Goal: Information Seeking & Learning: Learn about a topic

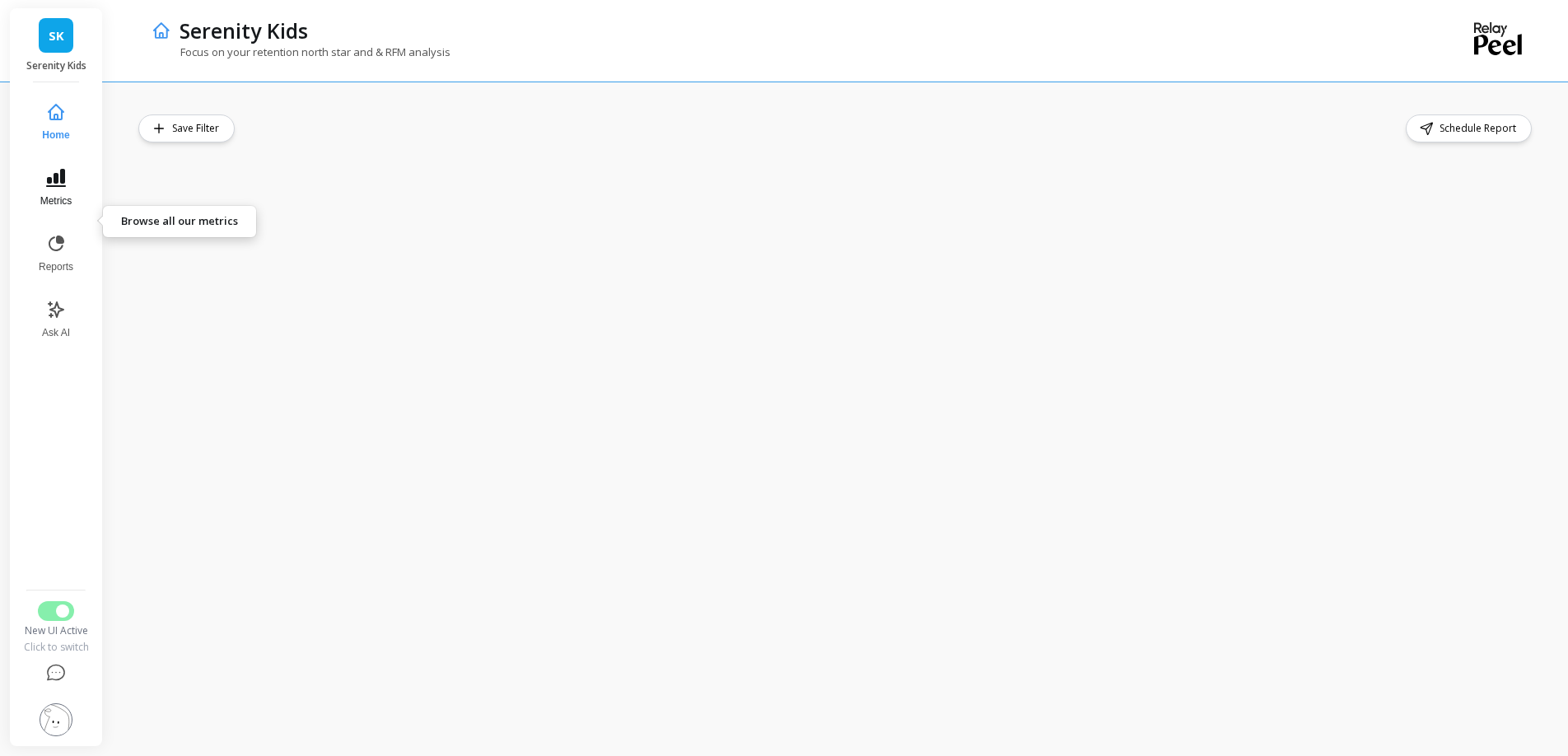
scroll to position [3, 0]
click at [59, 217] on button "Metrics" at bounding box center [56, 187] width 54 height 59
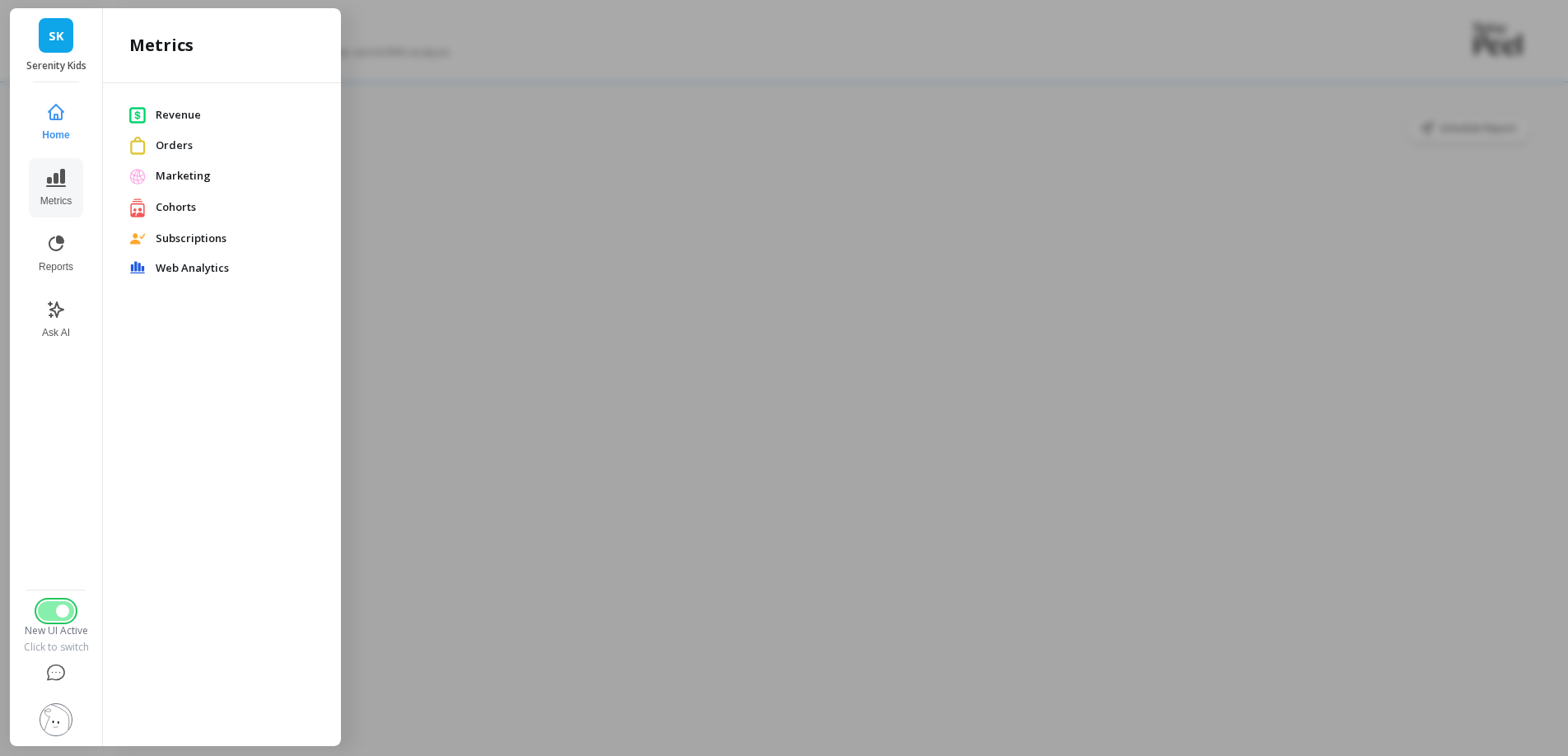
click at [70, 604] on span "Switch to Legacy UI" at bounding box center [62, 610] width 13 height 13
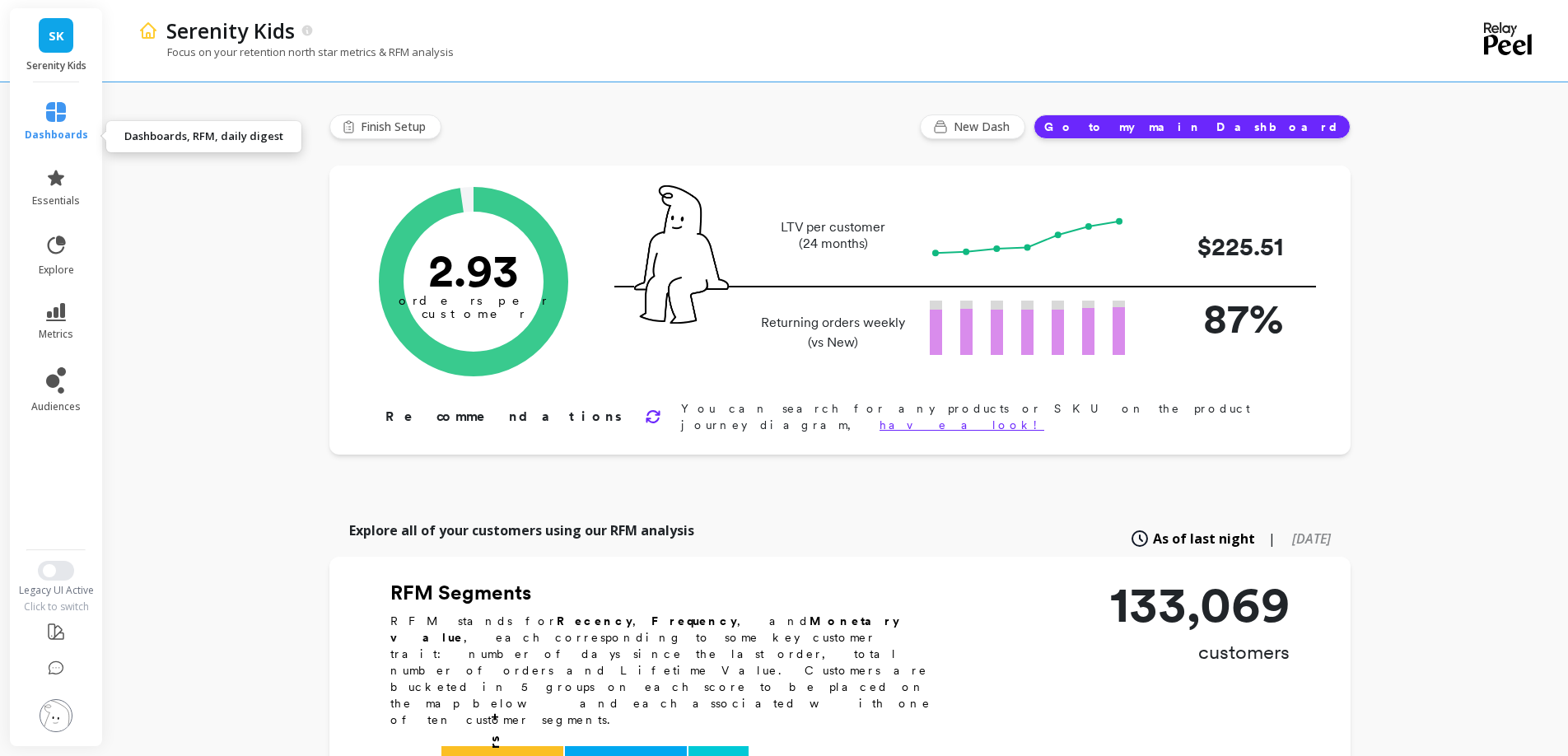
click at [66, 122] on icon at bounding box center [56, 112] width 20 height 20
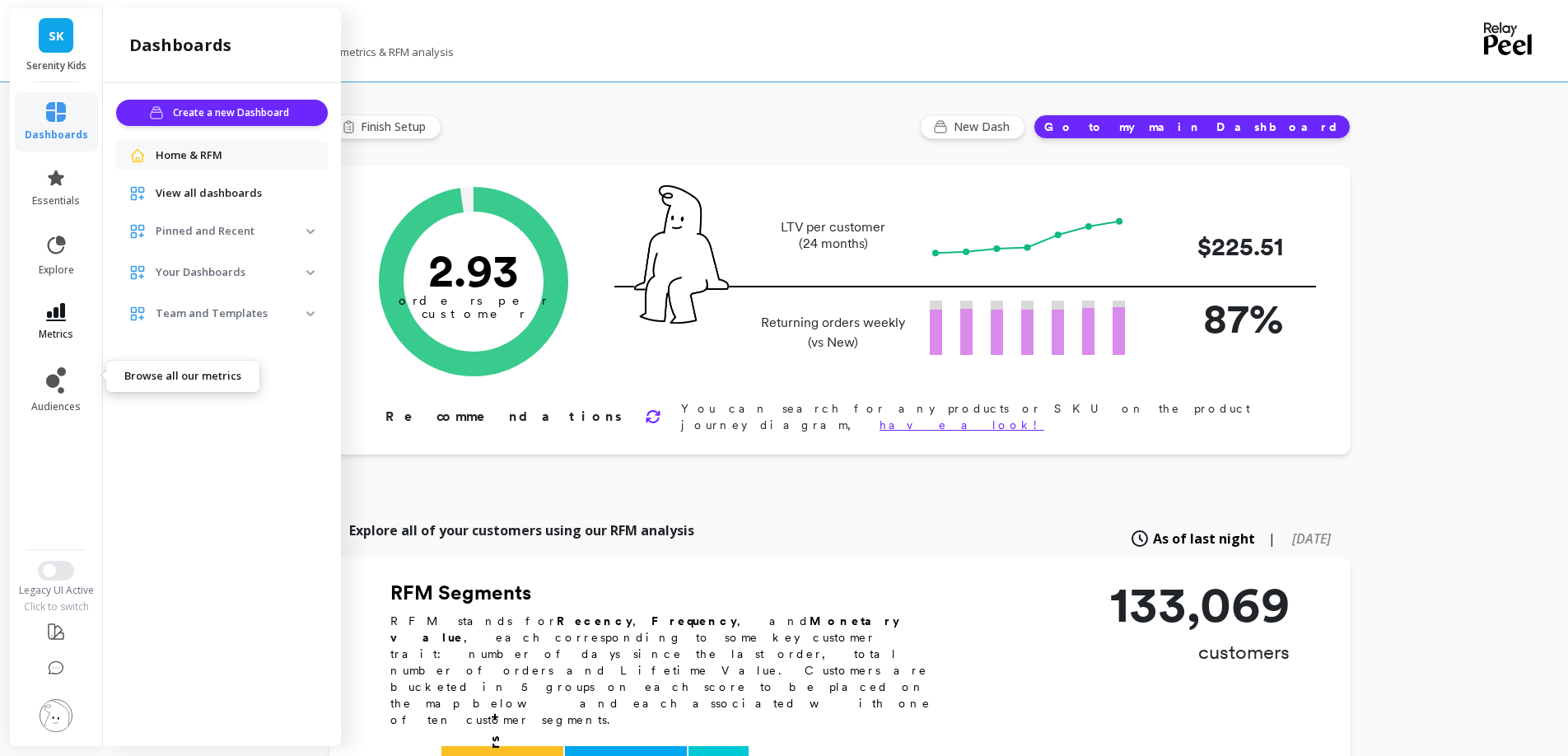
click at [65, 341] on link "metrics" at bounding box center [57, 322] width 64 height 38
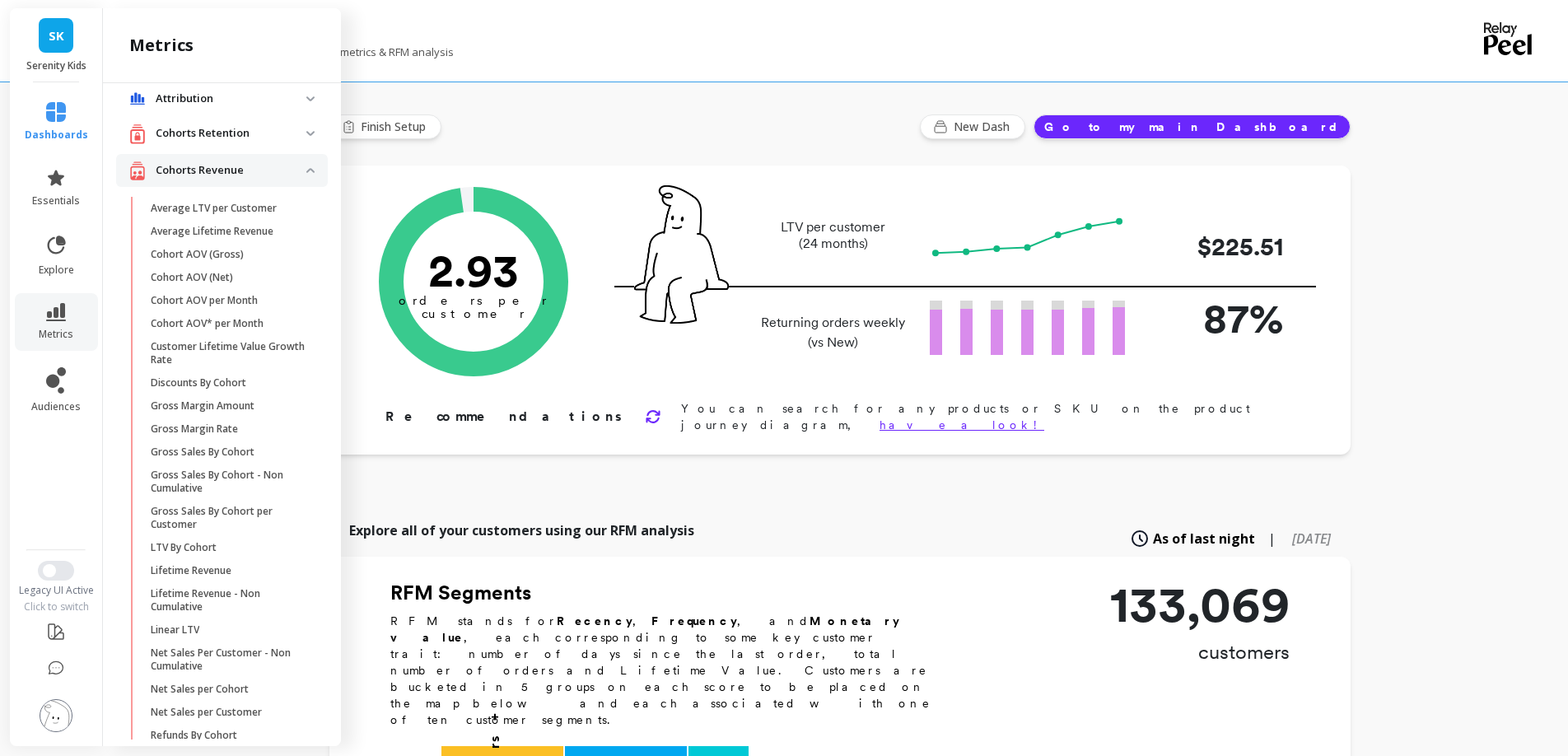
scroll to position [19, 0]
click at [306, 175] on p "Cohorts Revenue" at bounding box center [231, 166] width 151 height 16
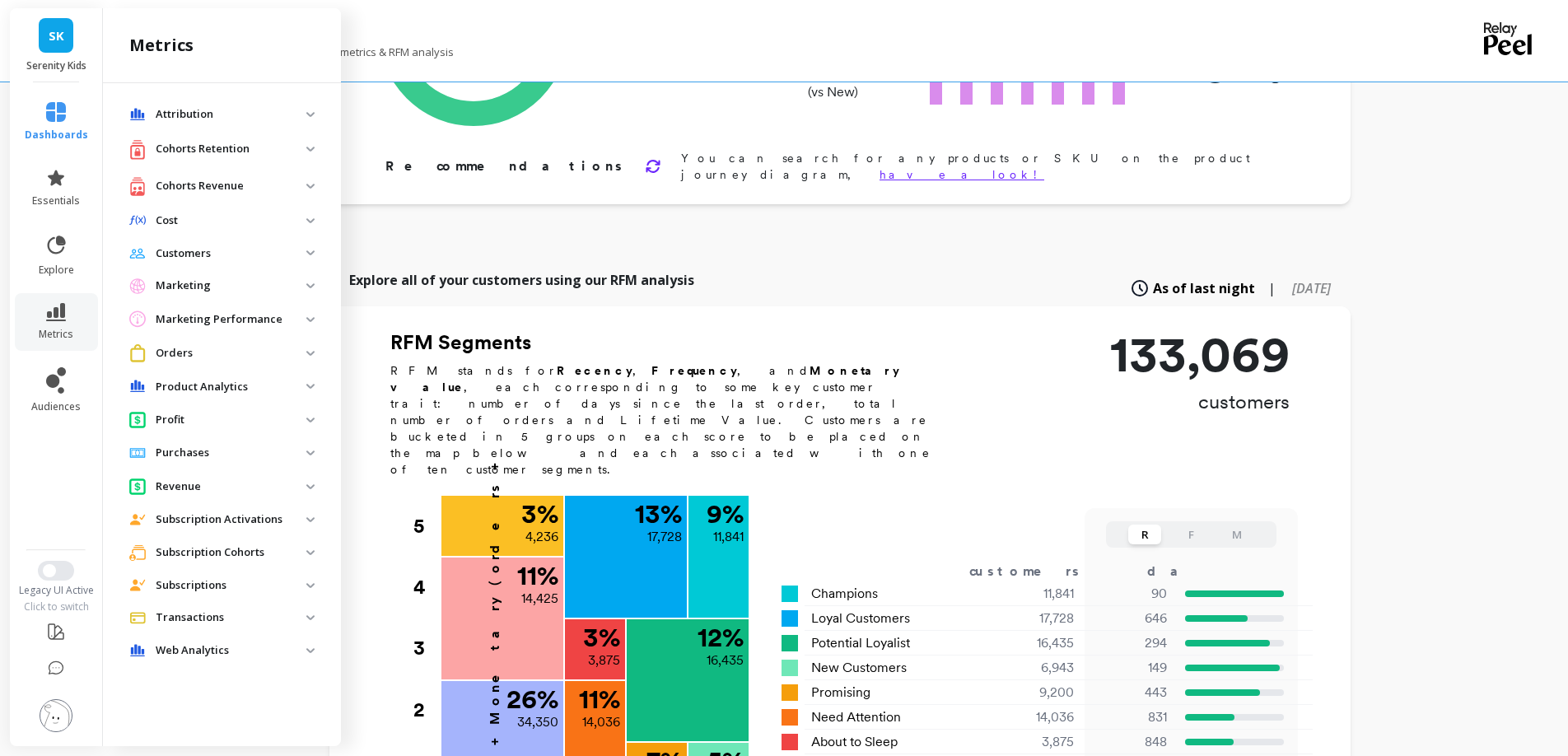
scroll to position [256, 0]
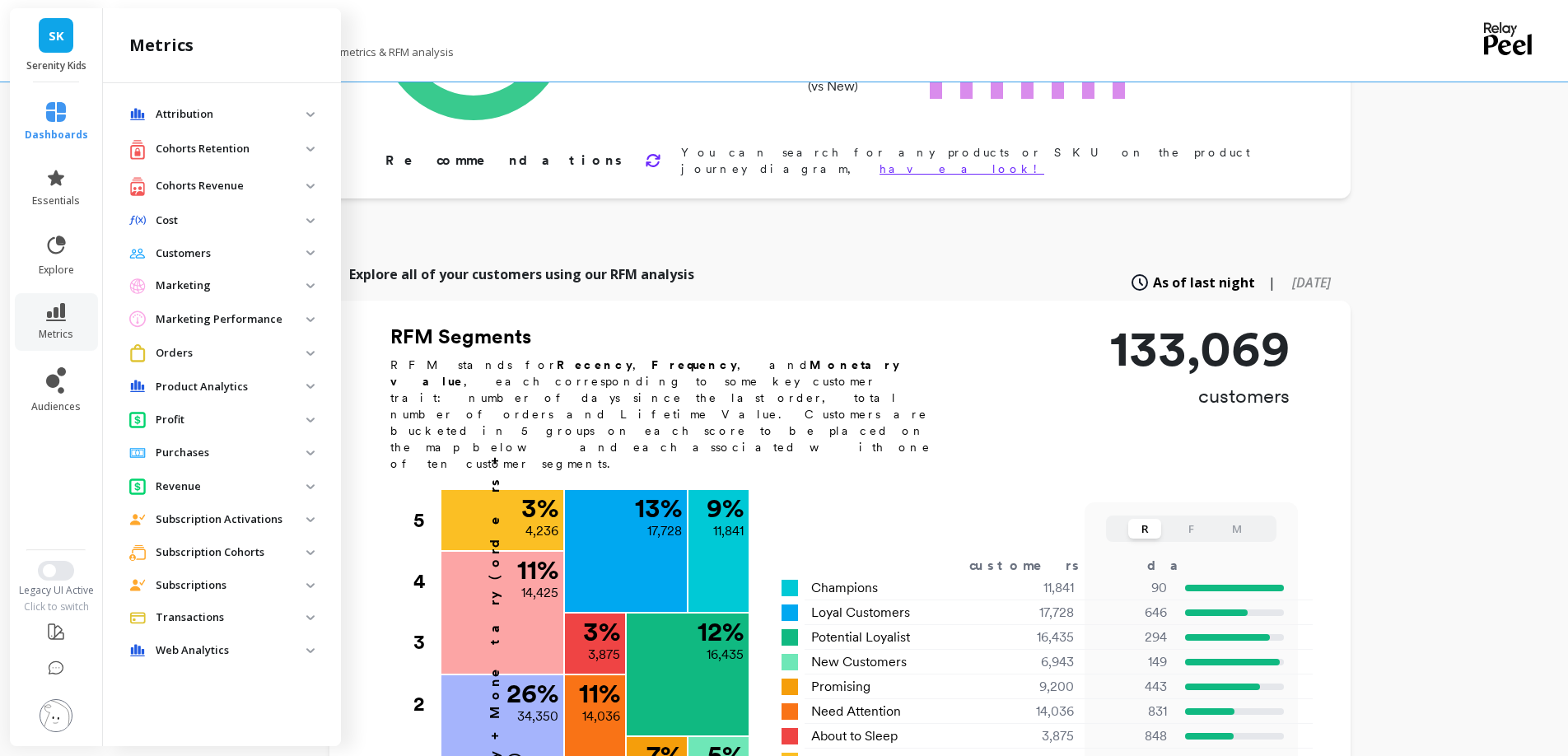
click at [325, 468] on span "Purchases" at bounding box center [221, 452] width 212 height 30
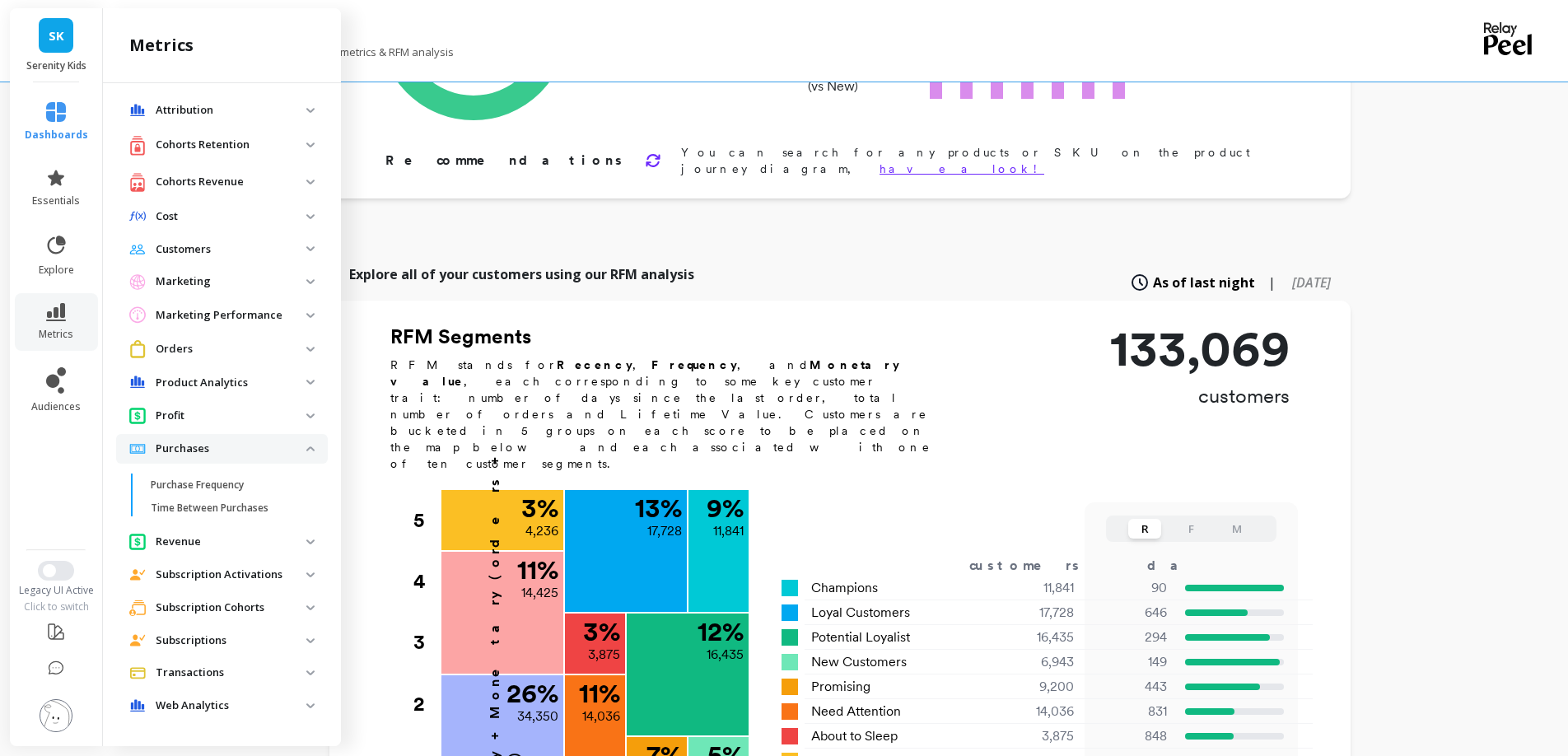
scroll to position [30, 0]
click at [269, 397] on analytics "Product Analytics" at bounding box center [221, 383] width 212 height 30
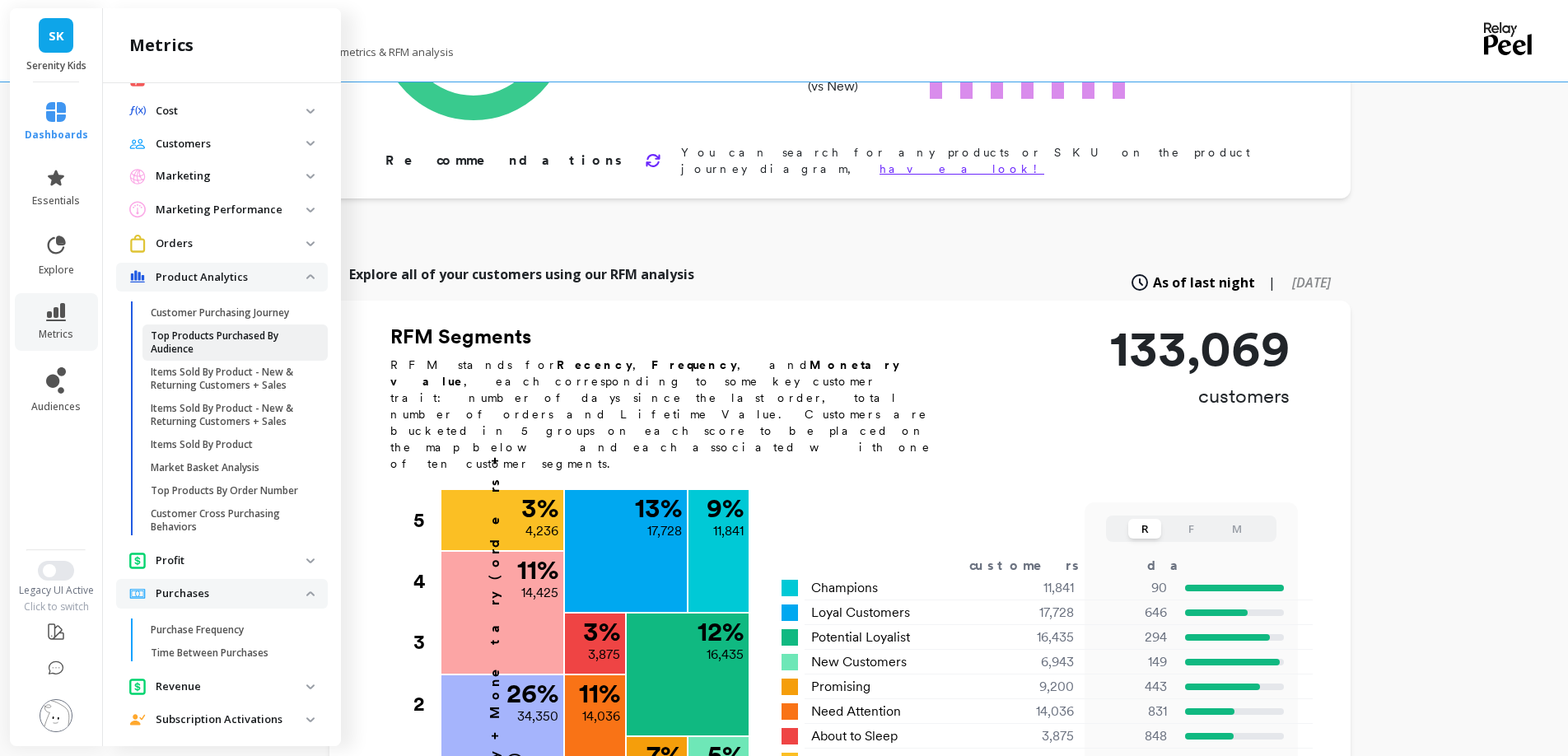
scroll to position [114, 0]
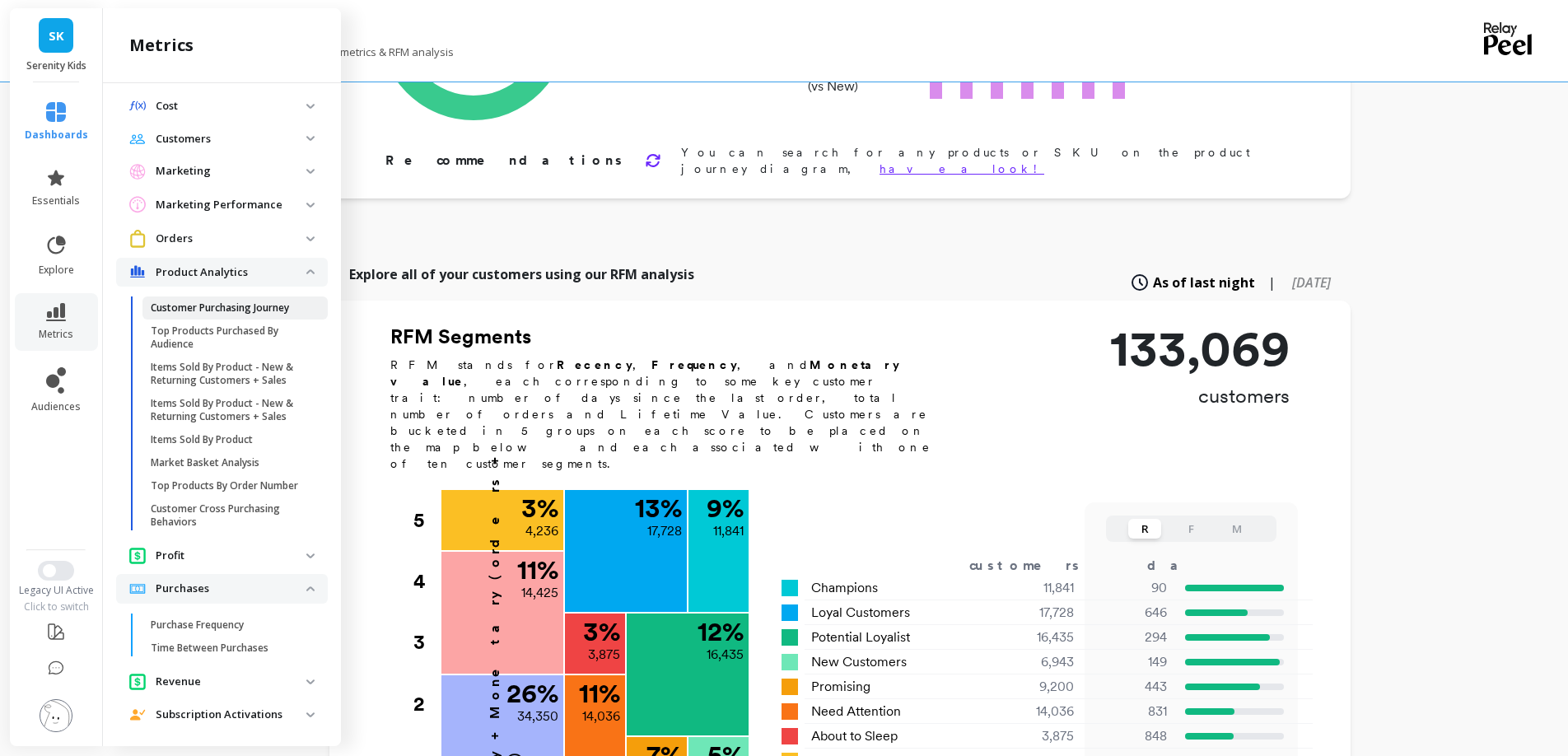
click at [269, 315] on p "Customer Purchasing Journey" at bounding box center [220, 307] width 138 height 13
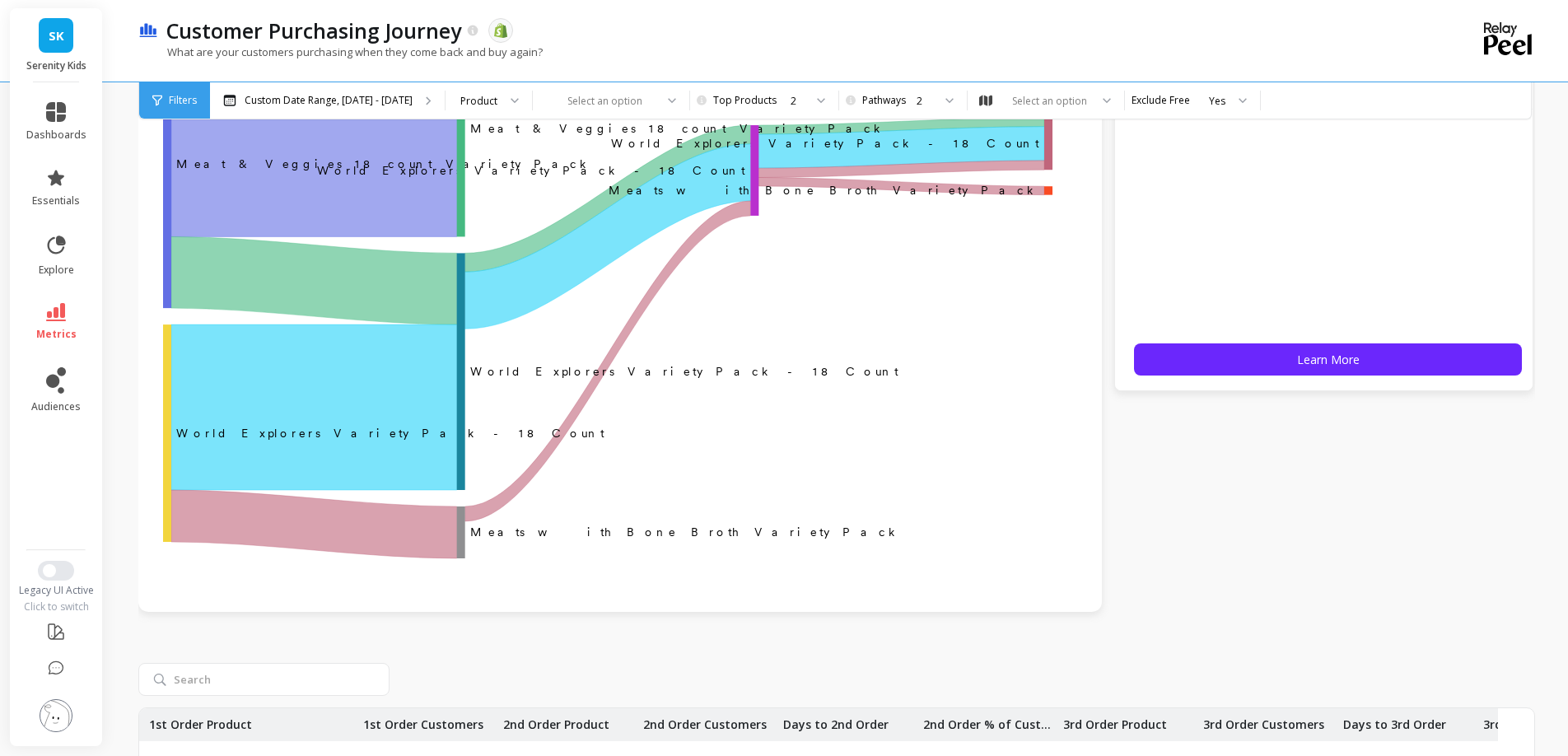
scroll to position [227, 0]
click at [413, 99] on p "Custom Date Range, May 1 - Oct 13" at bounding box center [329, 100] width 168 height 13
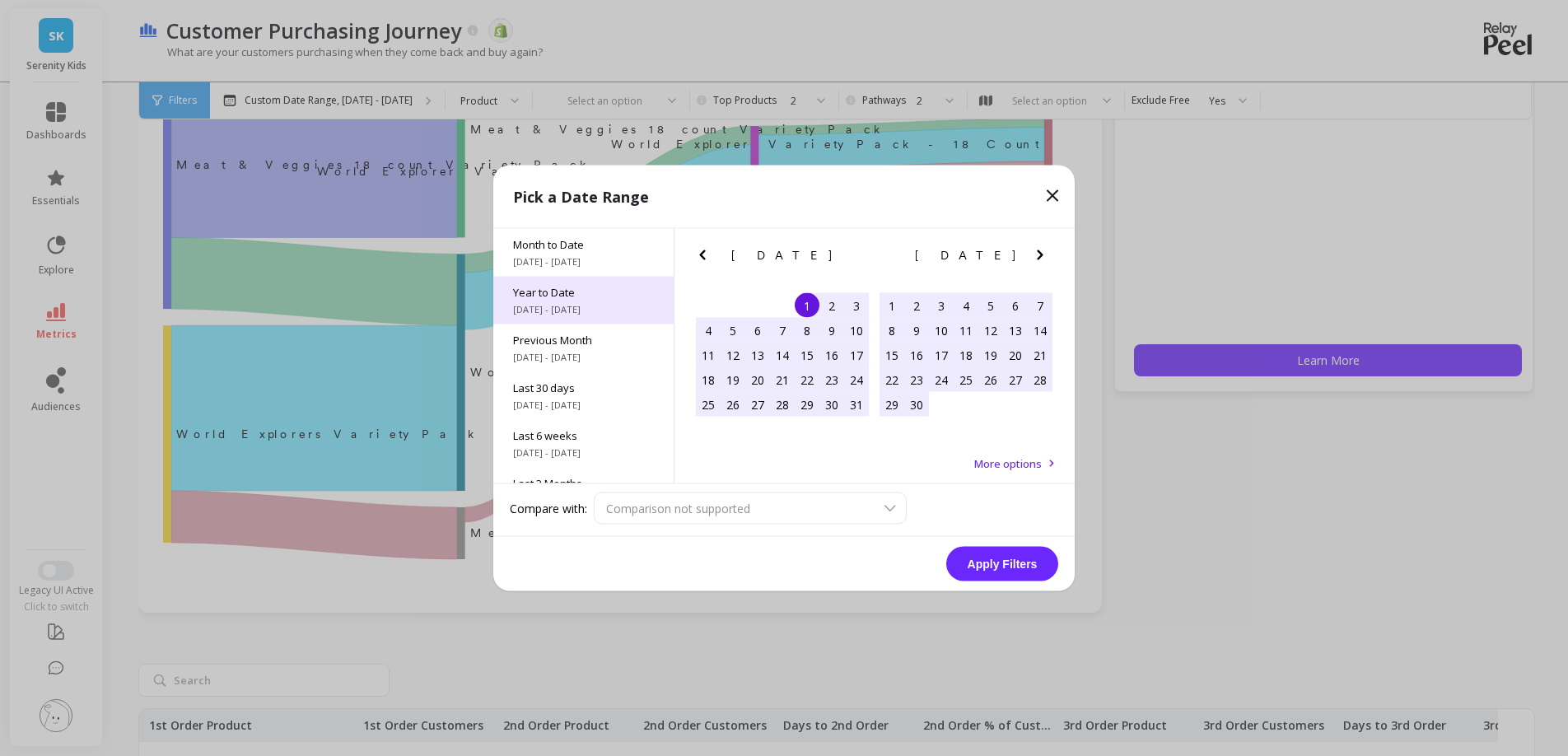
click at [607, 316] on span "1/1/2025 - 10/14/2025" at bounding box center [584, 309] width 141 height 13
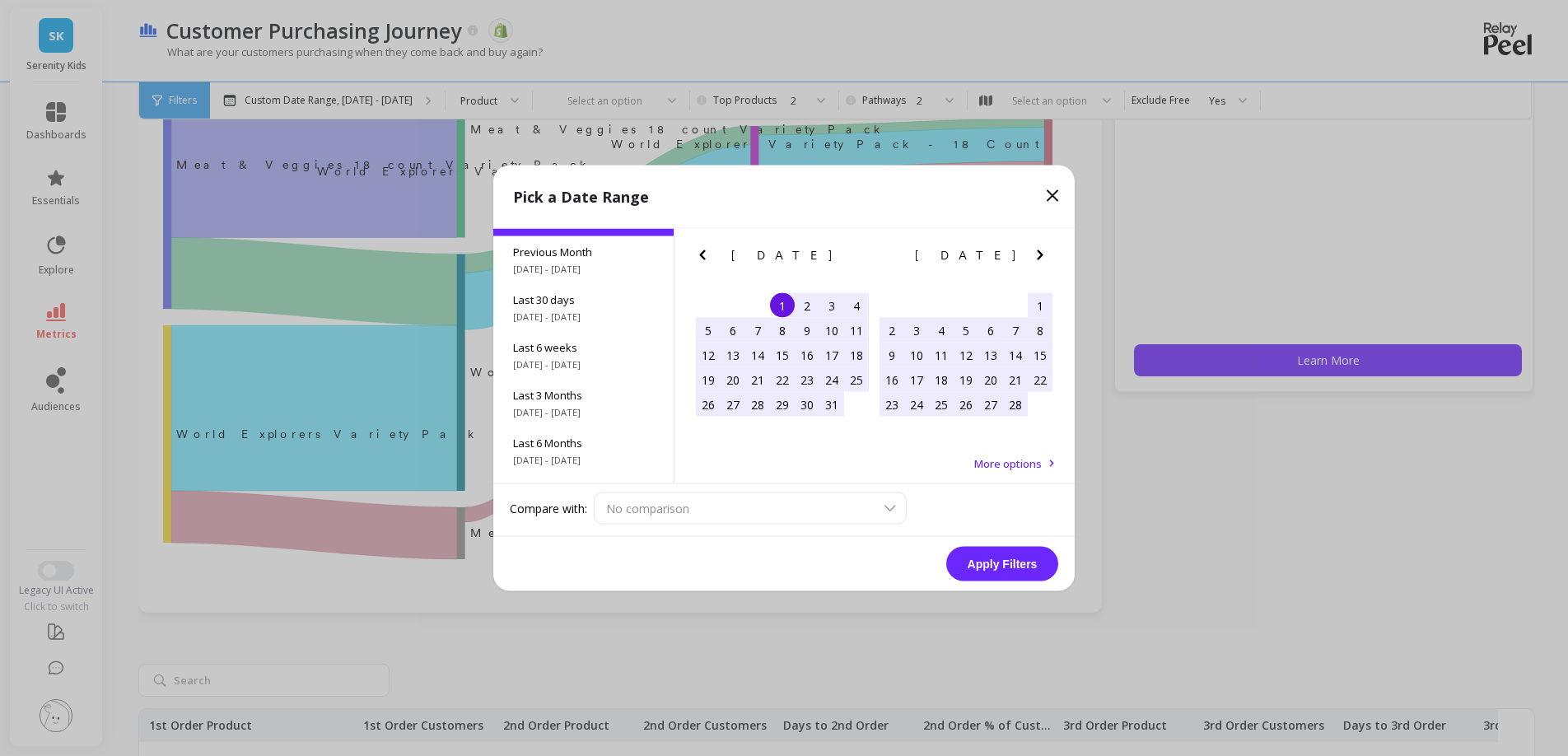
scroll to position [91, 0]
click at [572, 400] on span "Last 3 Months" at bounding box center [584, 392] width 141 height 15
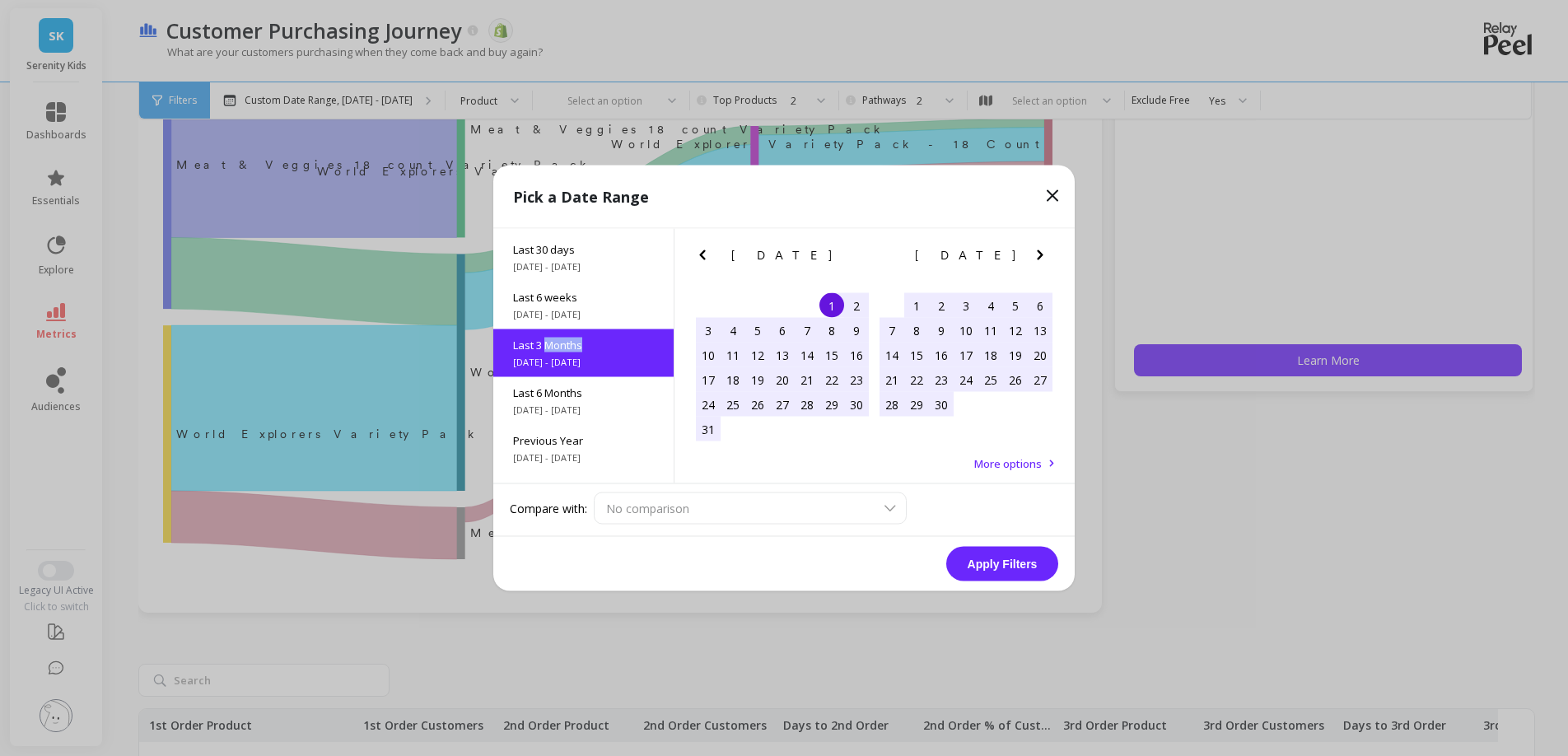
scroll to position [163, 0]
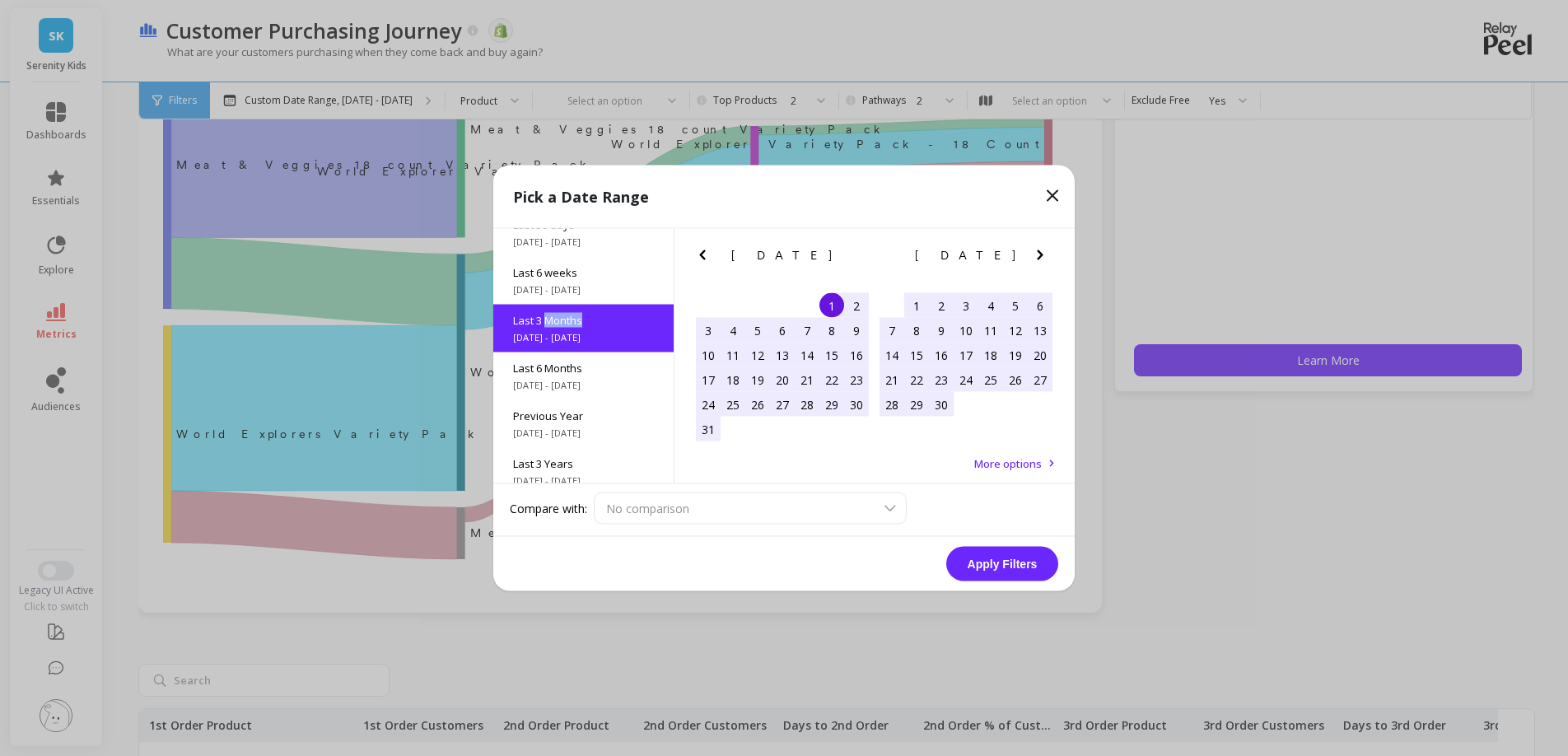
click at [1010, 568] on button "Apply Filters" at bounding box center [1002, 564] width 112 height 34
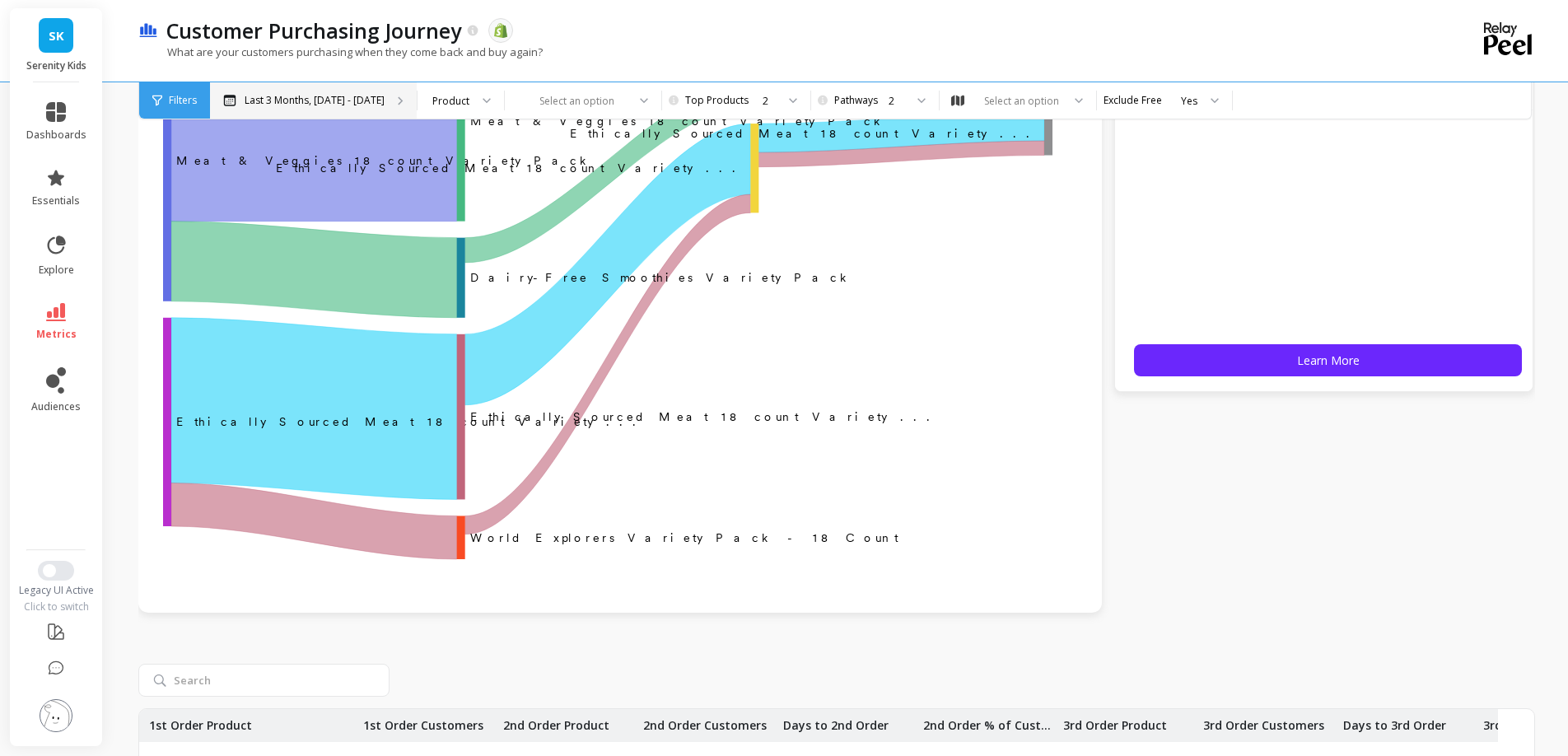
click at [384, 96] on p "Last 3 Months, Aug 1 - Oct 31" at bounding box center [314, 100] width 140 height 13
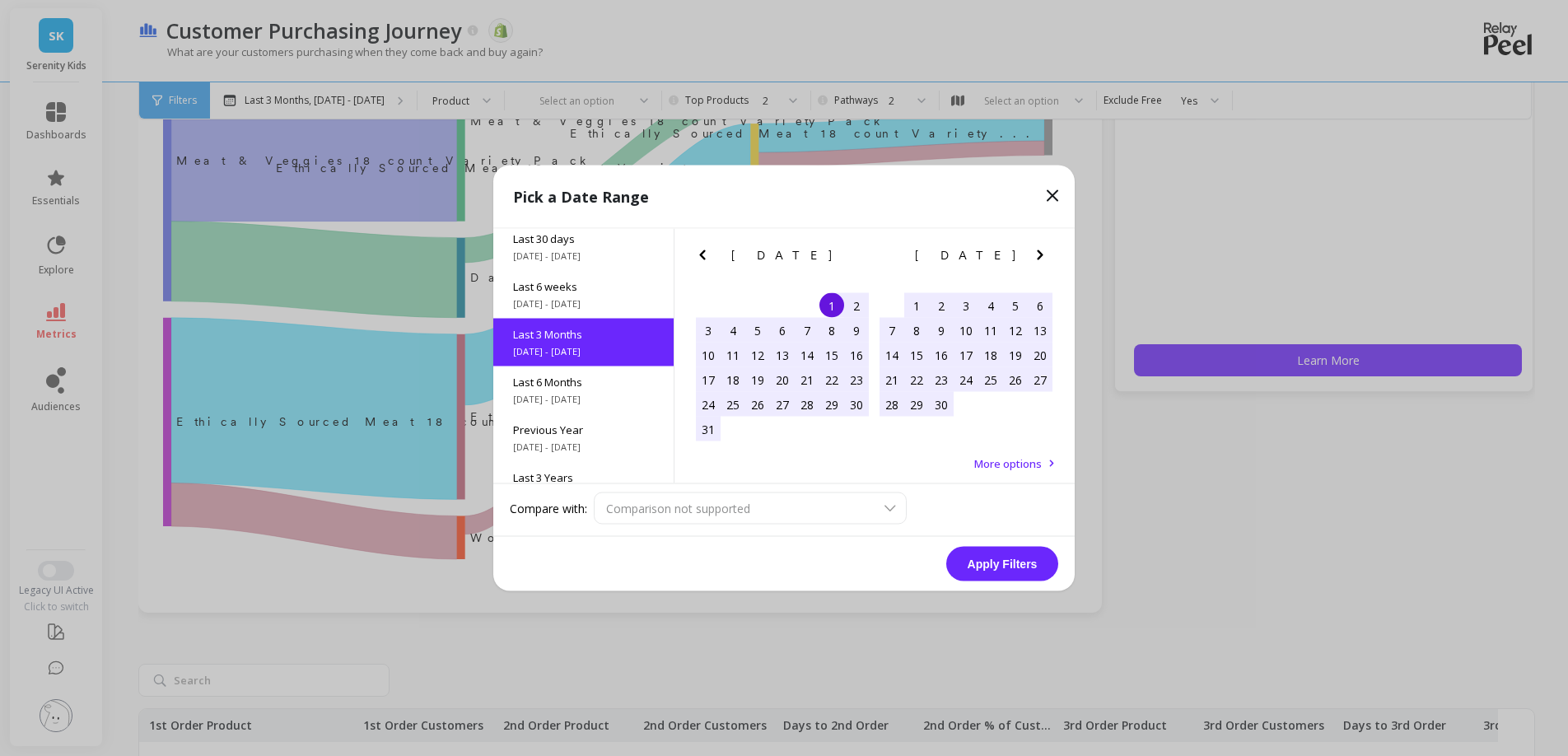
scroll to position [163, 0]
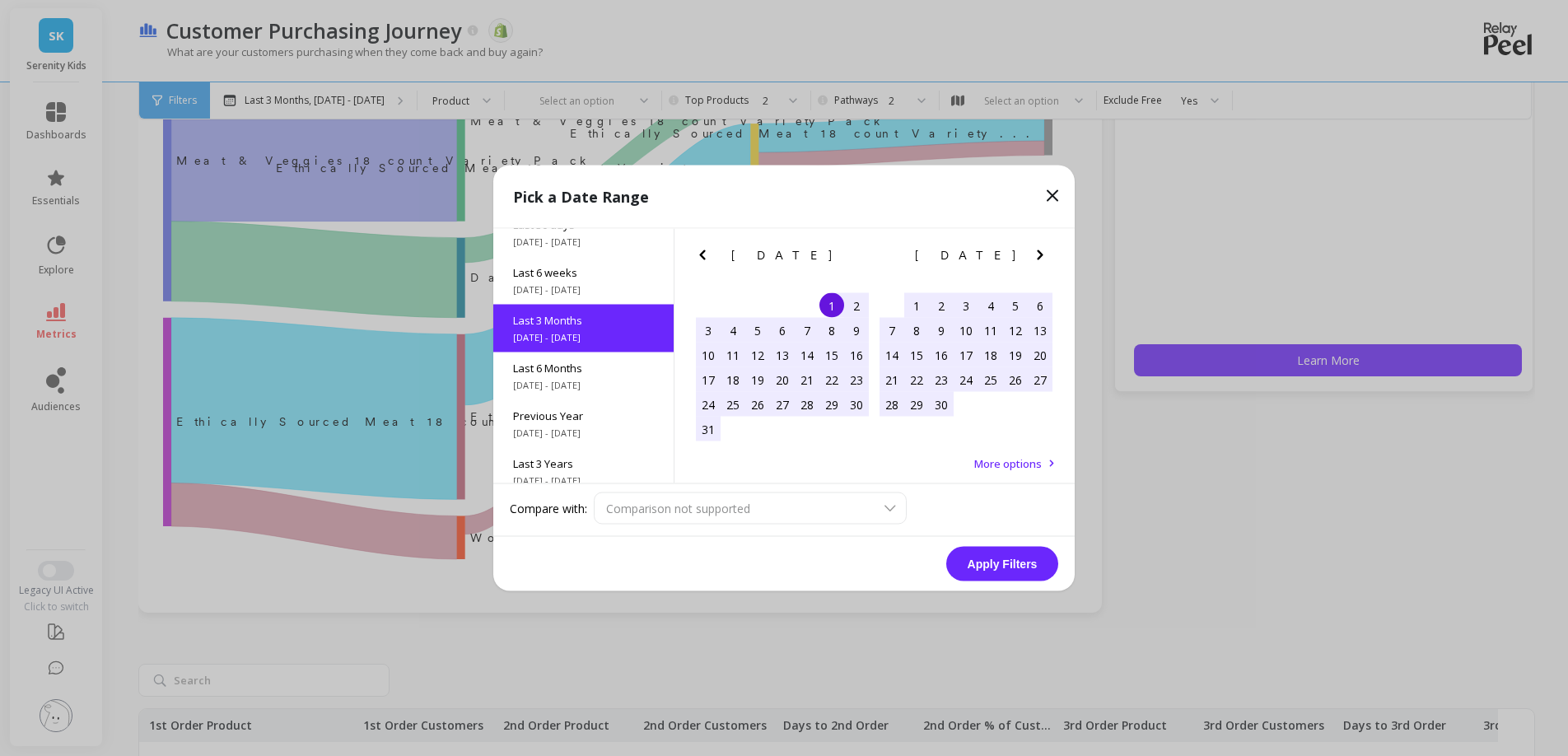
drag, startPoint x: 572, startPoint y: 404, endPoint x: 745, endPoint y: 480, distance: 189.0
click at [572, 376] on span "Last 6 Months" at bounding box center [584, 367] width 141 height 15
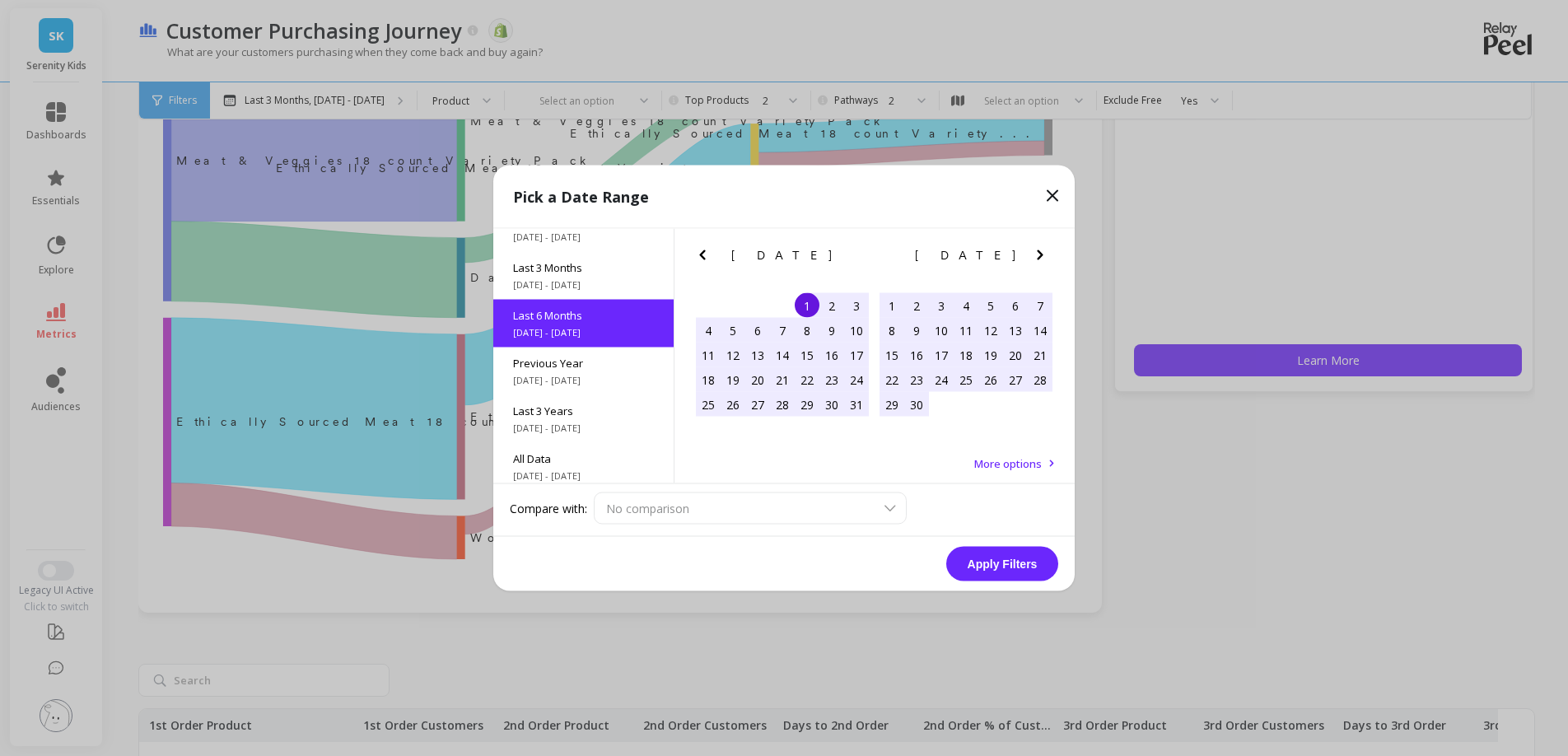
click at [1014, 580] on button "Apply Filters" at bounding box center [1002, 564] width 112 height 34
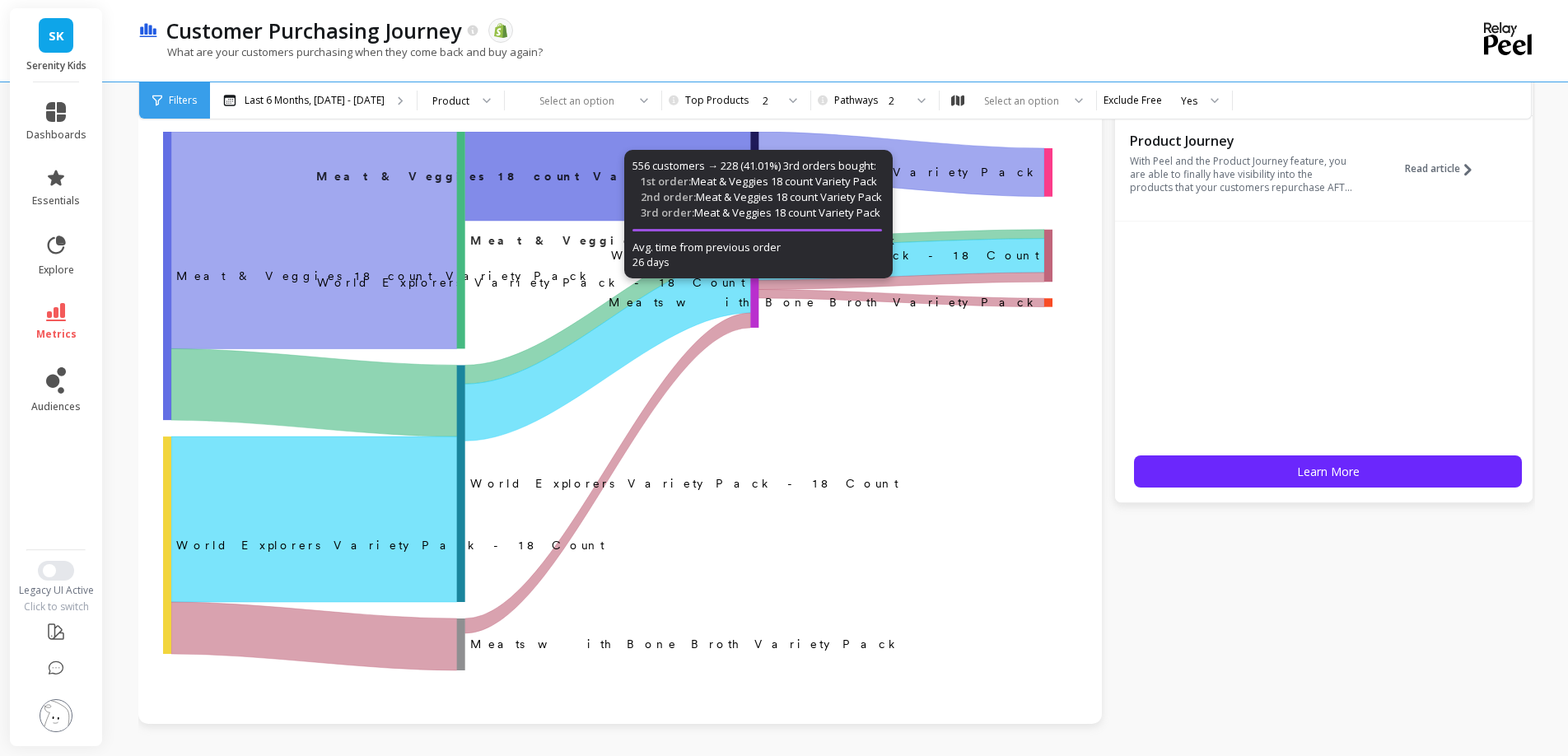
scroll to position [123, 0]
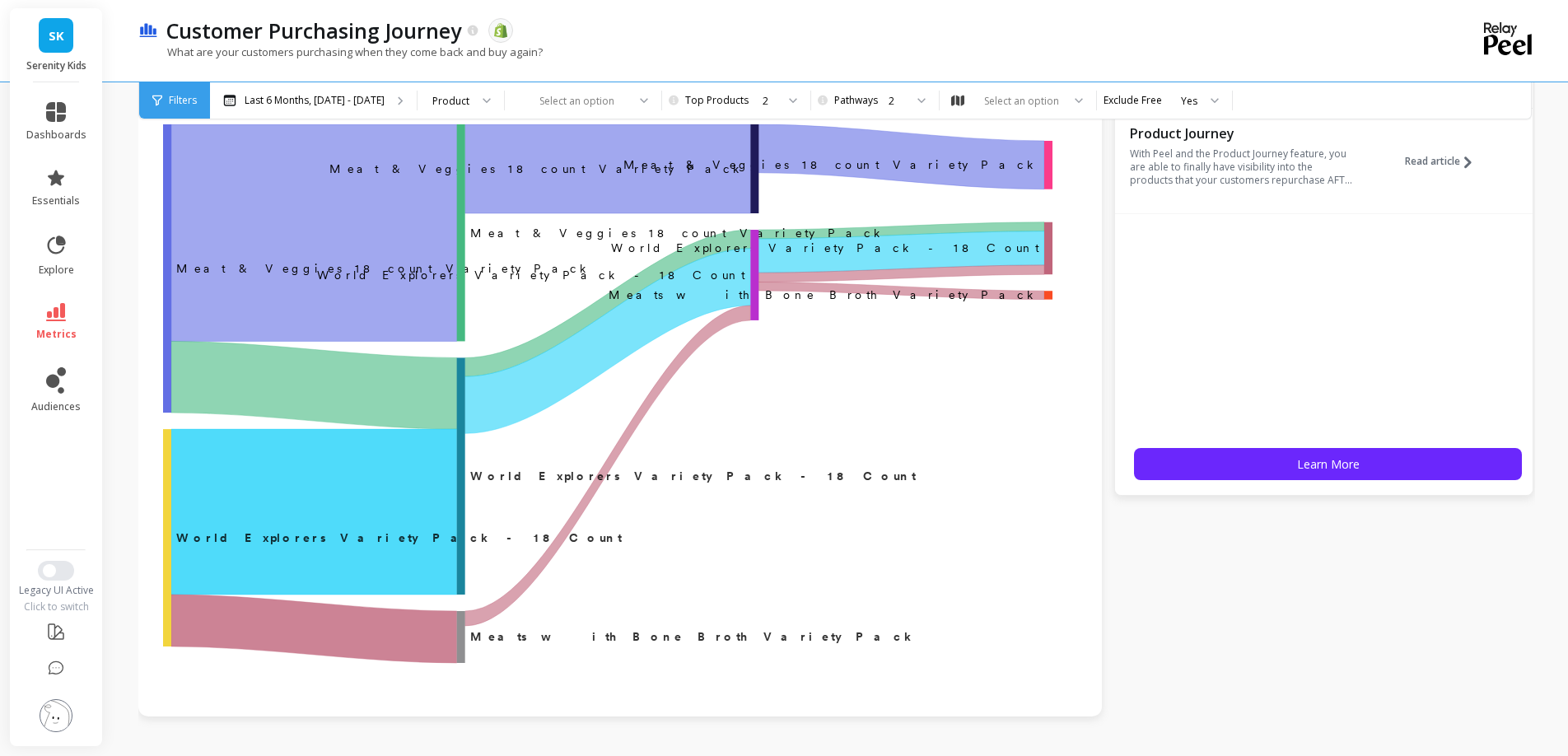
click at [172, 506] on rect "A chart." at bounding box center [167, 537] width 9 height 217
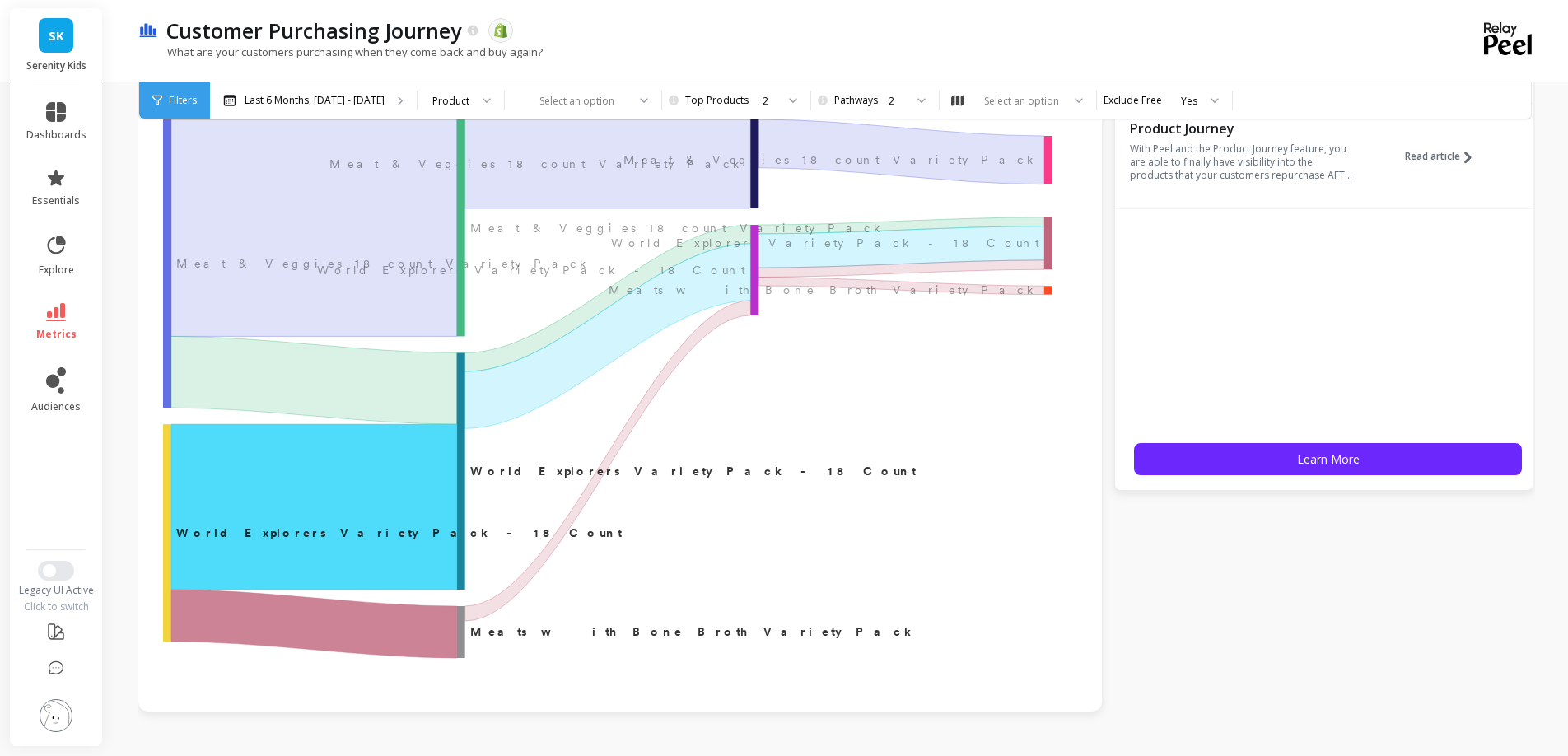
scroll to position [130, 0]
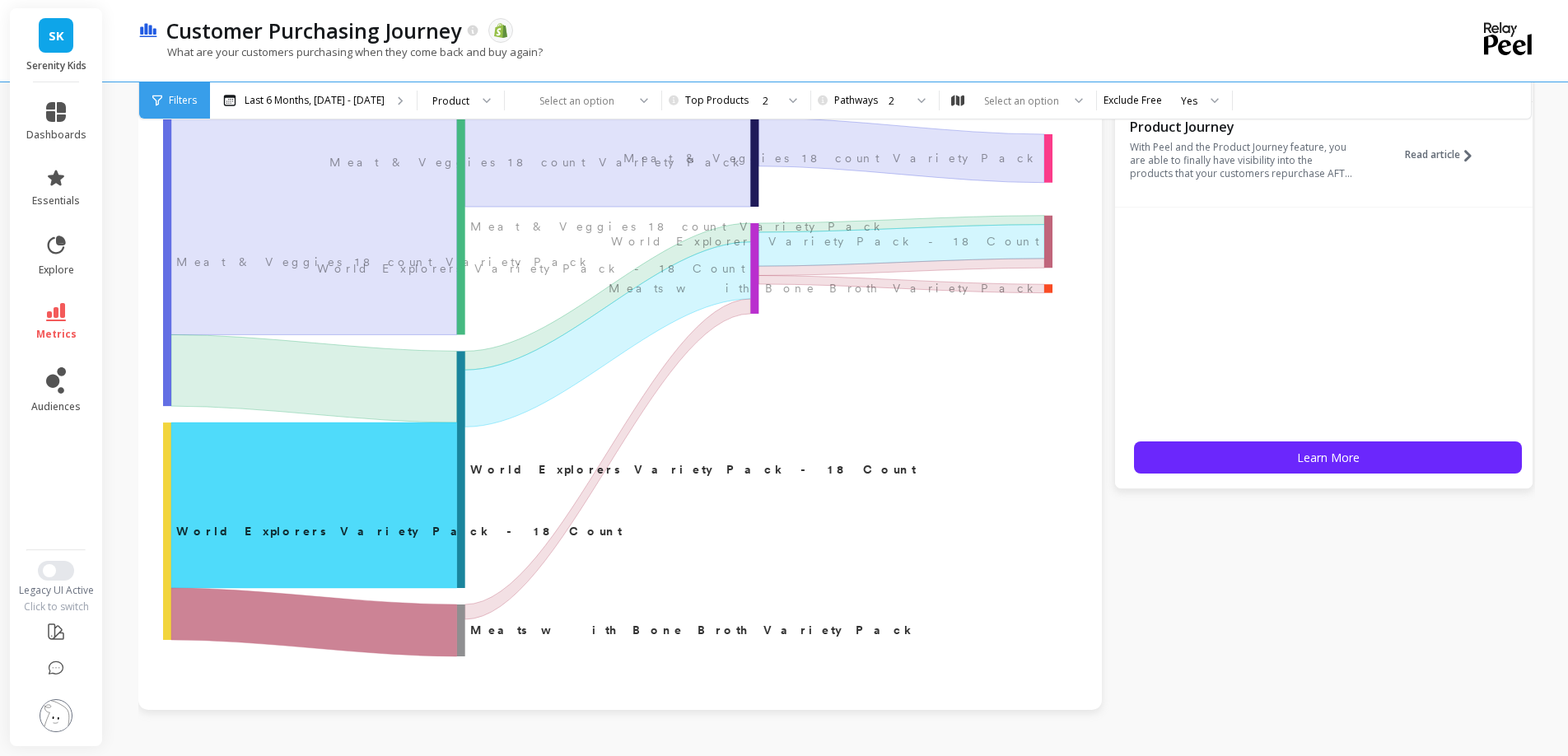
click at [176, 458] on div "1st order 2nd order 3rd order 4th order ‌Meat & Veggies 18 count Variety Pack M…" at bounding box center [620, 380] width 964 height 659
click at [187, 502] on div "1st order 2nd order 3rd order 4th order ‌Meat & Veggies 18 count Variety Pack M…" at bounding box center [620, 380] width 930 height 626
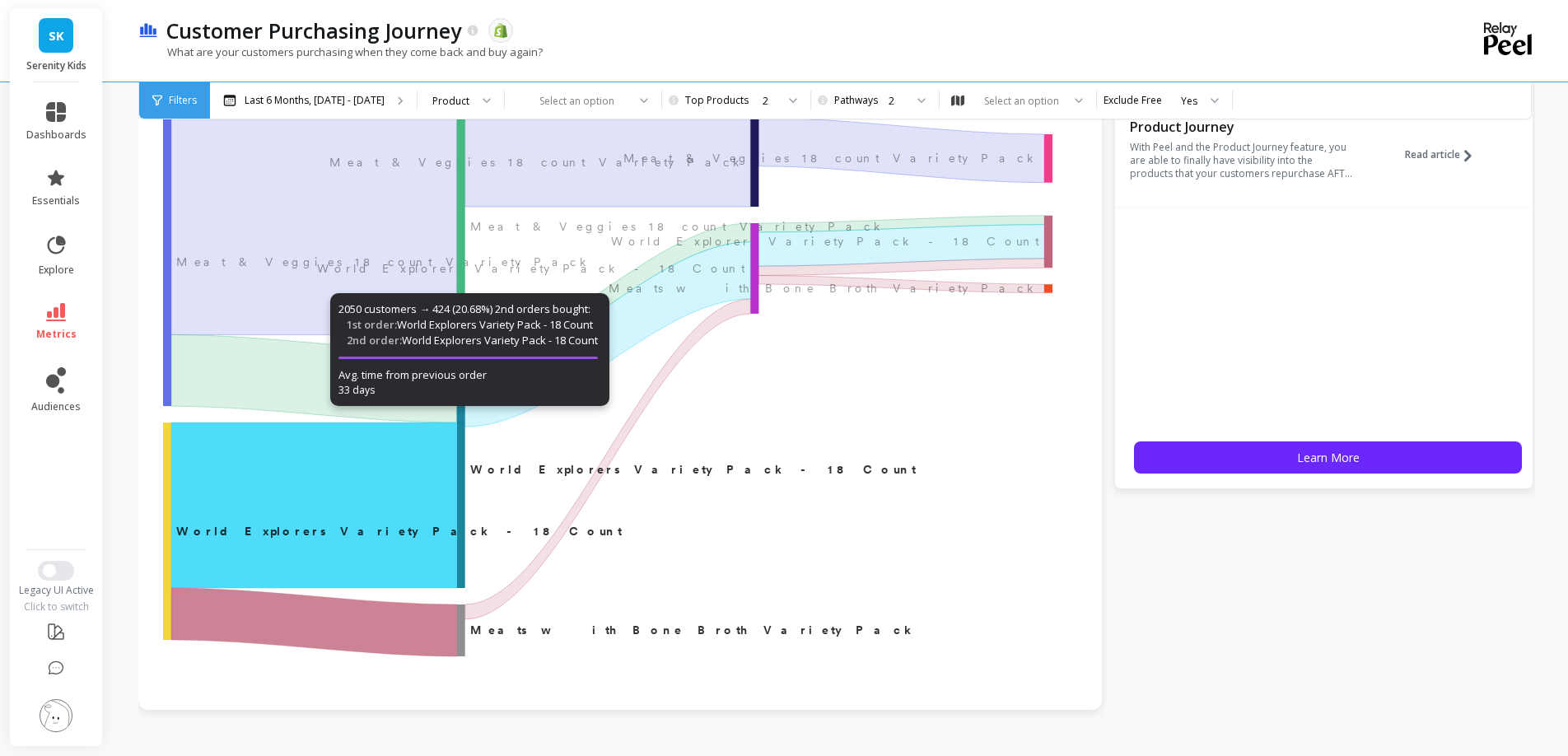
click at [199, 496] on icon "A chart." at bounding box center [314, 505] width 286 height 166
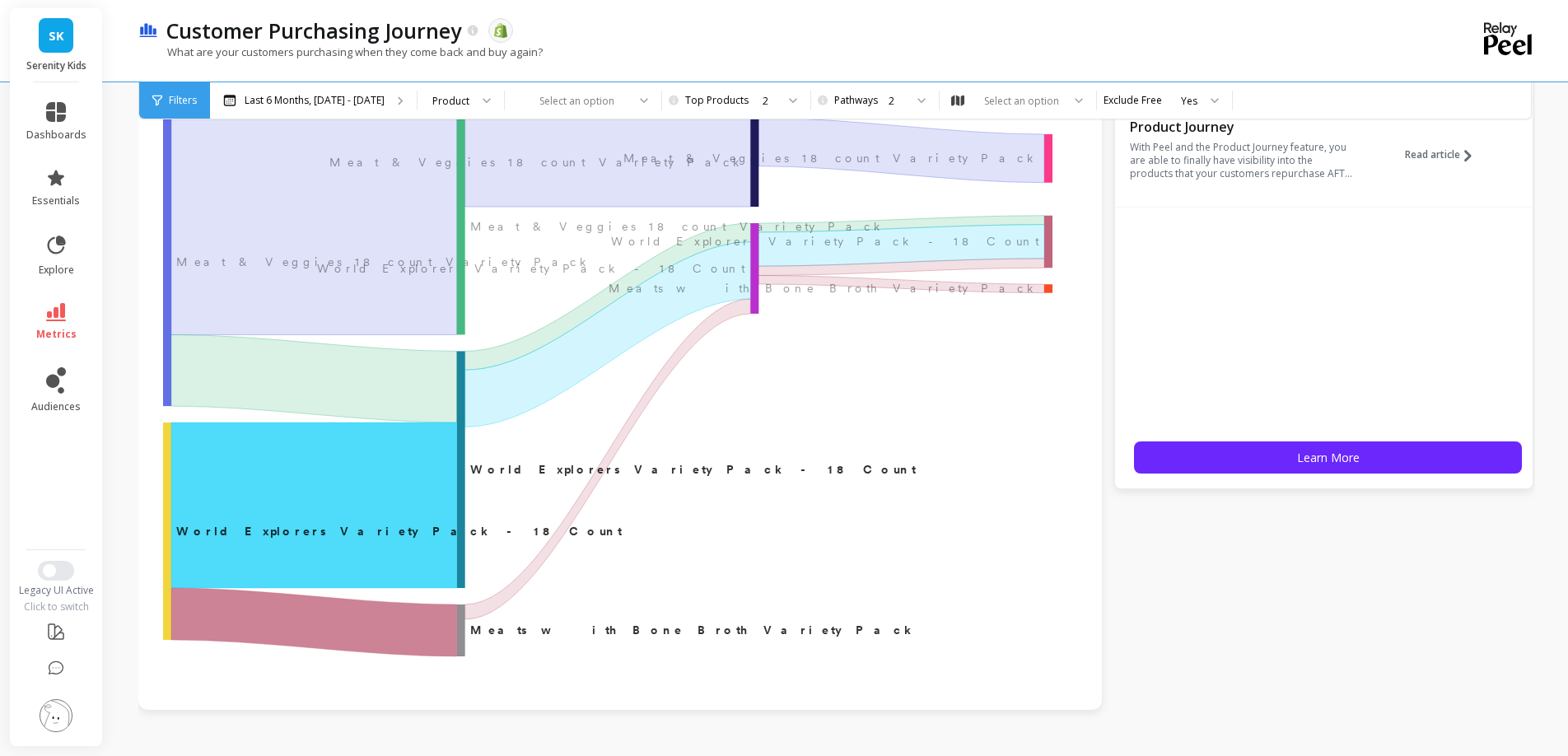
click at [294, 538] on text "‌World Explorers Variety Pack - 18 Count" at bounding box center [398, 530] width 445 height 13
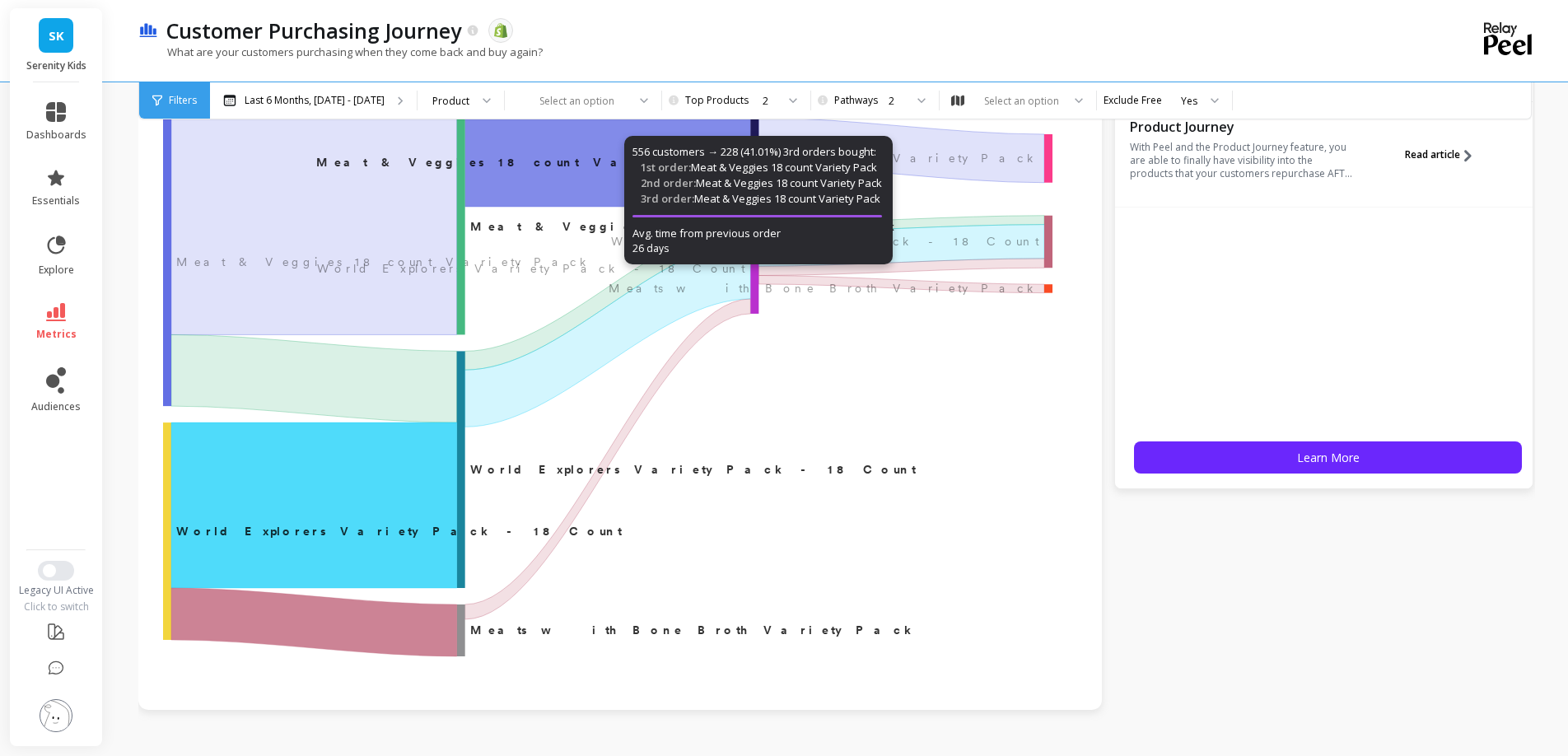
click at [1425, 161] on span "Read article" at bounding box center [1432, 154] width 55 height 13
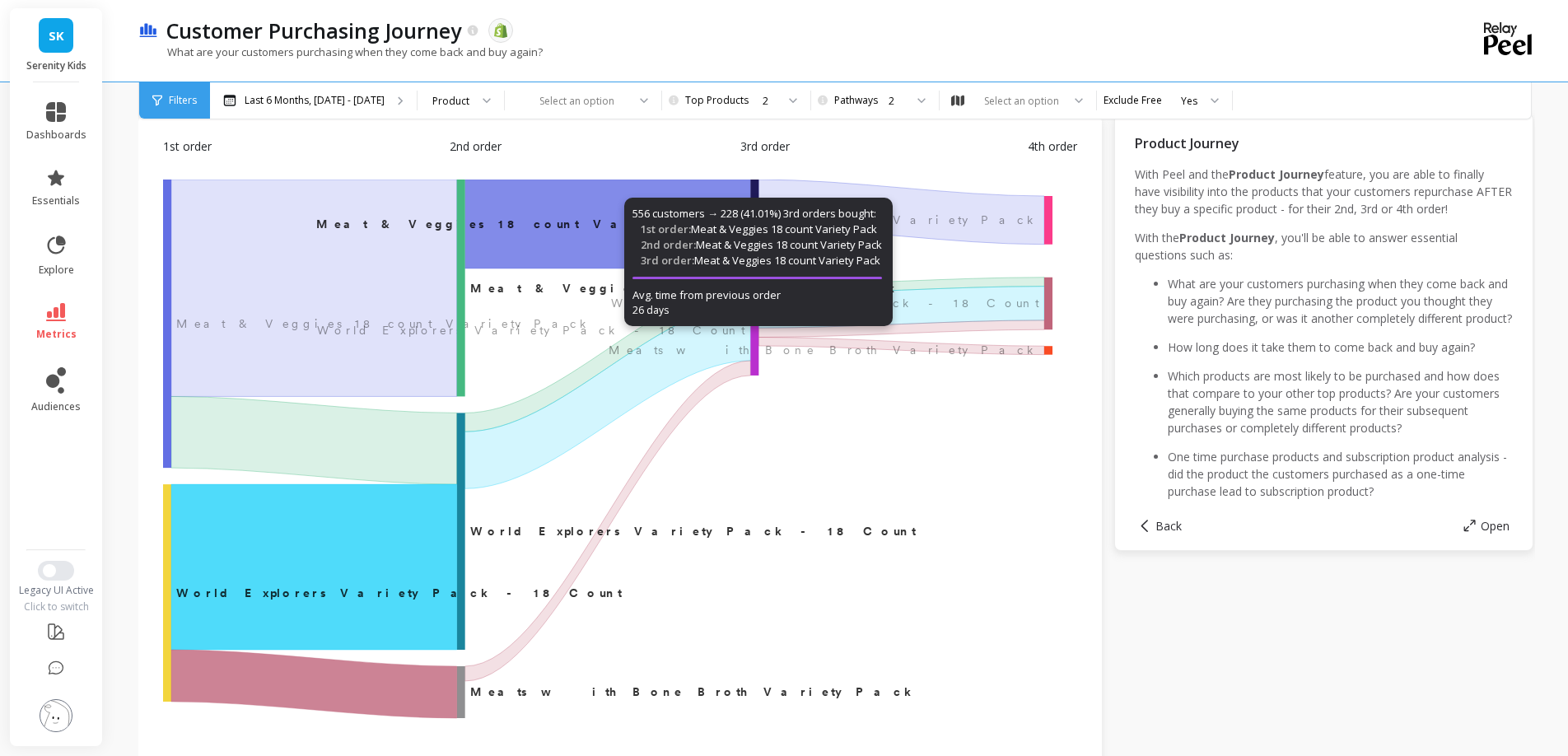
scroll to position [70, 0]
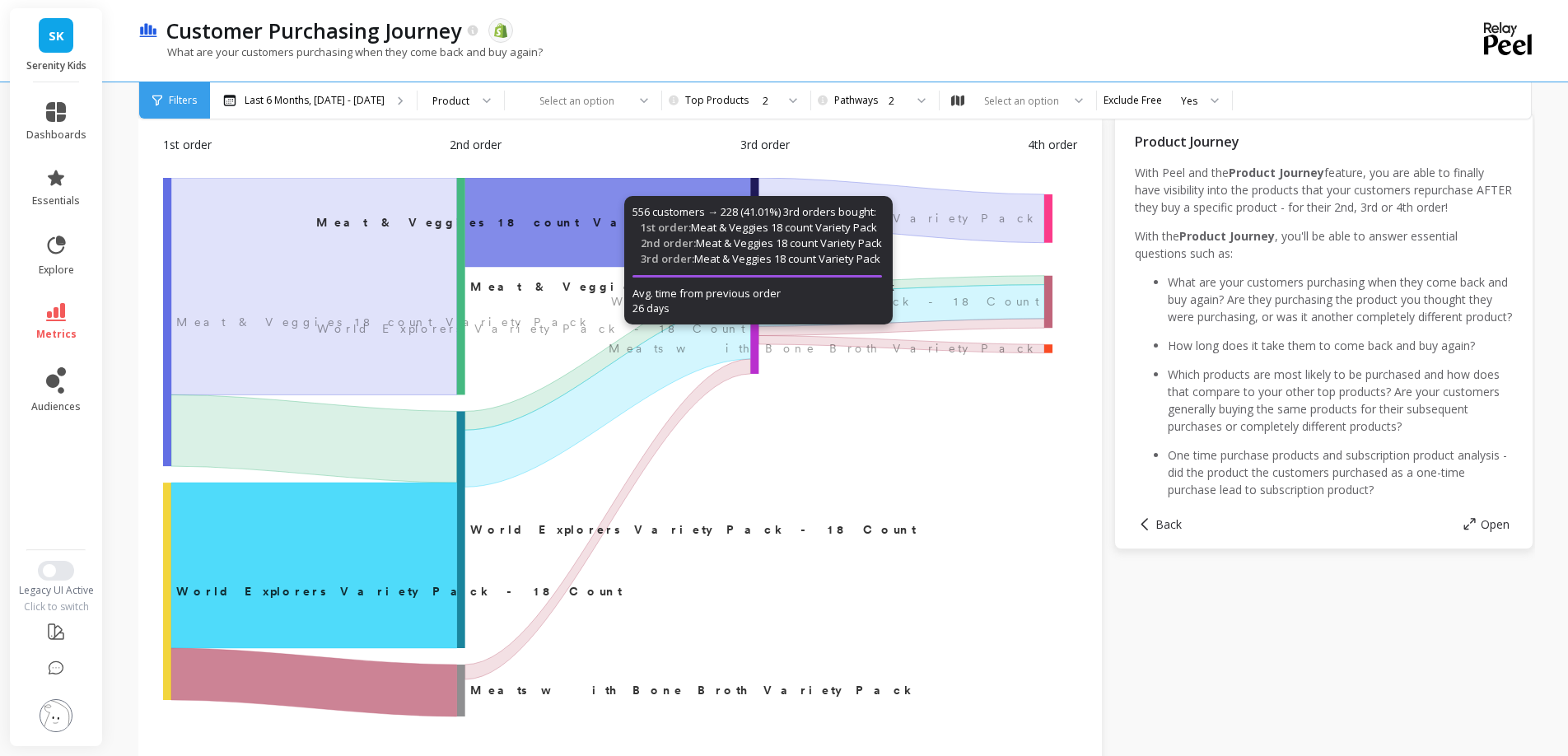
click at [1024, 447] on icon "‌Meat & Veggies 18 count Variety Pack Meat & Veggies 18 count Variety Pack ​ ​M…" at bounding box center [608, 450] width 889 height 544
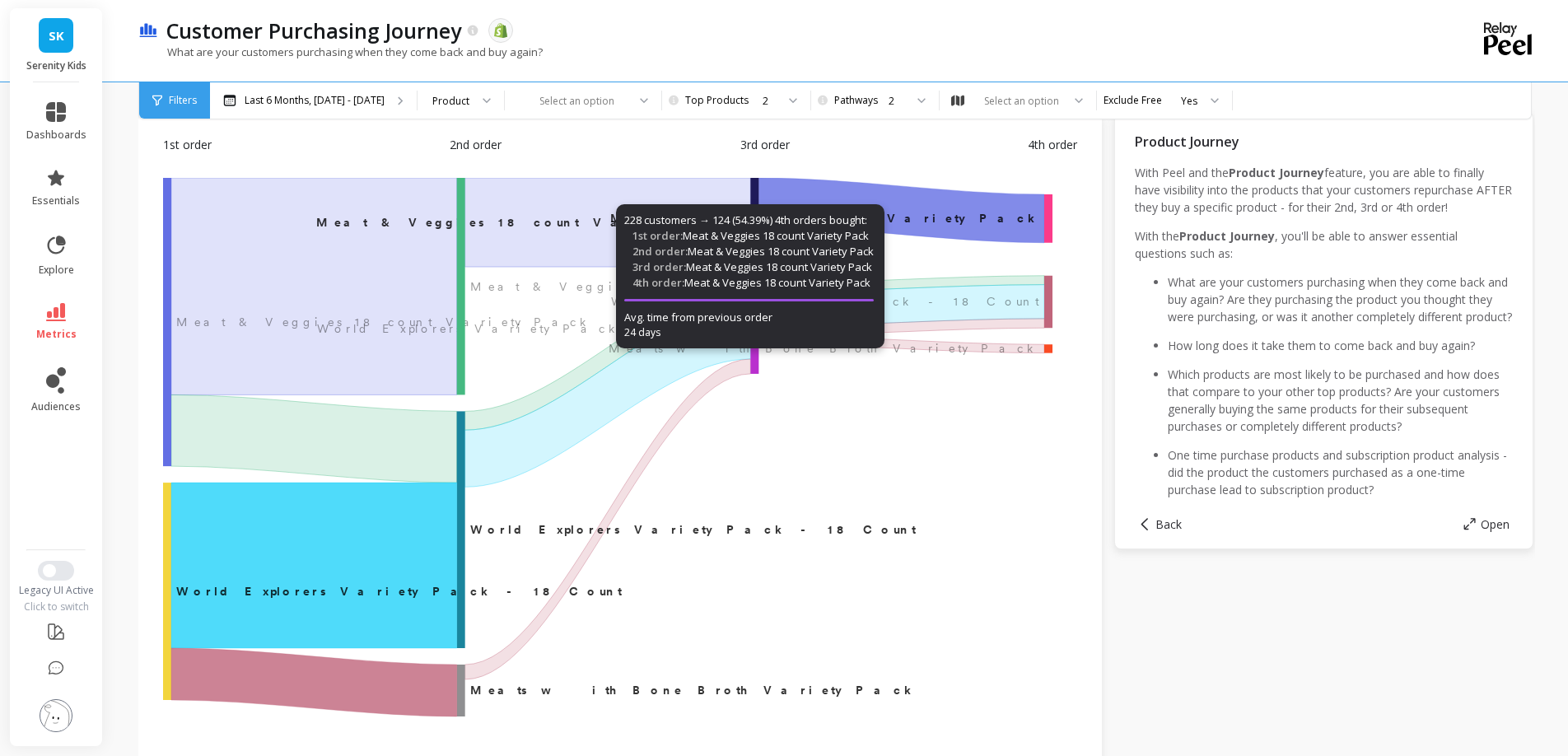
click at [512, 112] on div "Add Goal Save Export Share Learn" at bounding box center [836, 94] width 1396 height 33
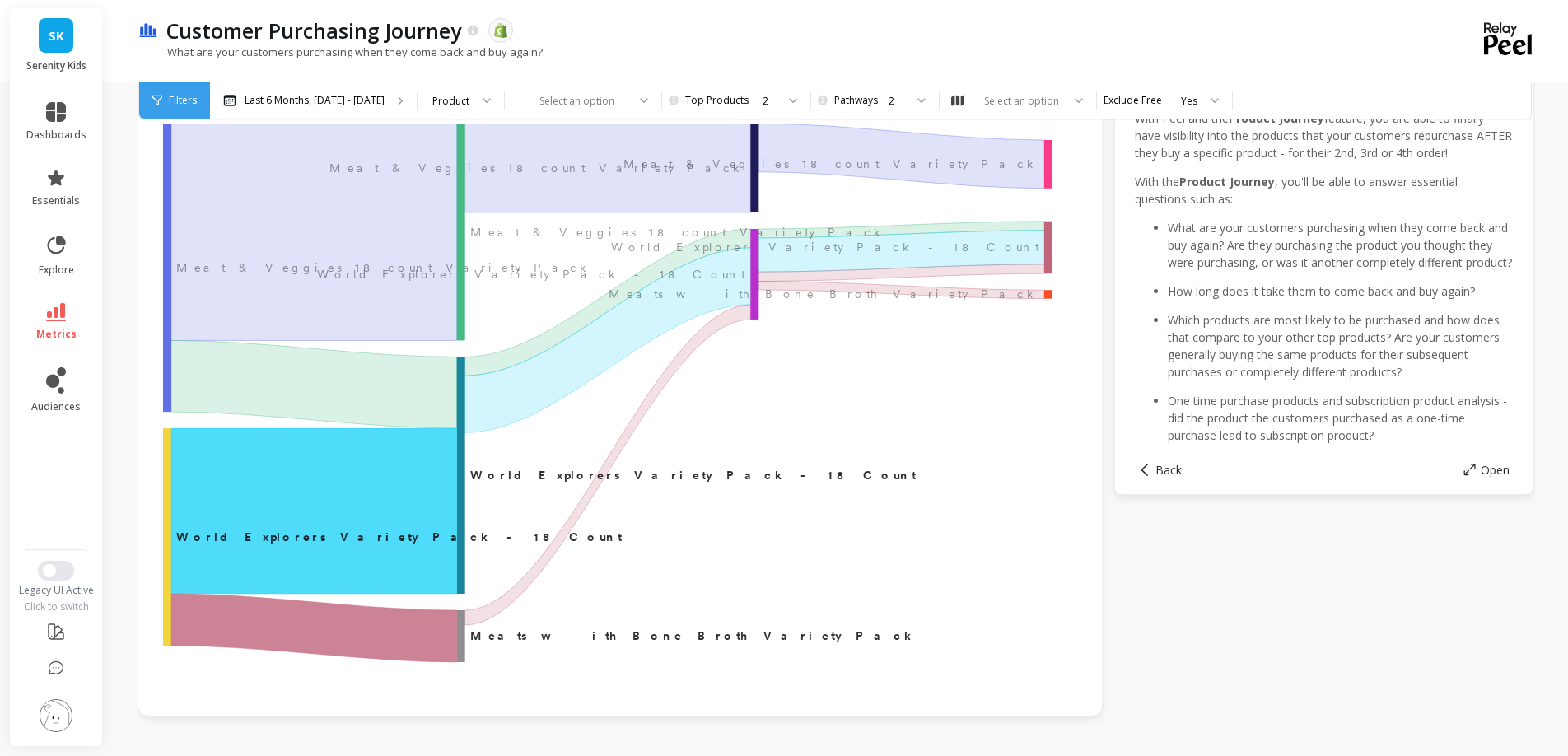
scroll to position [121, 0]
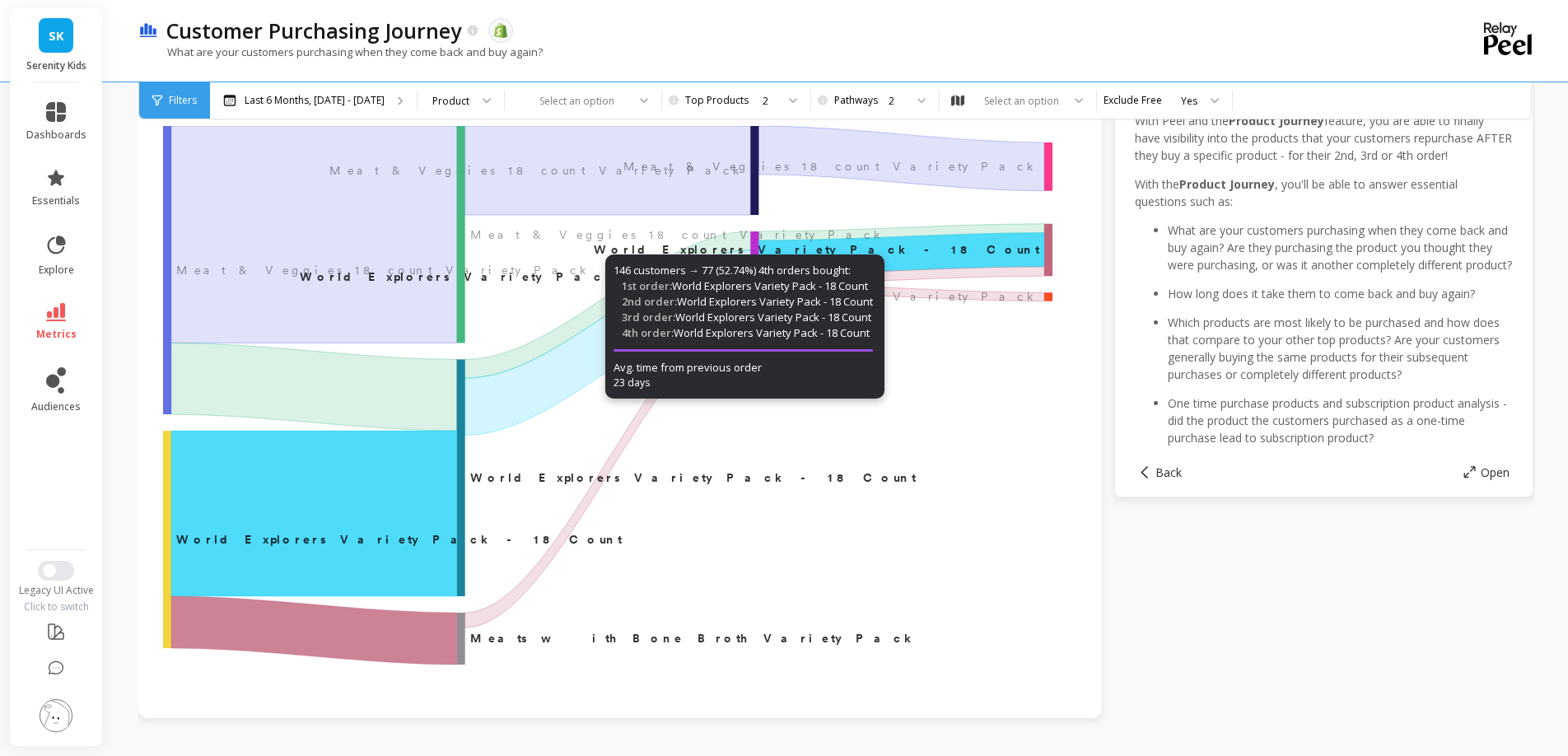
click at [963, 563] on icon "‌Meat & Veggies 18 count Variety Pack Meat & Veggies 18 count Variety Pack ​ ​M…" at bounding box center [608, 398] width 889 height 544
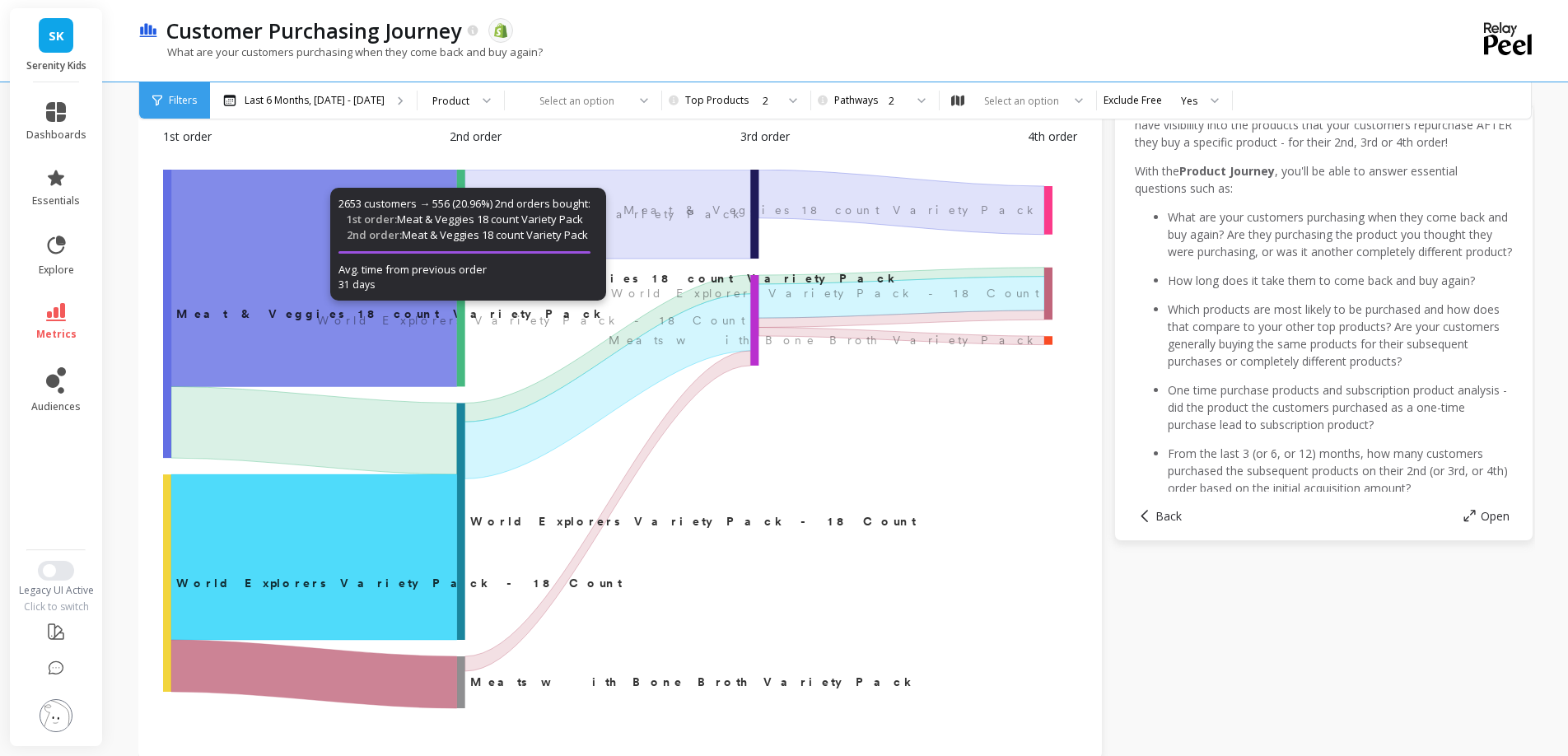
scroll to position [73, 0]
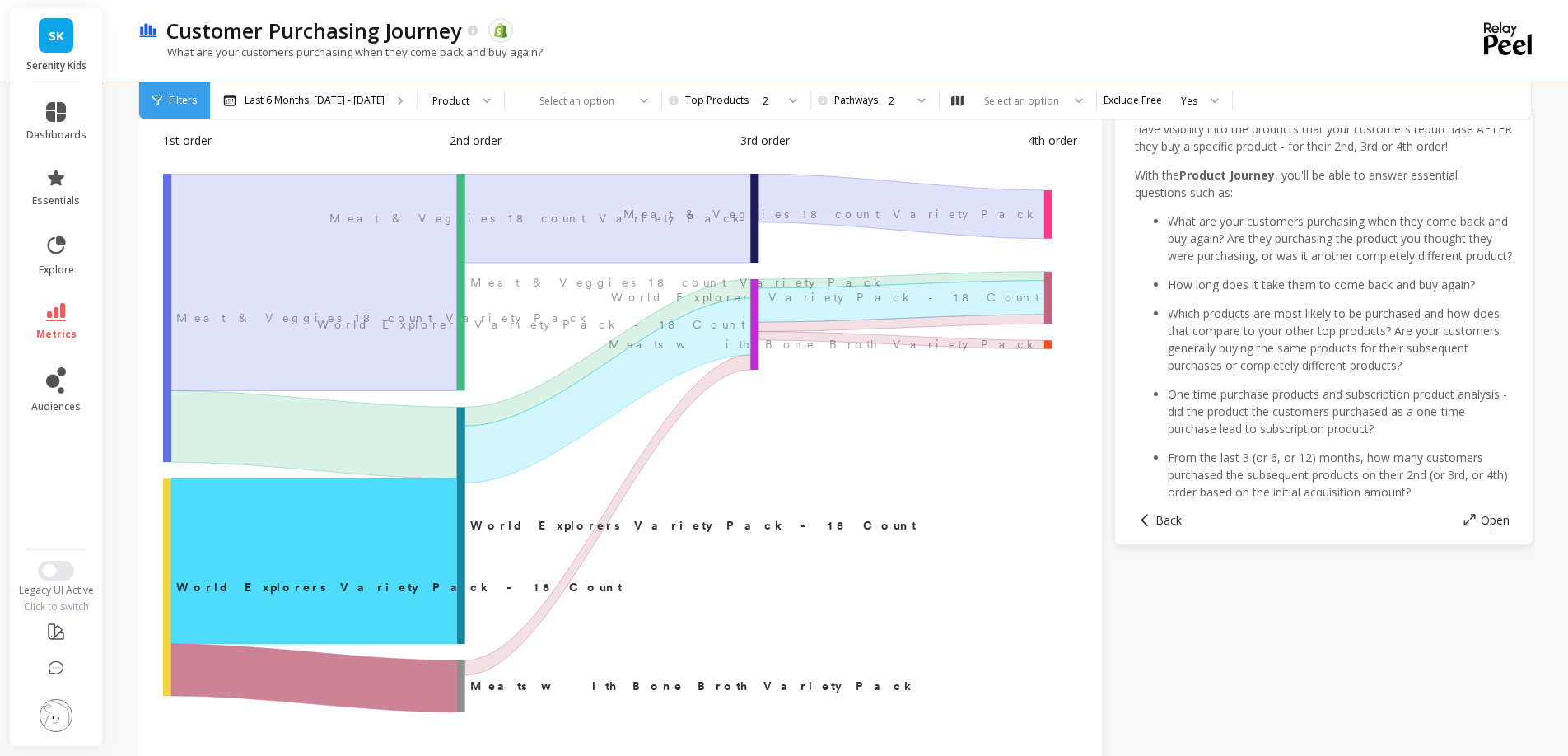
click at [185, 501] on div "1st order 2nd order 3rd order 4th order ‌Meat & Veggies 18 count Variety Pack M…" at bounding box center [620, 436] width 930 height 626
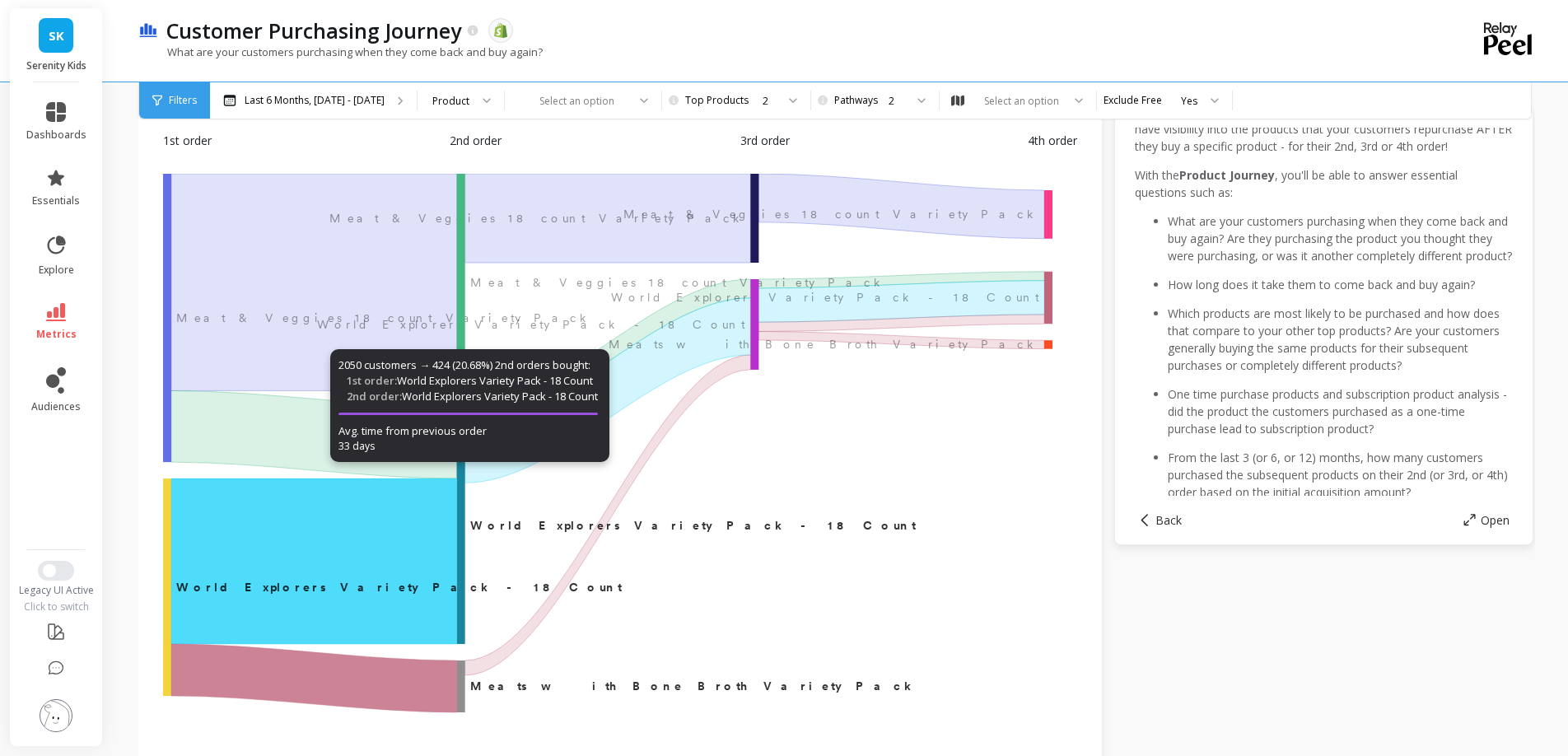
click at [228, 525] on icon "A chart." at bounding box center [314, 561] width 286 height 166
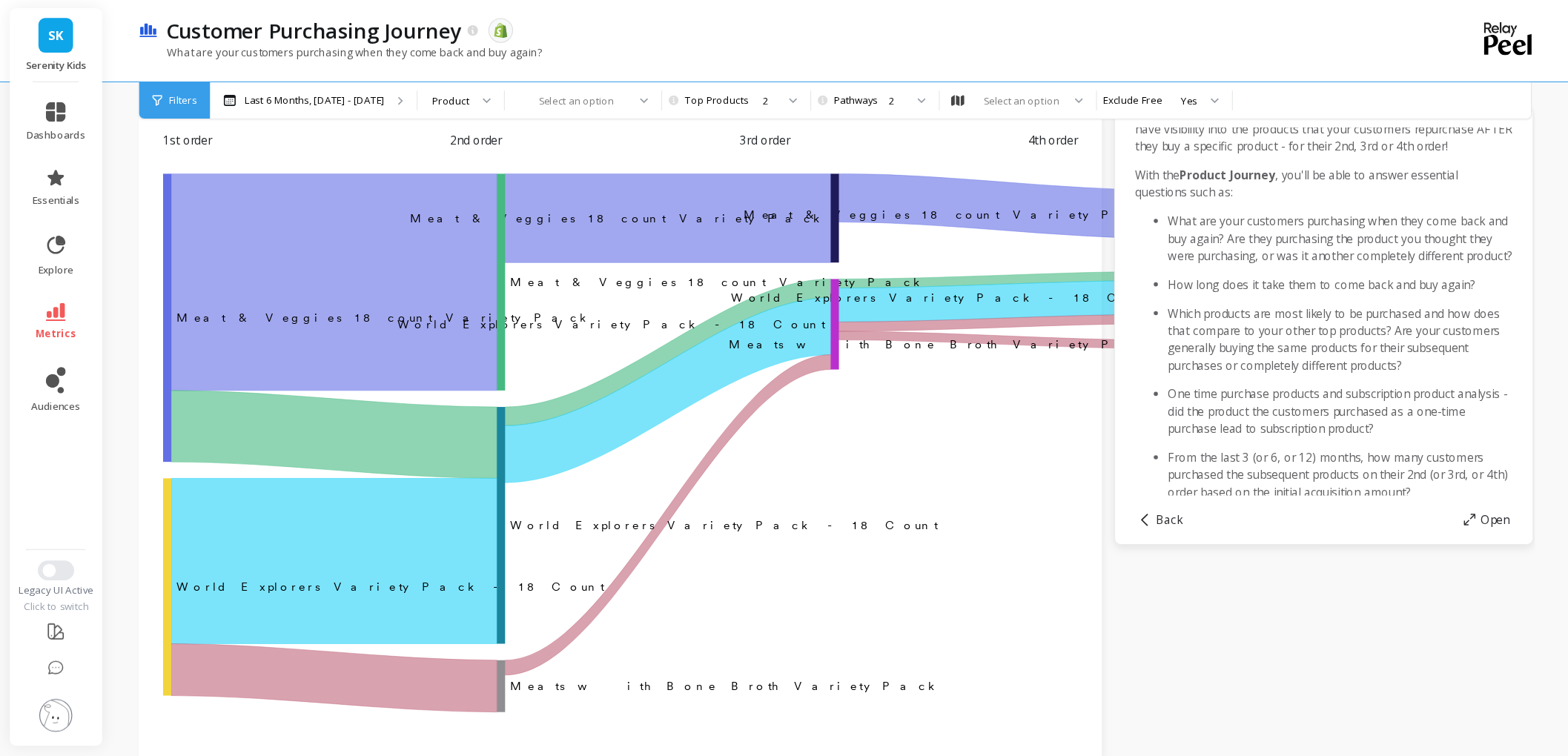
scroll to position [50, 0]
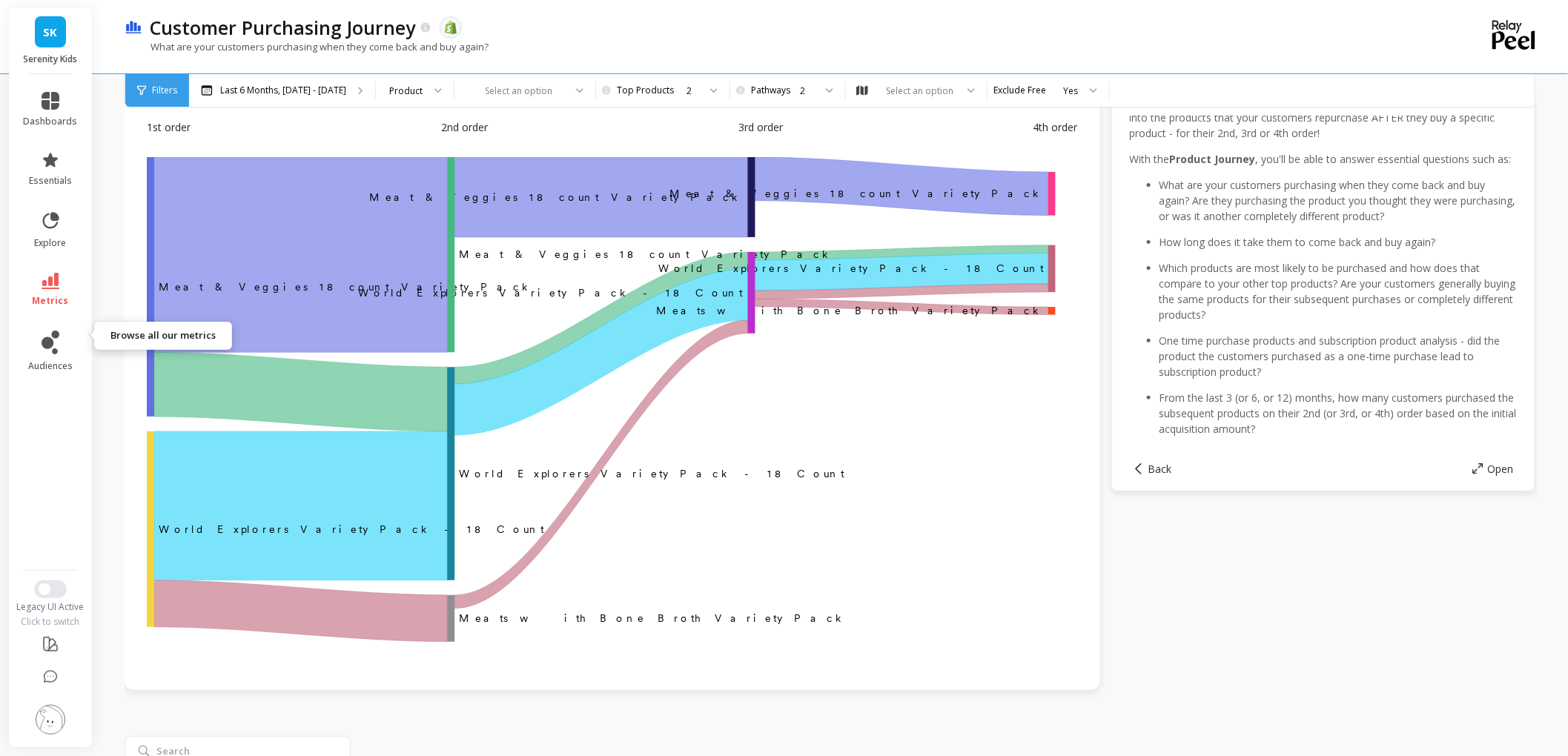
click at [59, 289] on icon at bounding box center [50, 280] width 18 height 16
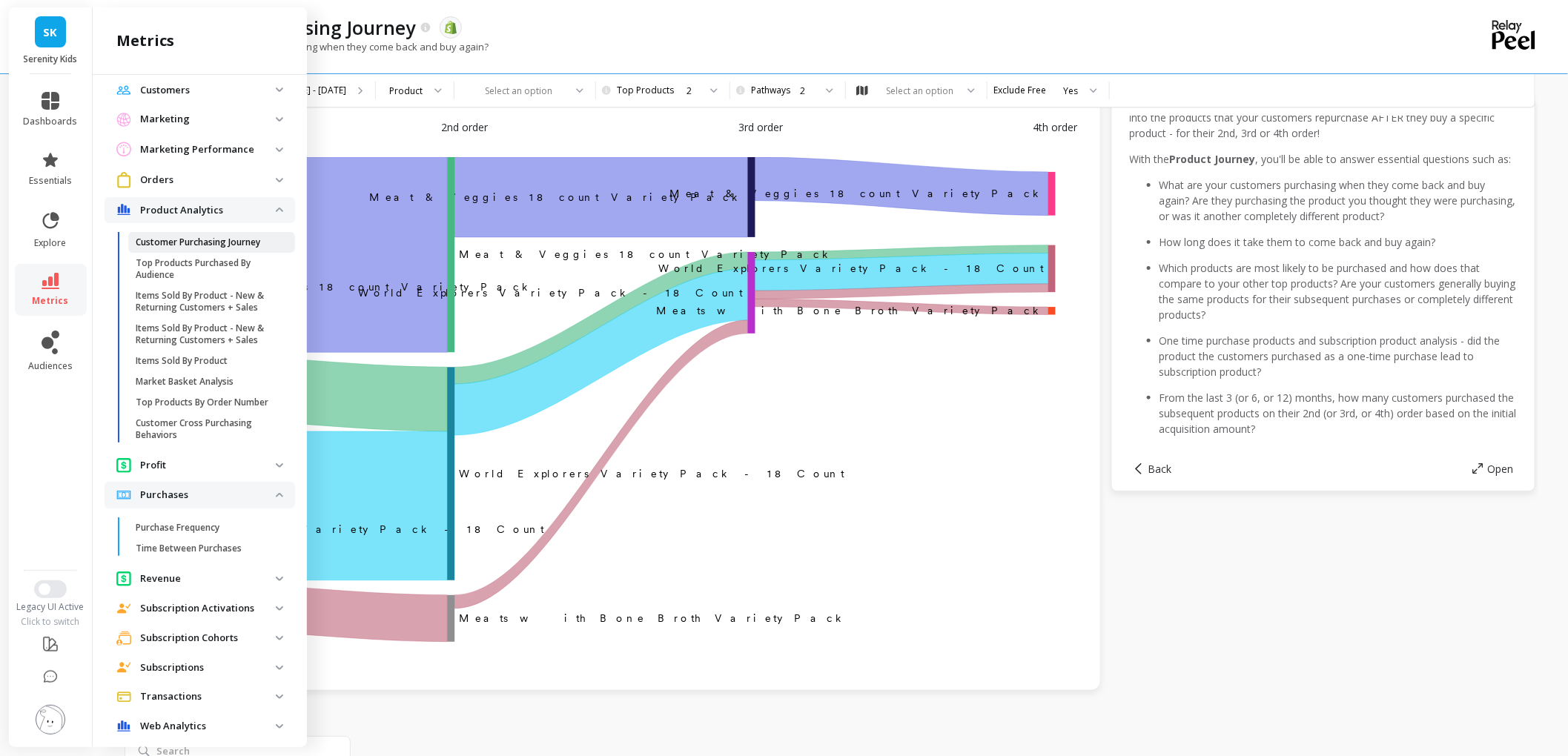
scroll to position [141, 0]
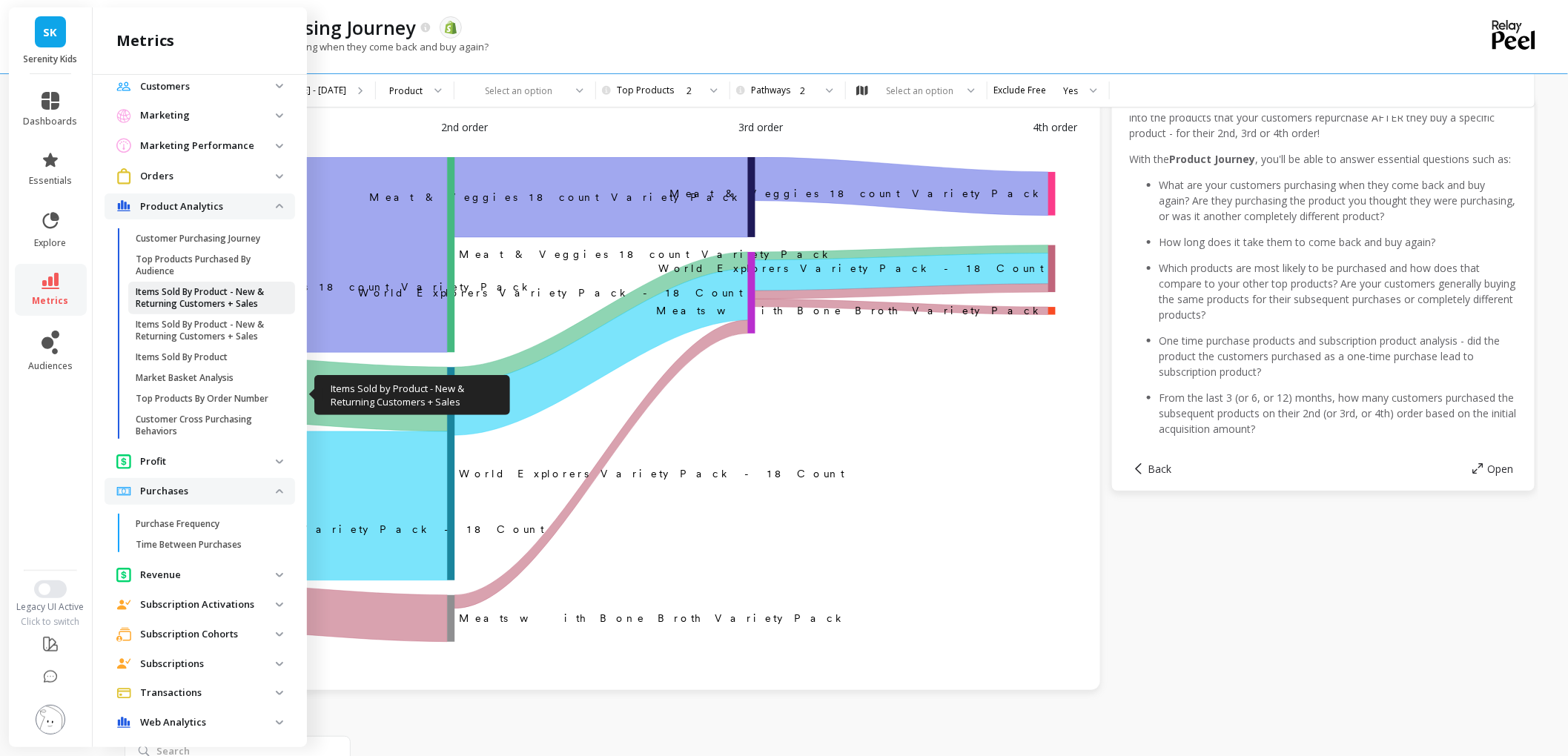
click at [238, 310] on p "Items Sold By Product - New & Returning Customers + Sales" at bounding box center [206, 297] width 141 height 24
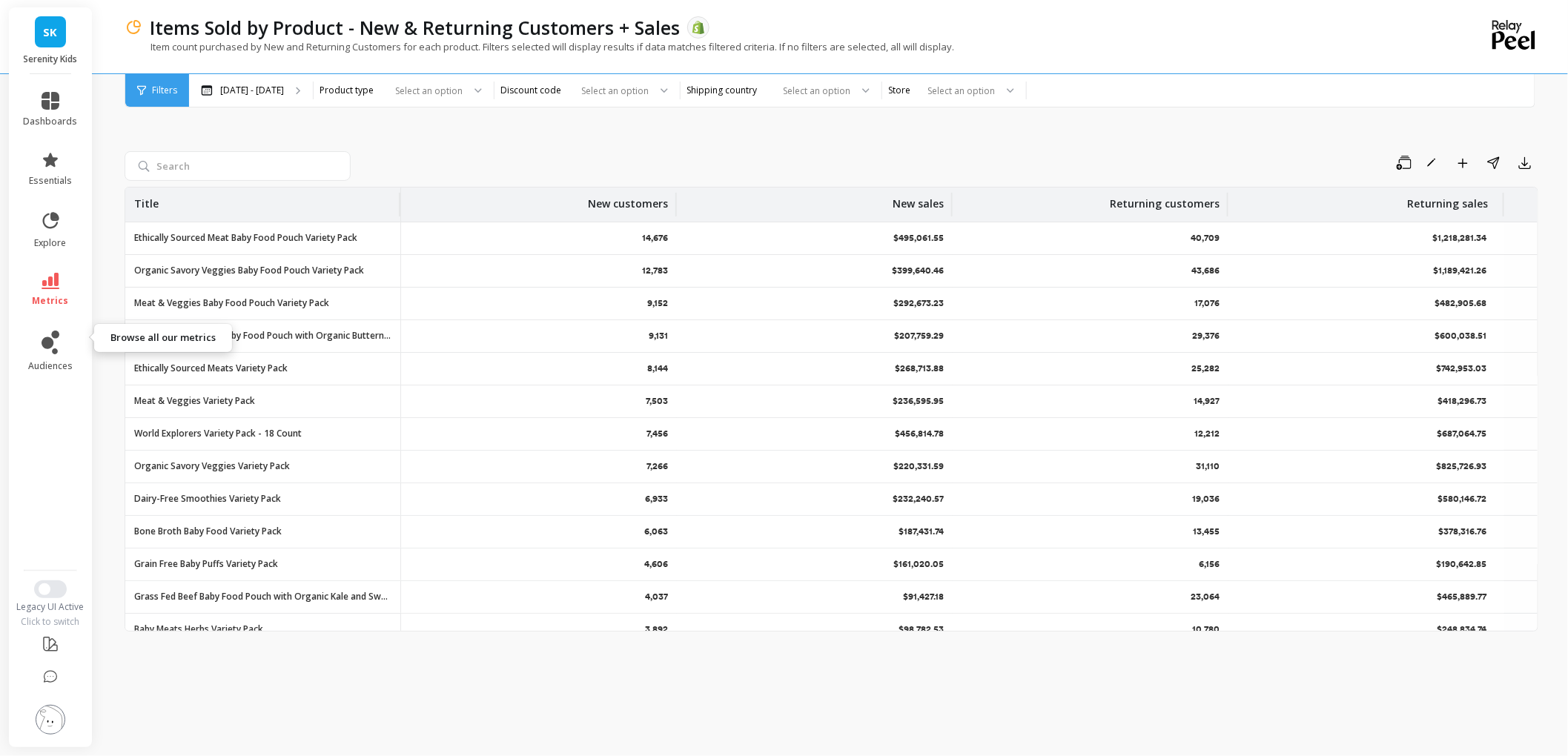
click at [59, 289] on icon at bounding box center [50, 280] width 18 height 16
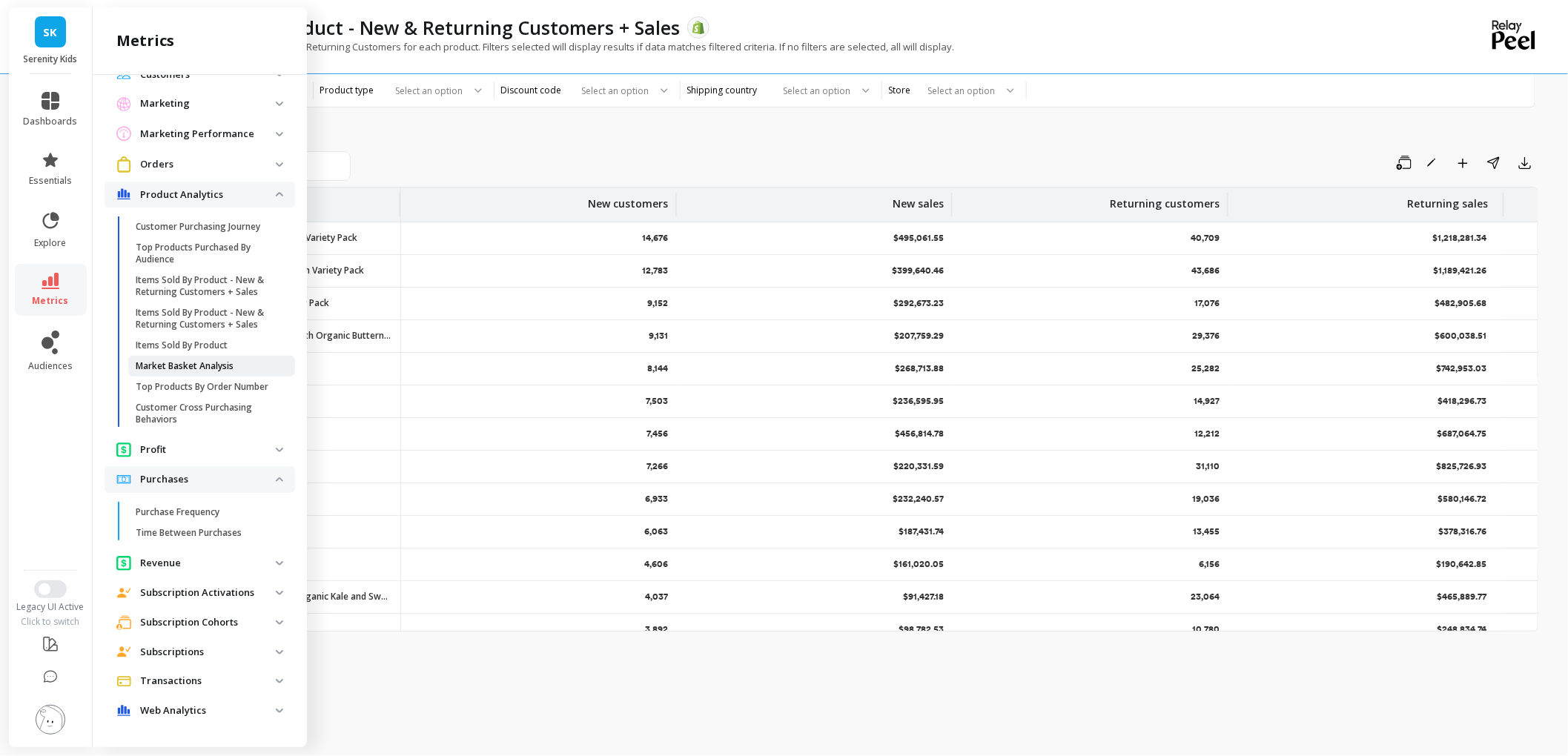
scroll to position [204, 0]
click at [249, 376] on link "Market Basket Analysis" at bounding box center [212, 366] width 167 height 21
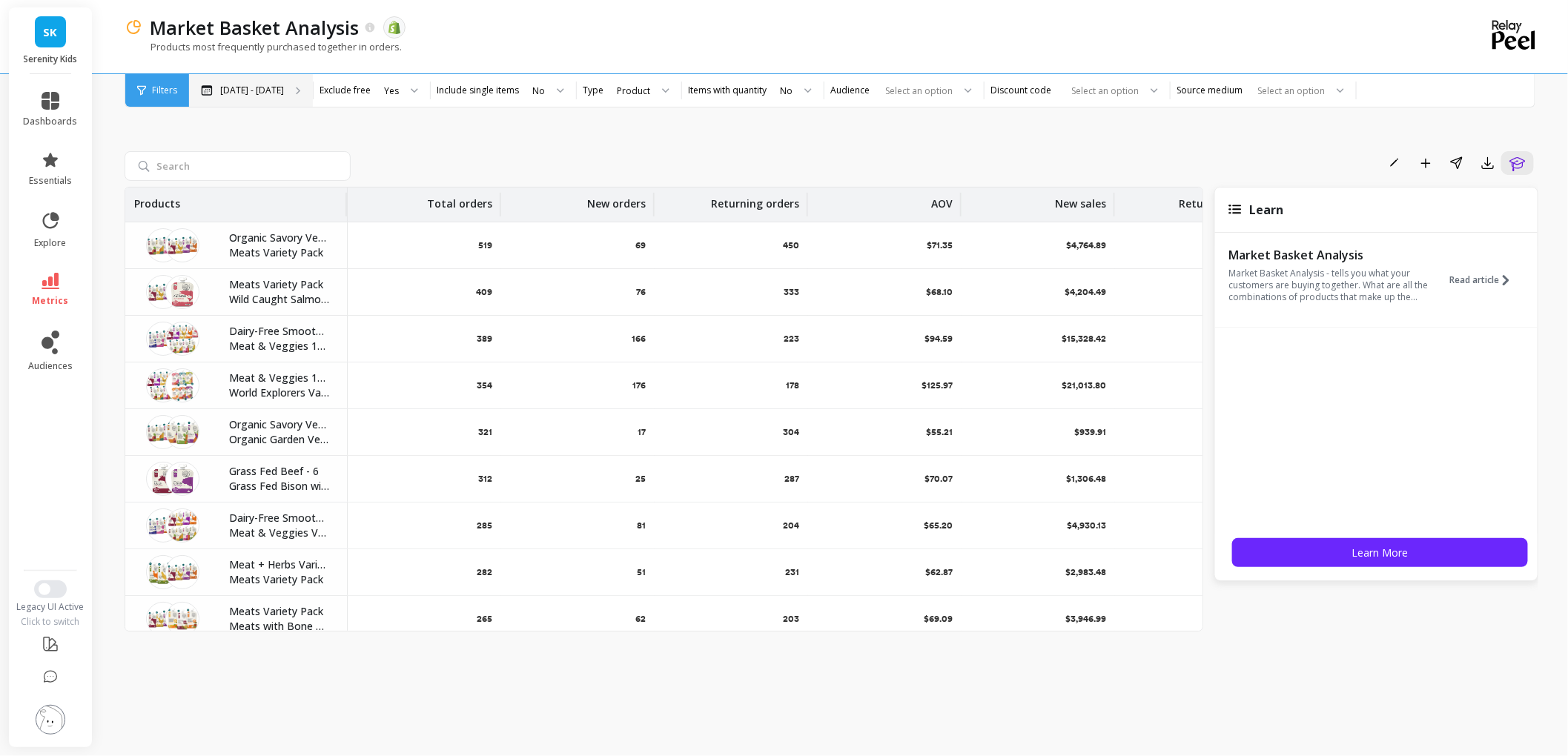
click at [284, 93] on p "Apr 13 - Oct 13" at bounding box center [252, 90] width 64 height 12
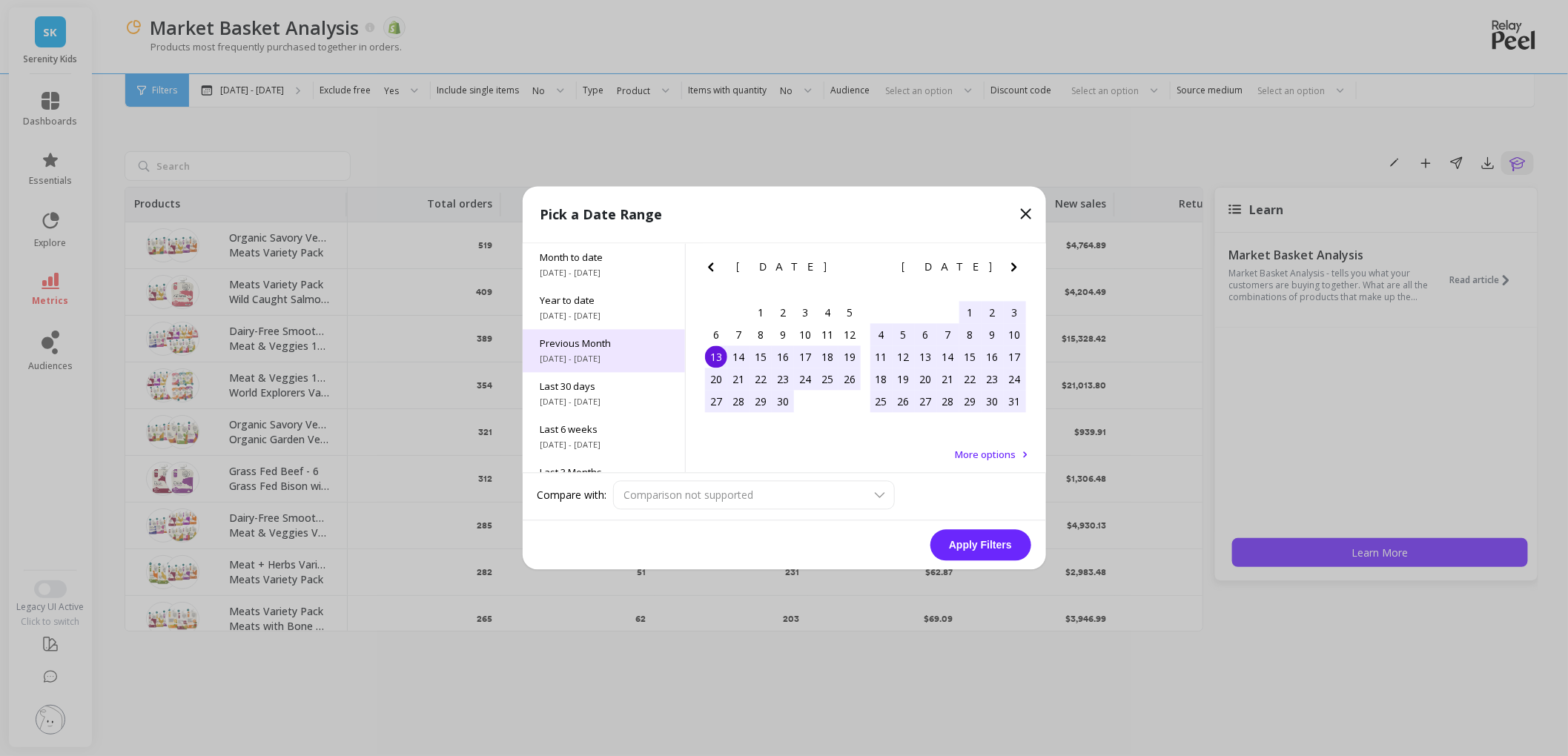
drag, startPoint x: 607, startPoint y: 324, endPoint x: 636, endPoint y: 341, distance: 33.6
click at [607, 322] on span "1/1/2025 - 10/13/2025" at bounding box center [604, 316] width 127 height 12
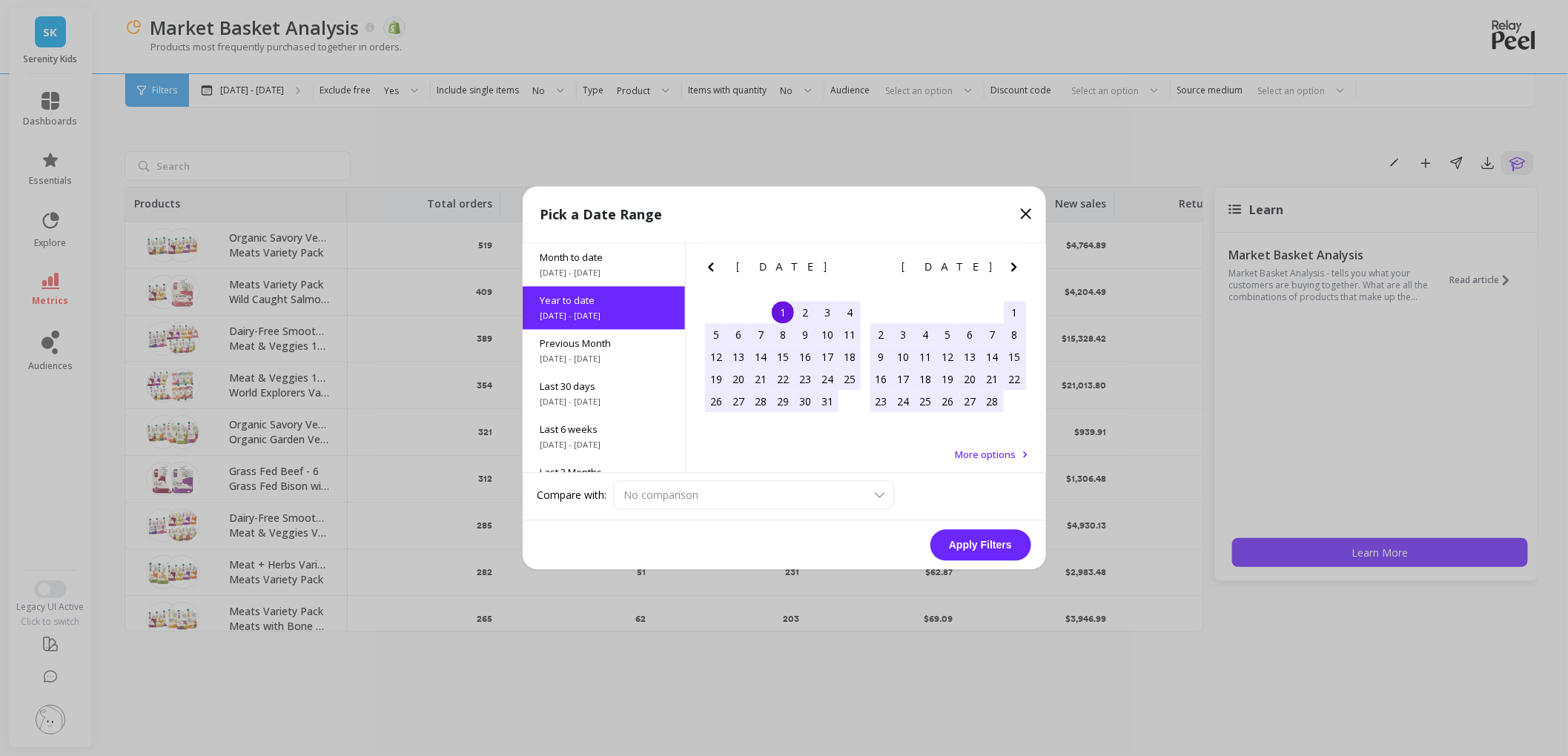
click at [996, 559] on button "Apply Filters" at bounding box center [980, 545] width 101 height 31
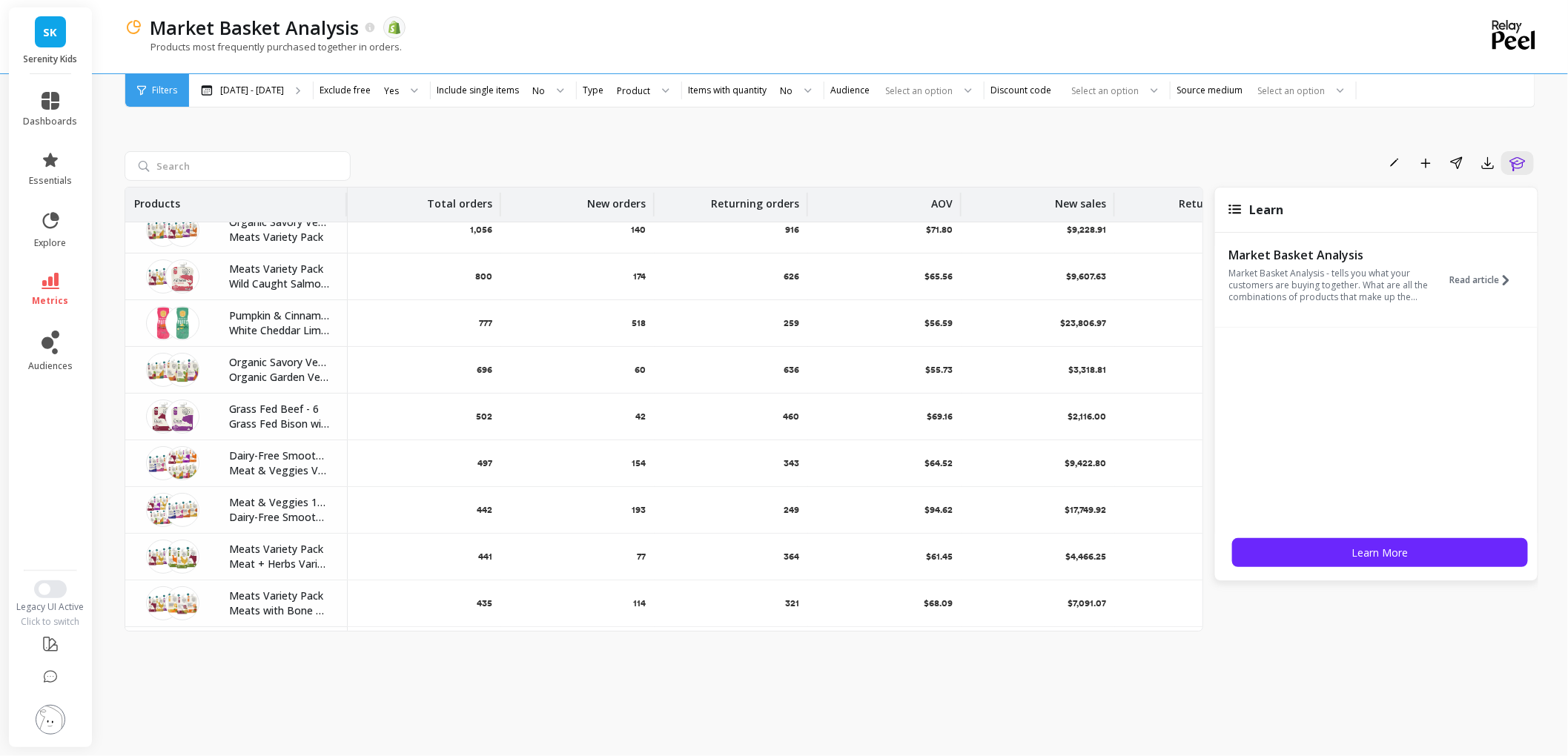
scroll to position [9, 0]
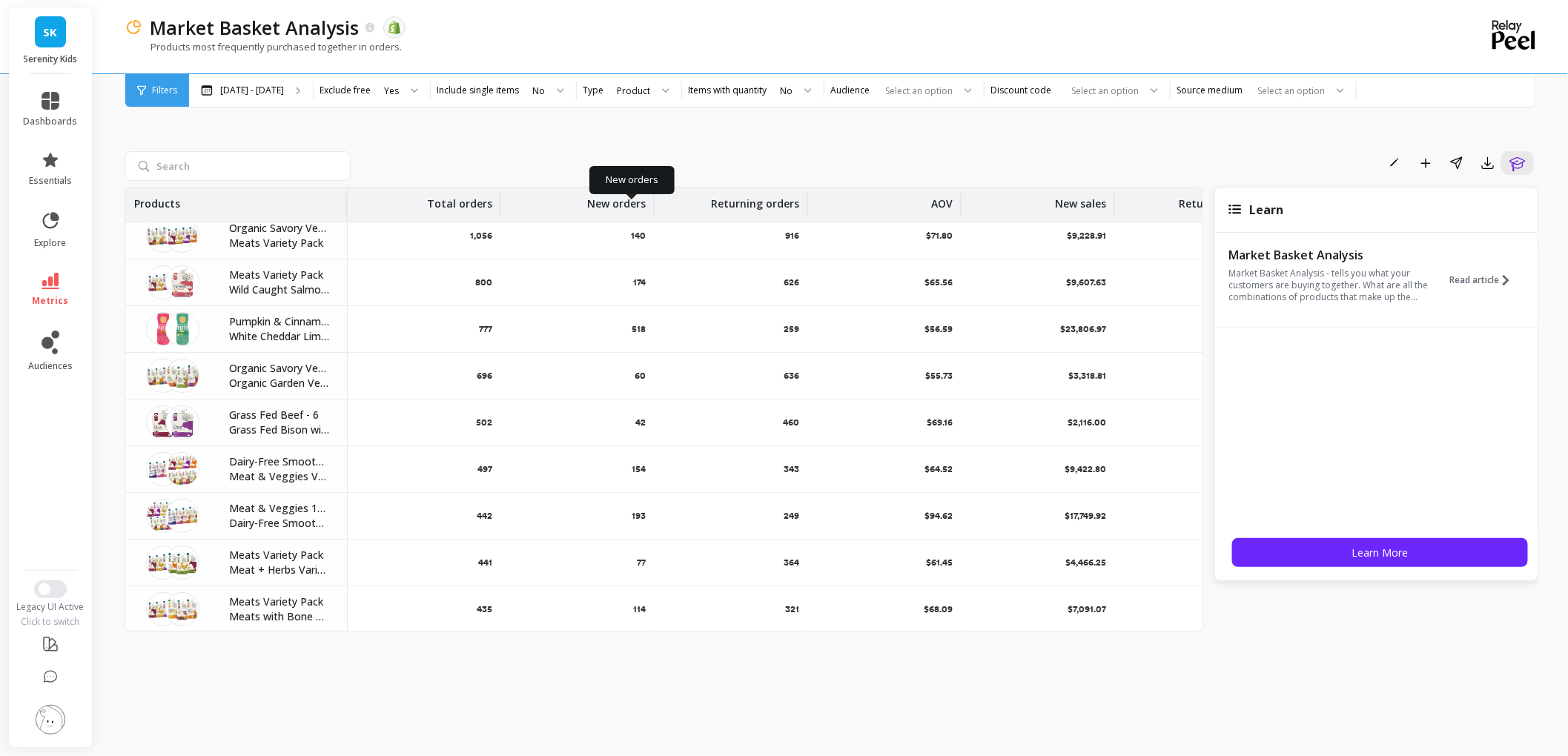
click at [616, 211] on p "New orders" at bounding box center [616, 199] width 59 height 24
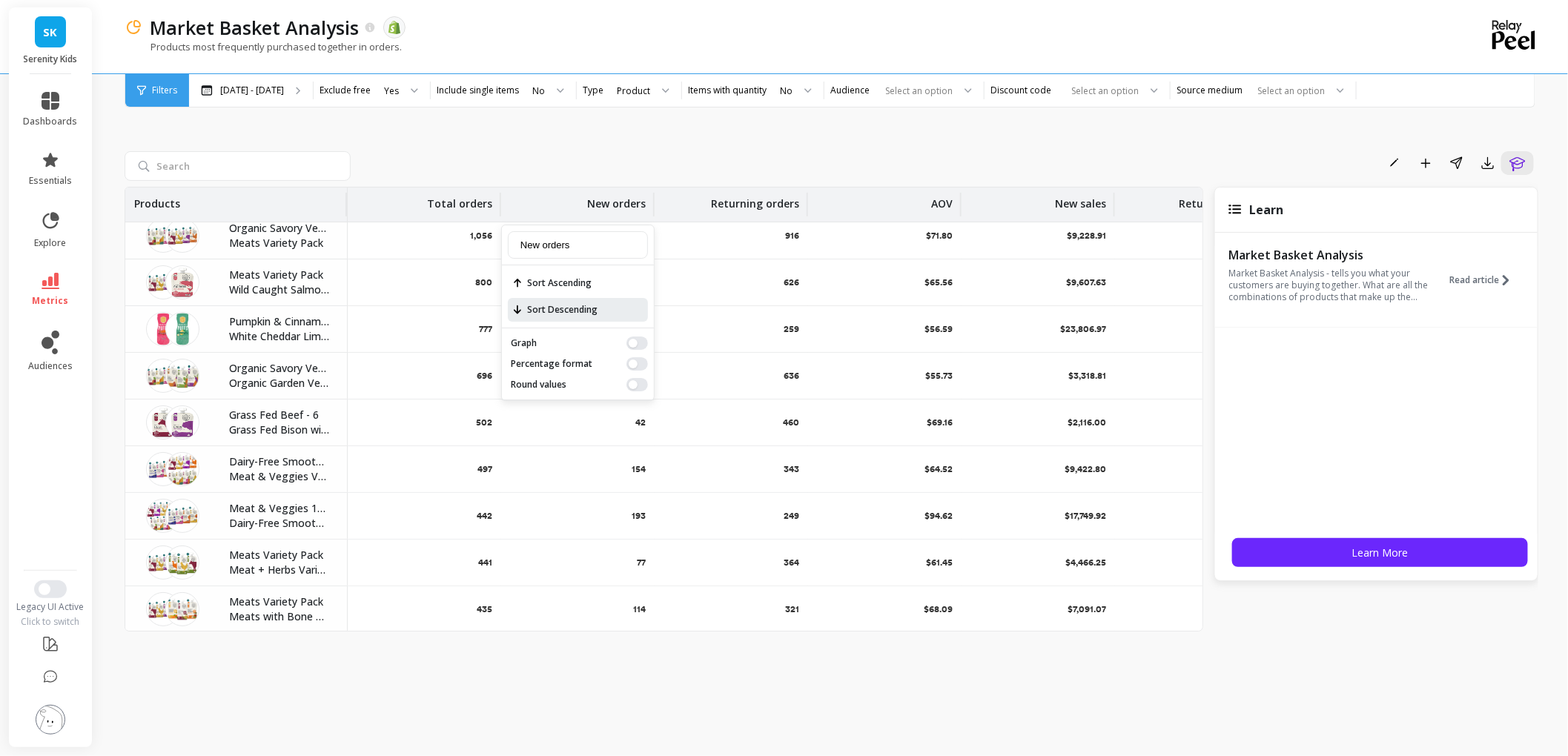
click at [596, 321] on span "Sort Descending" at bounding box center [577, 310] width 140 height 24
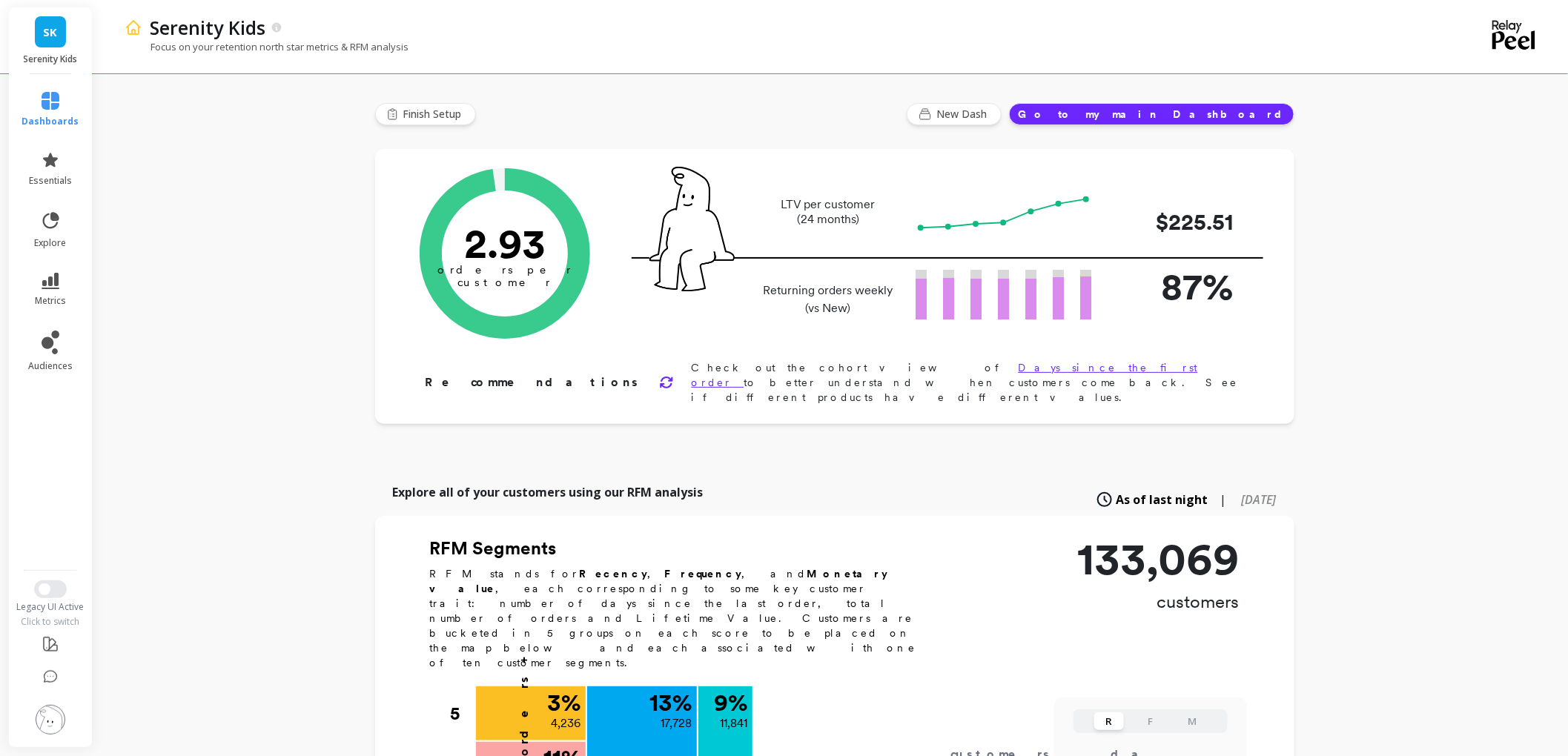
click at [70, 315] on li "metrics" at bounding box center [50, 290] width 75 height 52
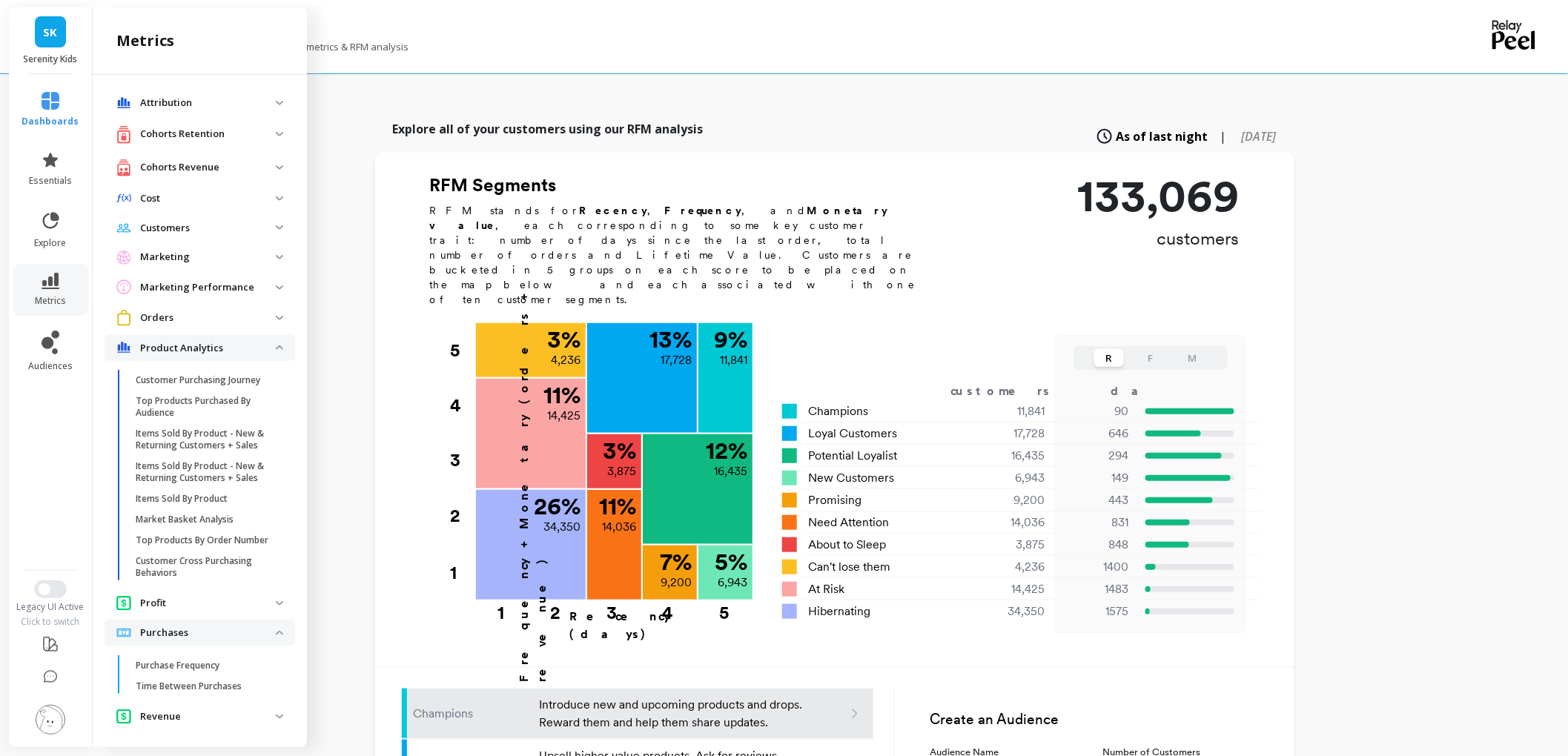
click at [276, 325] on p "Orders" at bounding box center [208, 317] width 136 height 15
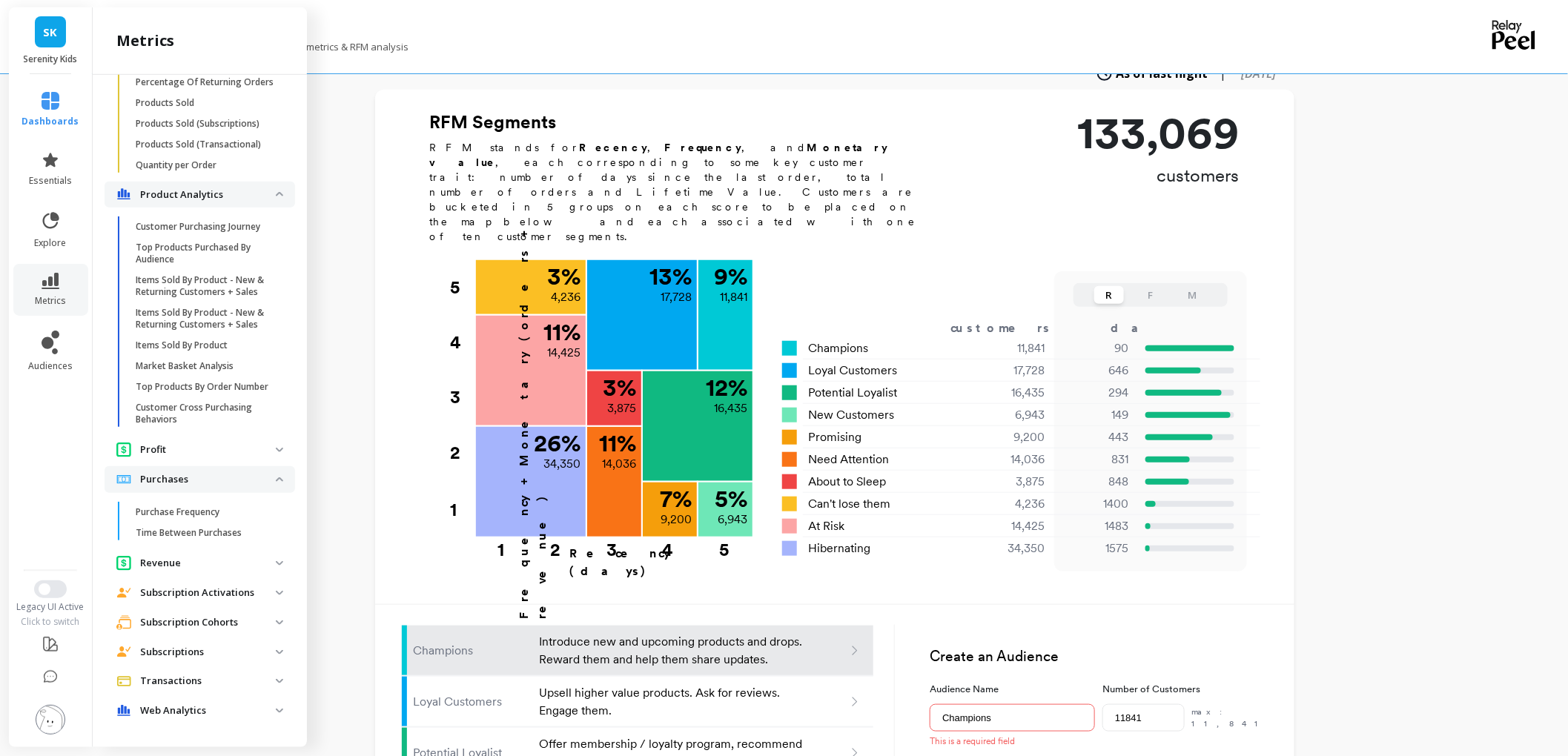
scroll to position [429, 0]
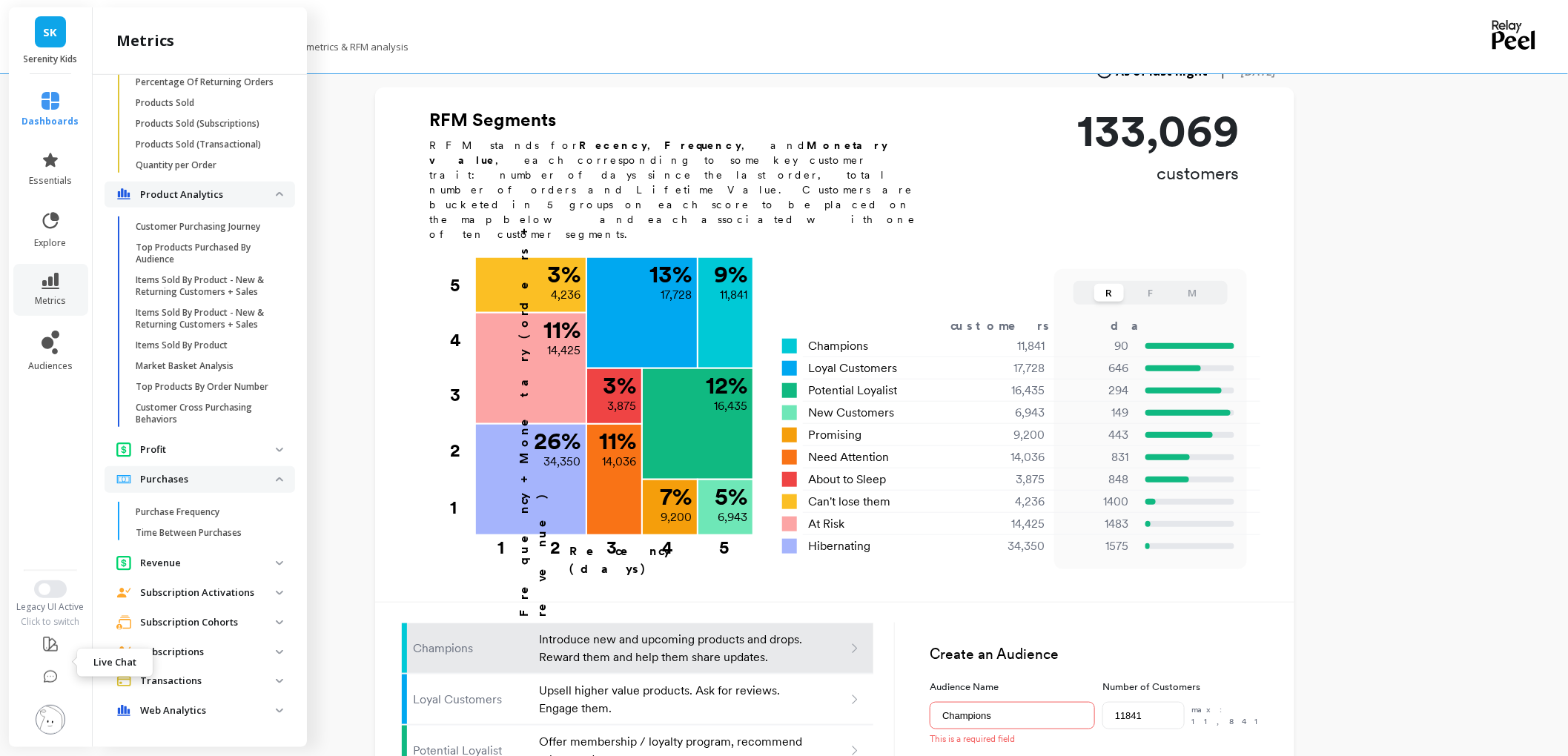
click at [58, 670] on icon at bounding box center [50, 676] width 15 height 15
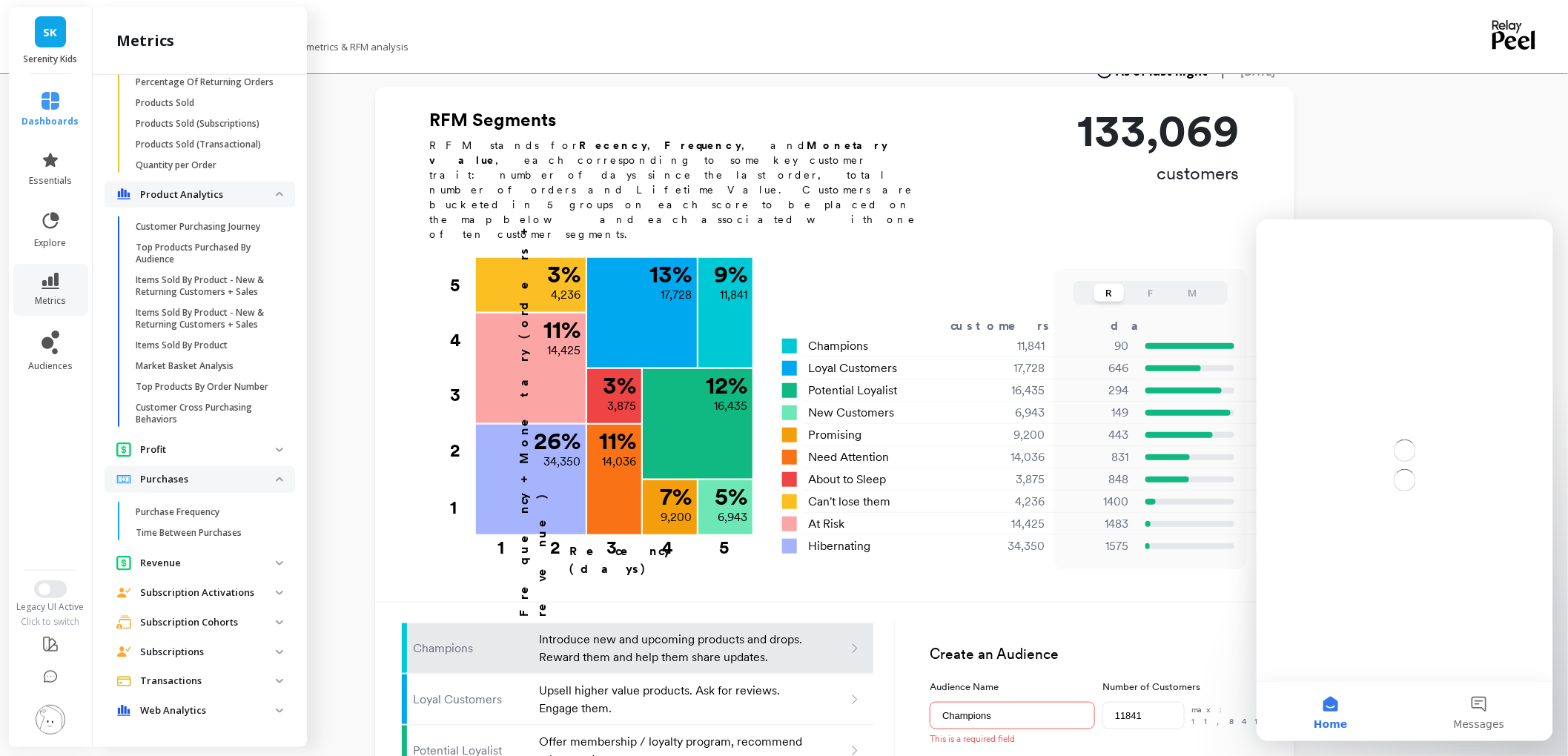
scroll to position [0, 0]
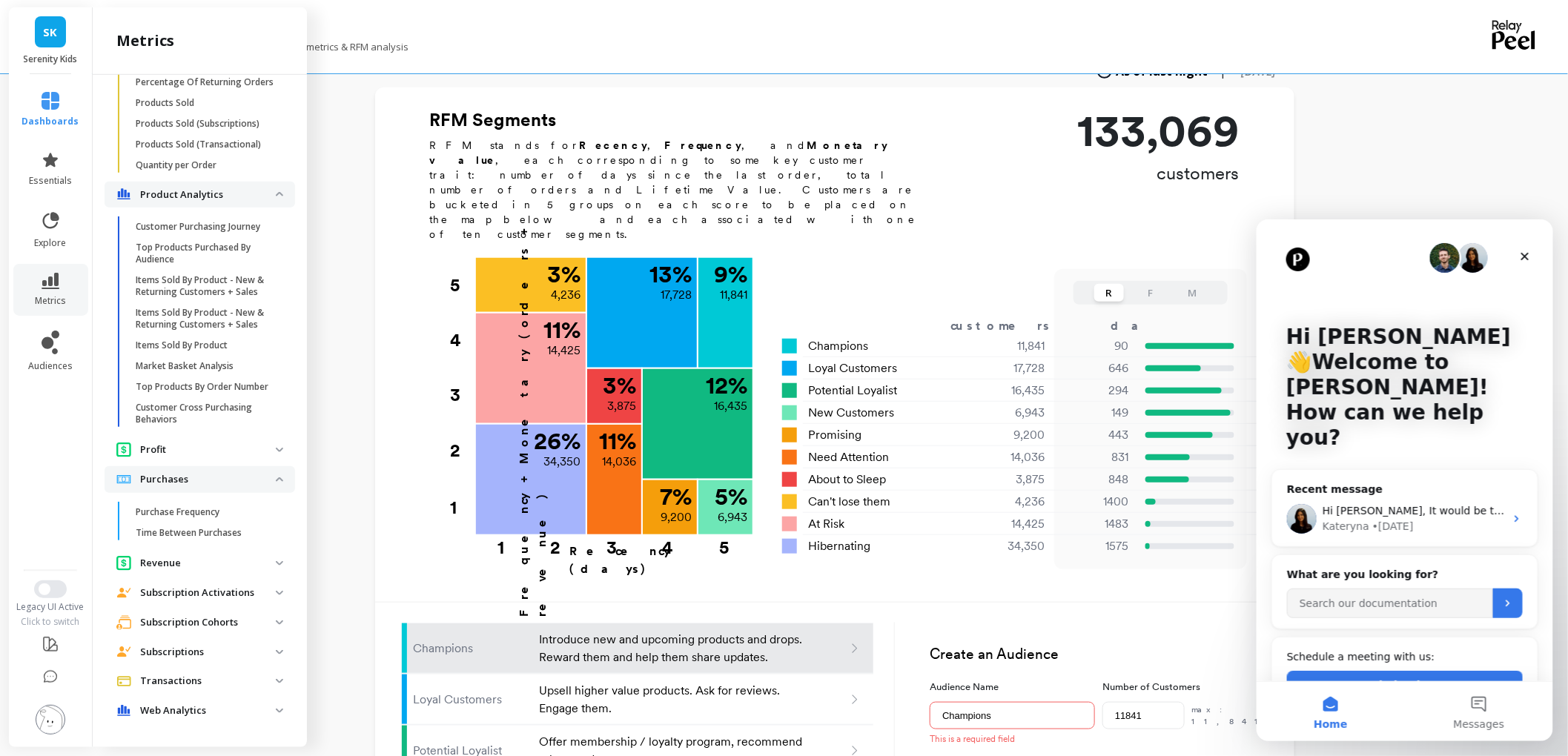
click at [64, 706] on img at bounding box center [50, 720] width 29 height 29
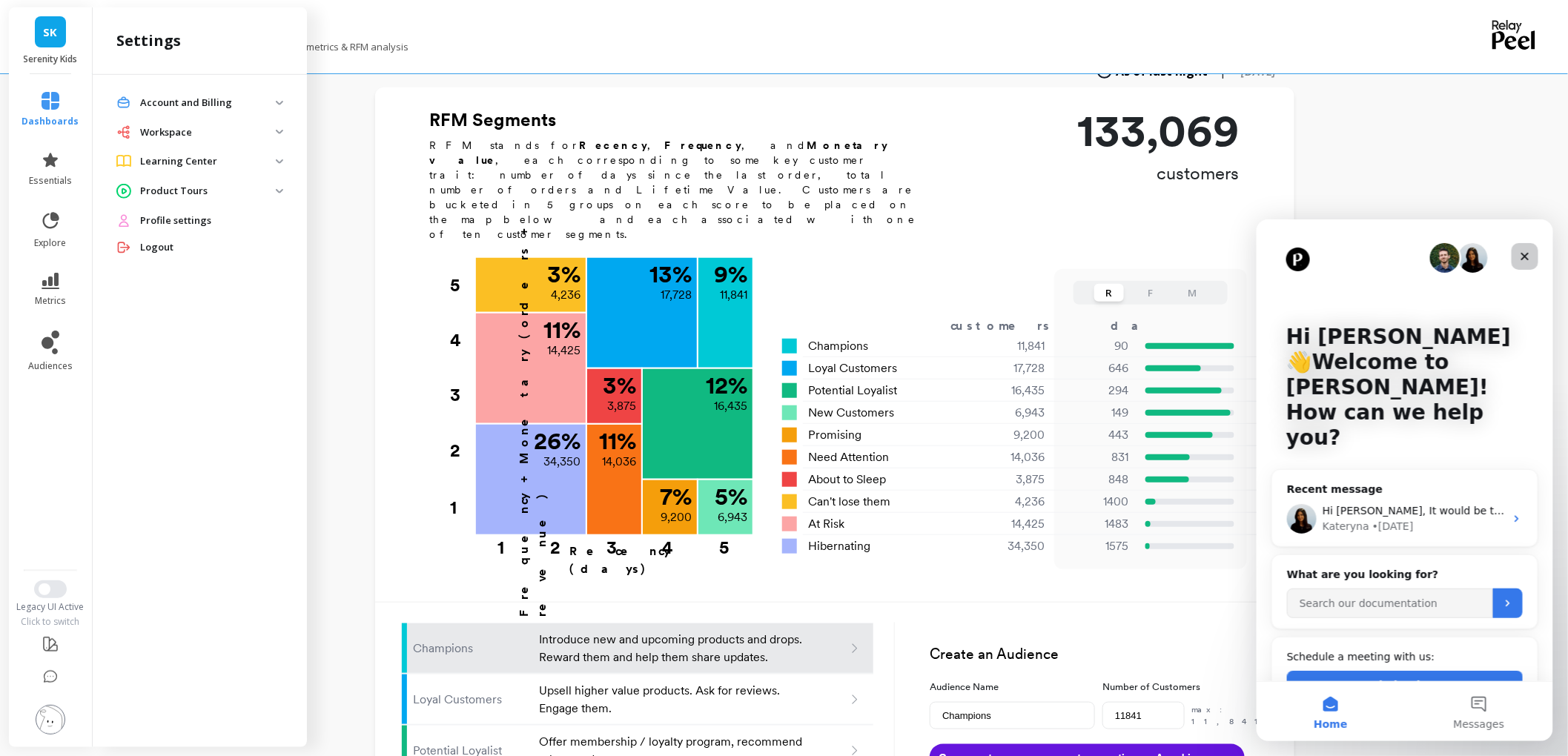
click at [1522, 254] on icon "Close" at bounding box center [1523, 255] width 12 height 12
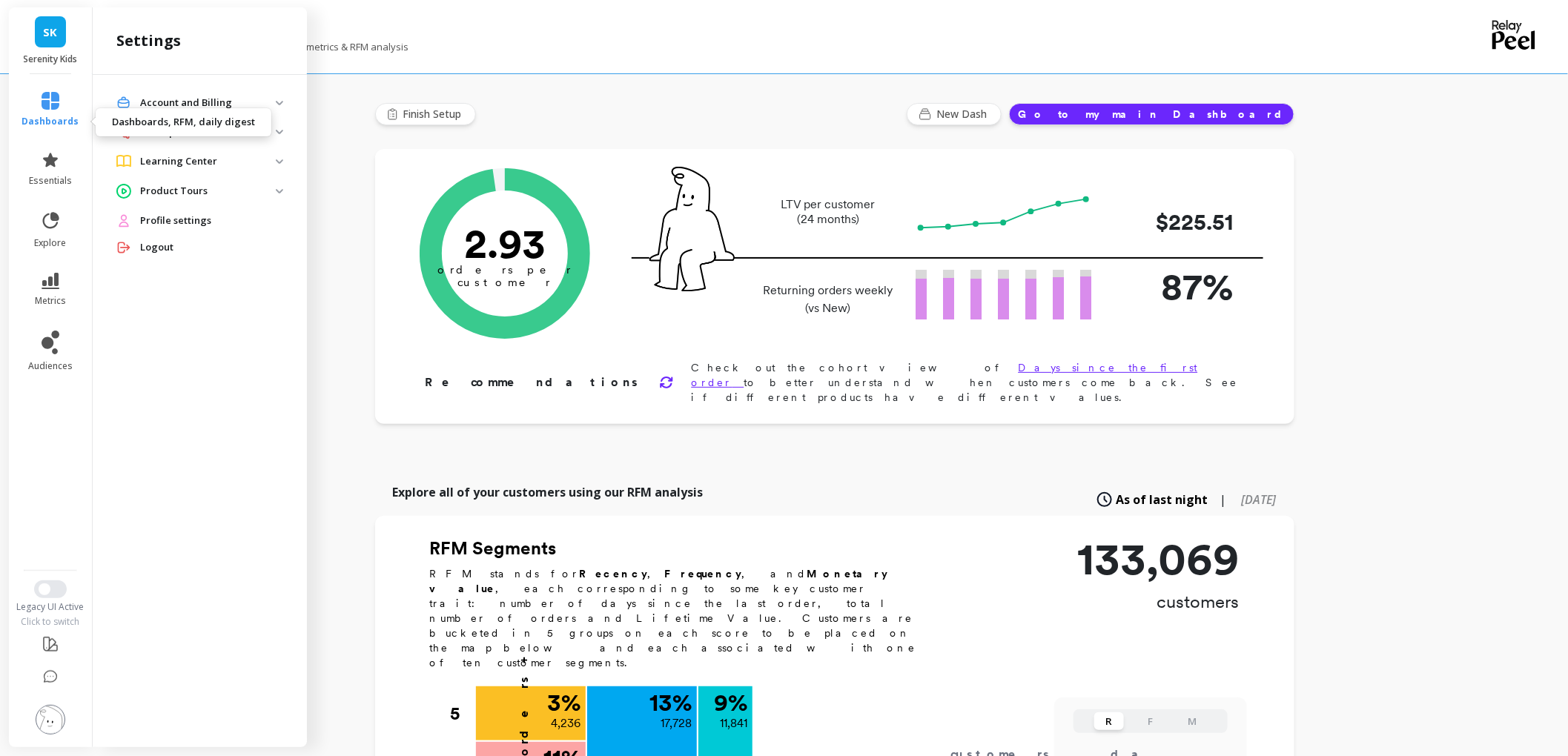
click at [78, 120] on link "dashboards" at bounding box center [51, 110] width 57 height 36
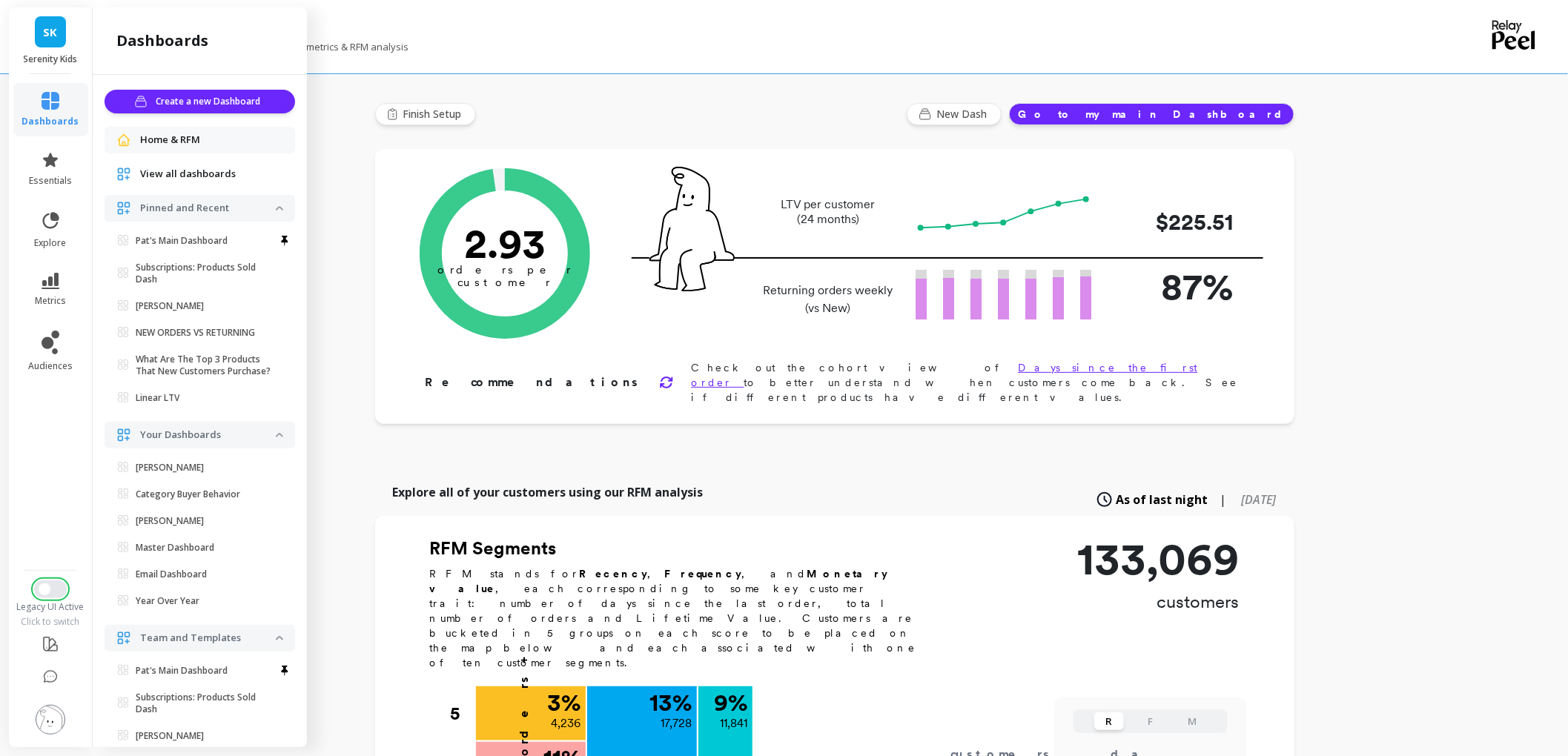
click at [50, 583] on span "Switch to New UI" at bounding box center [44, 588] width 12 height 12
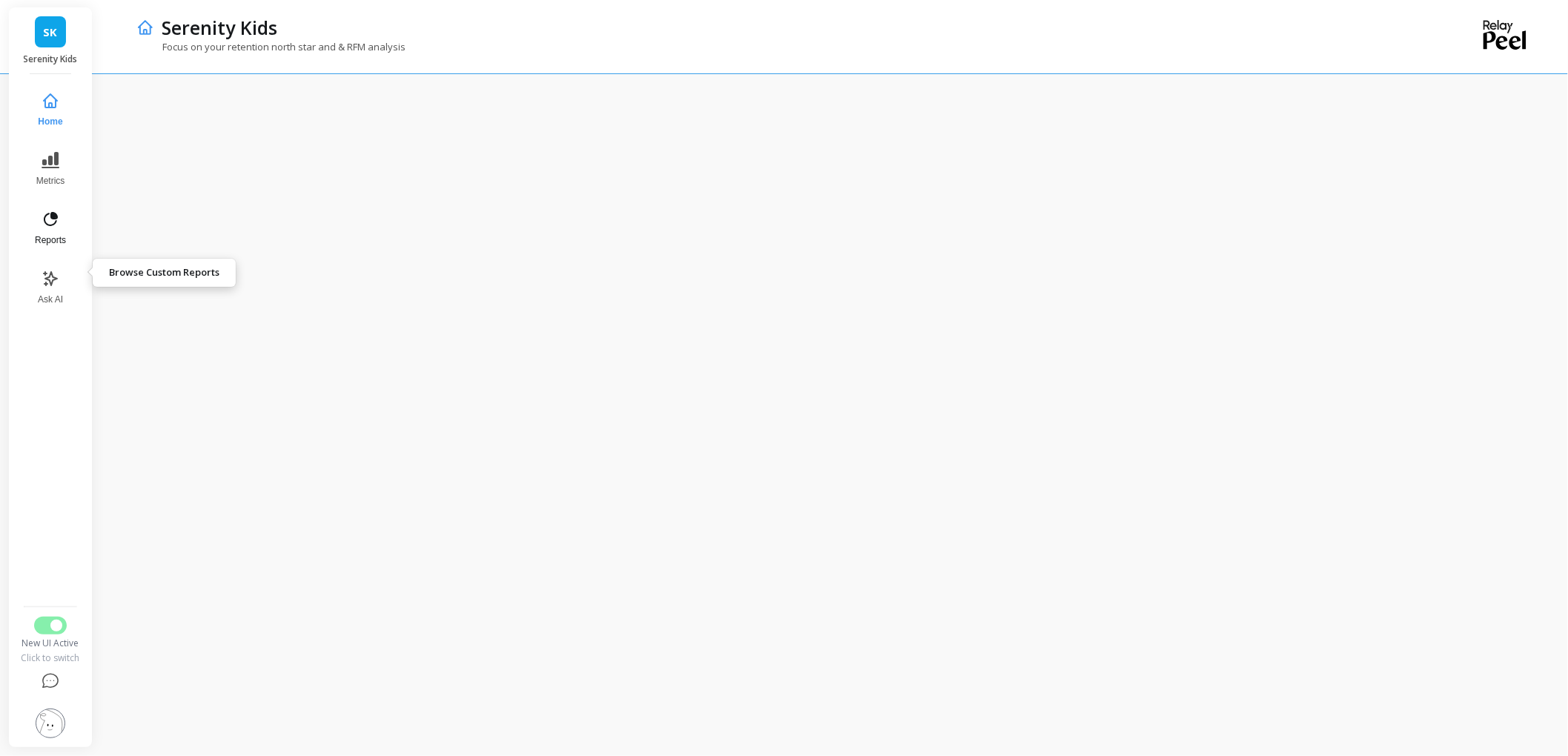
click at [54, 229] on icon at bounding box center [50, 219] width 18 height 18
click at [62, 195] on button "Metrics" at bounding box center [50, 168] width 51 height 53
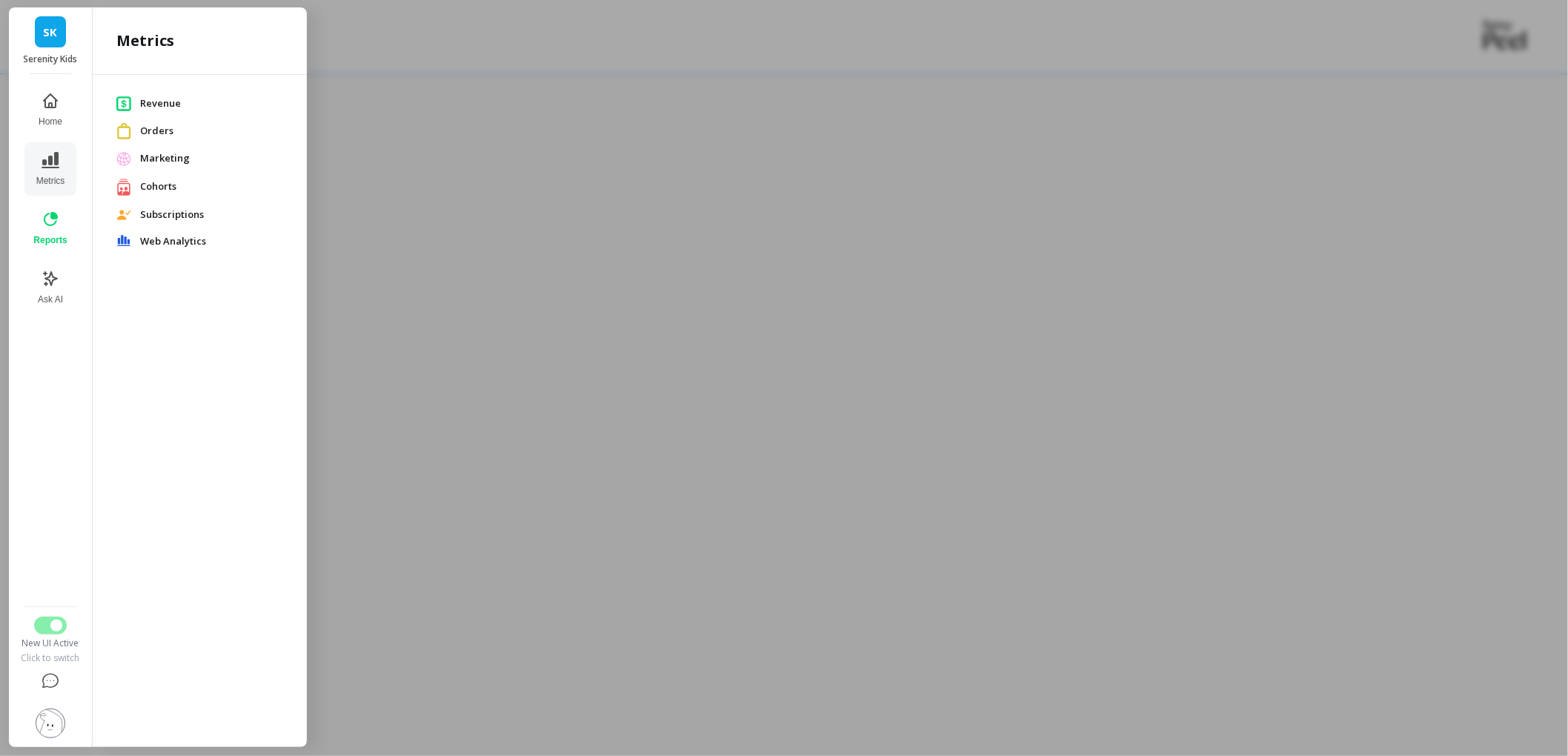
click at [196, 138] on span "Orders" at bounding box center [211, 131] width 143 height 15
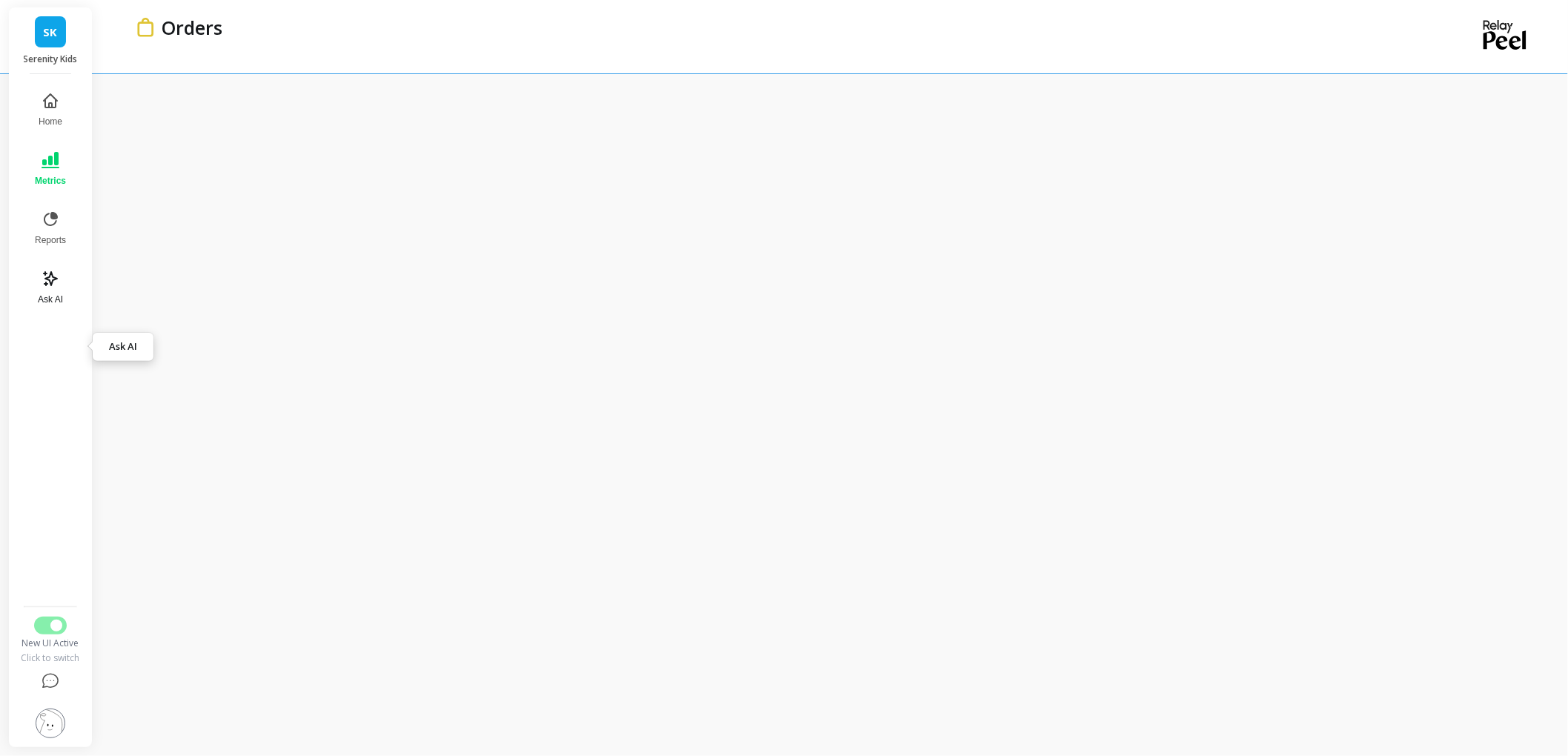
click at [57, 285] on icon at bounding box center [50, 278] width 13 height 13
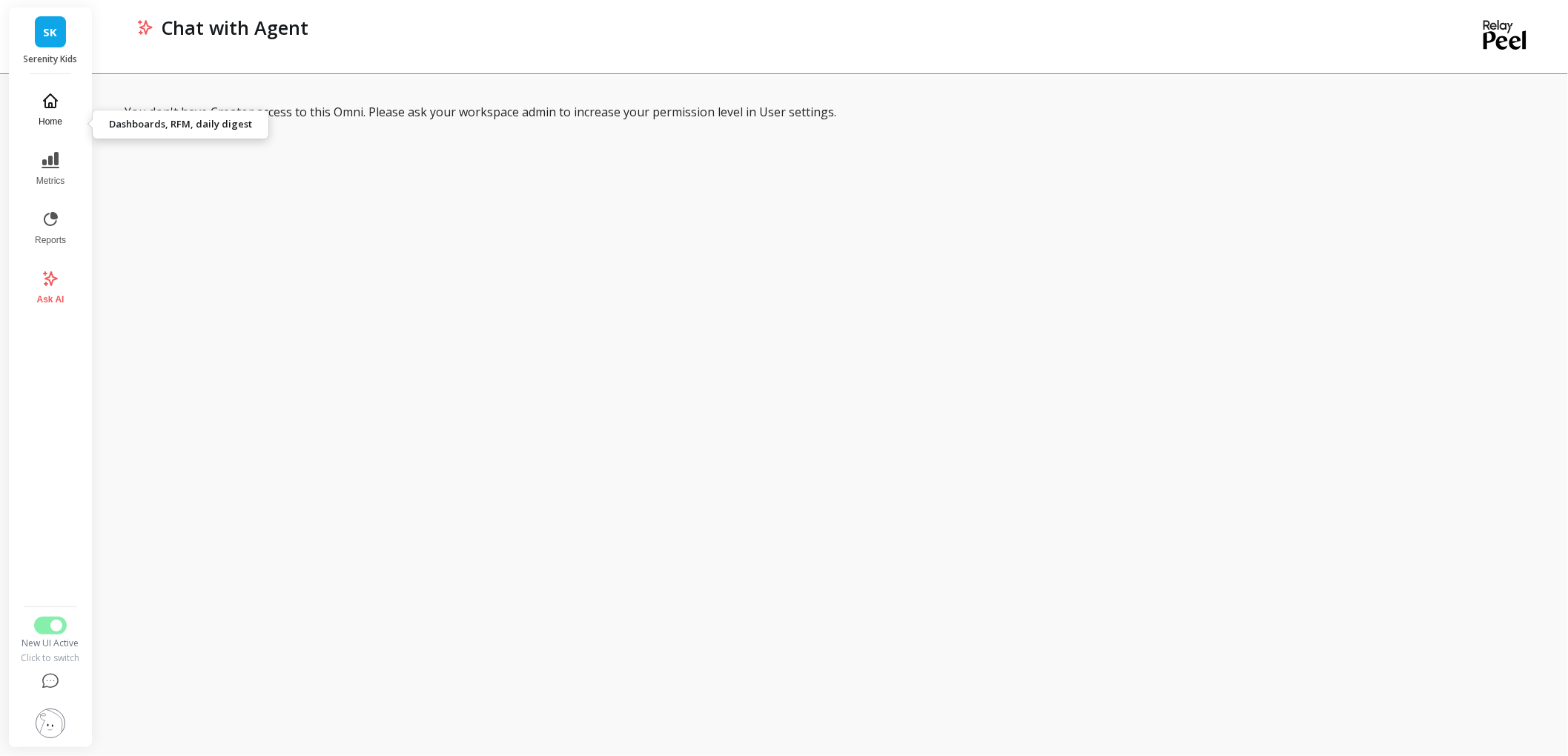
click at [57, 107] on icon at bounding box center [50, 100] width 13 height 13
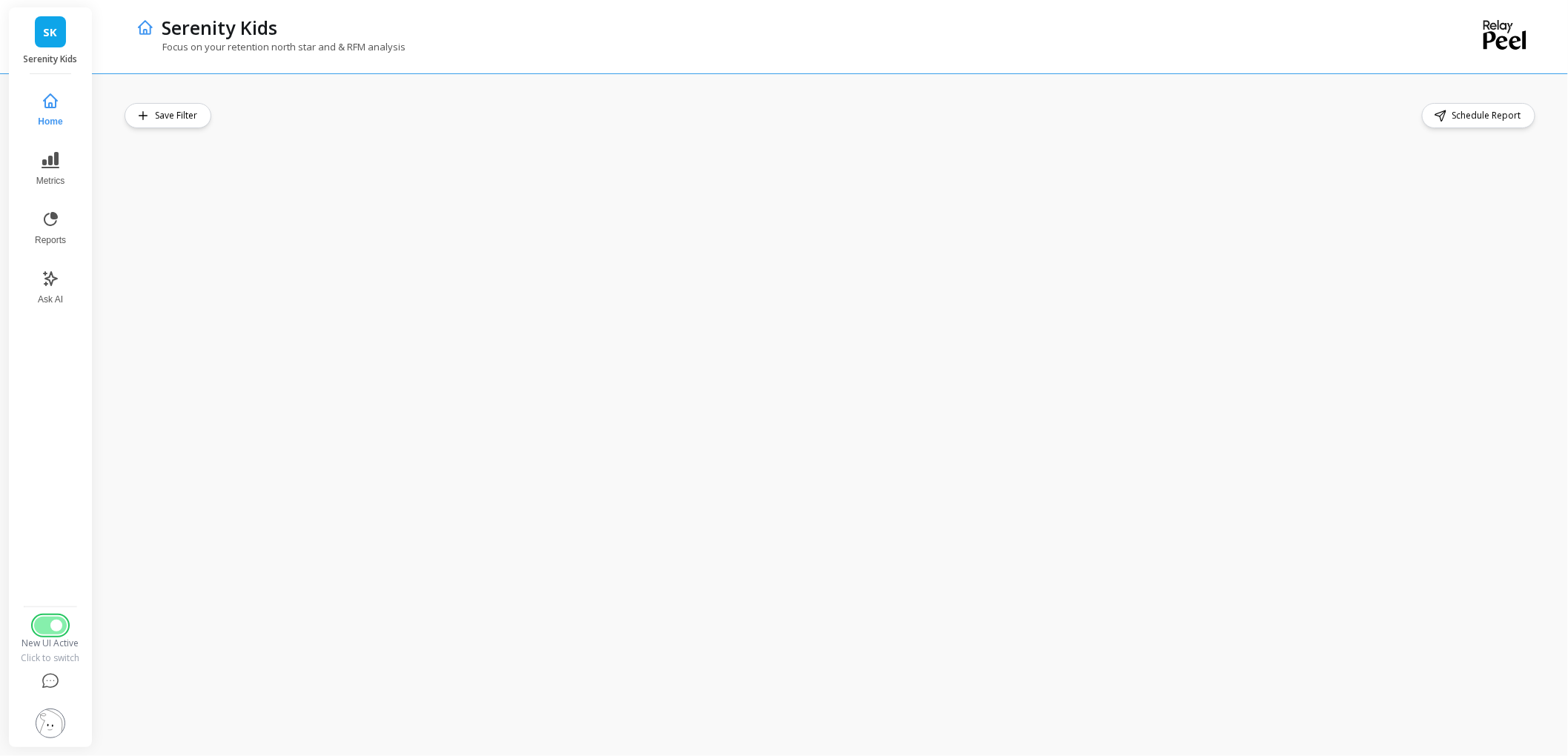
click at [63, 619] on span "Switch to Legacy UI" at bounding box center [56, 625] width 12 height 12
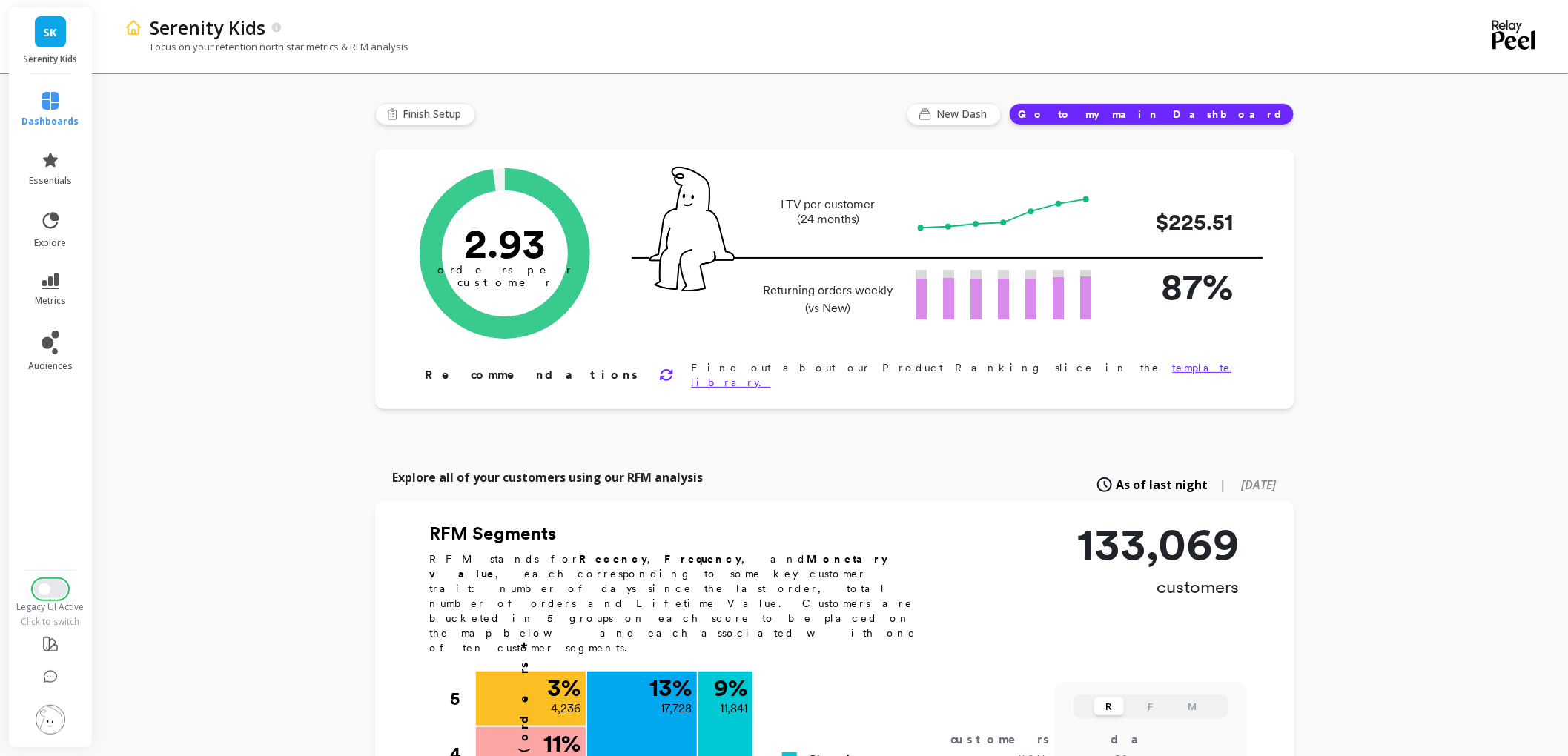
click at [50, 583] on span "Switch to New UI" at bounding box center [44, 588] width 12 height 12
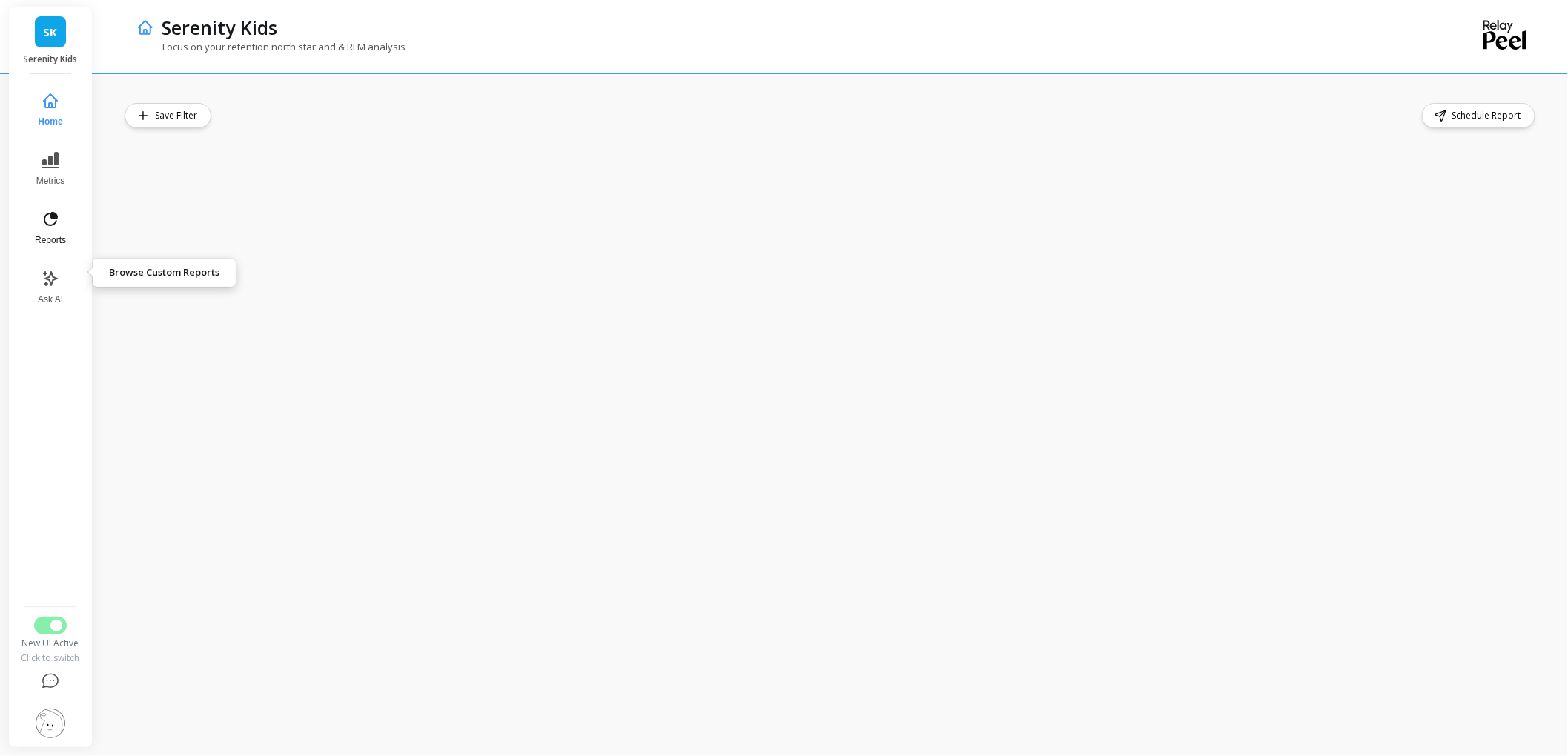
click at [59, 229] on icon at bounding box center [50, 219] width 18 height 18
click at [59, 110] on icon at bounding box center [50, 100] width 18 height 18
click at [63, 619] on span "Switch to Legacy UI" at bounding box center [56, 625] width 12 height 12
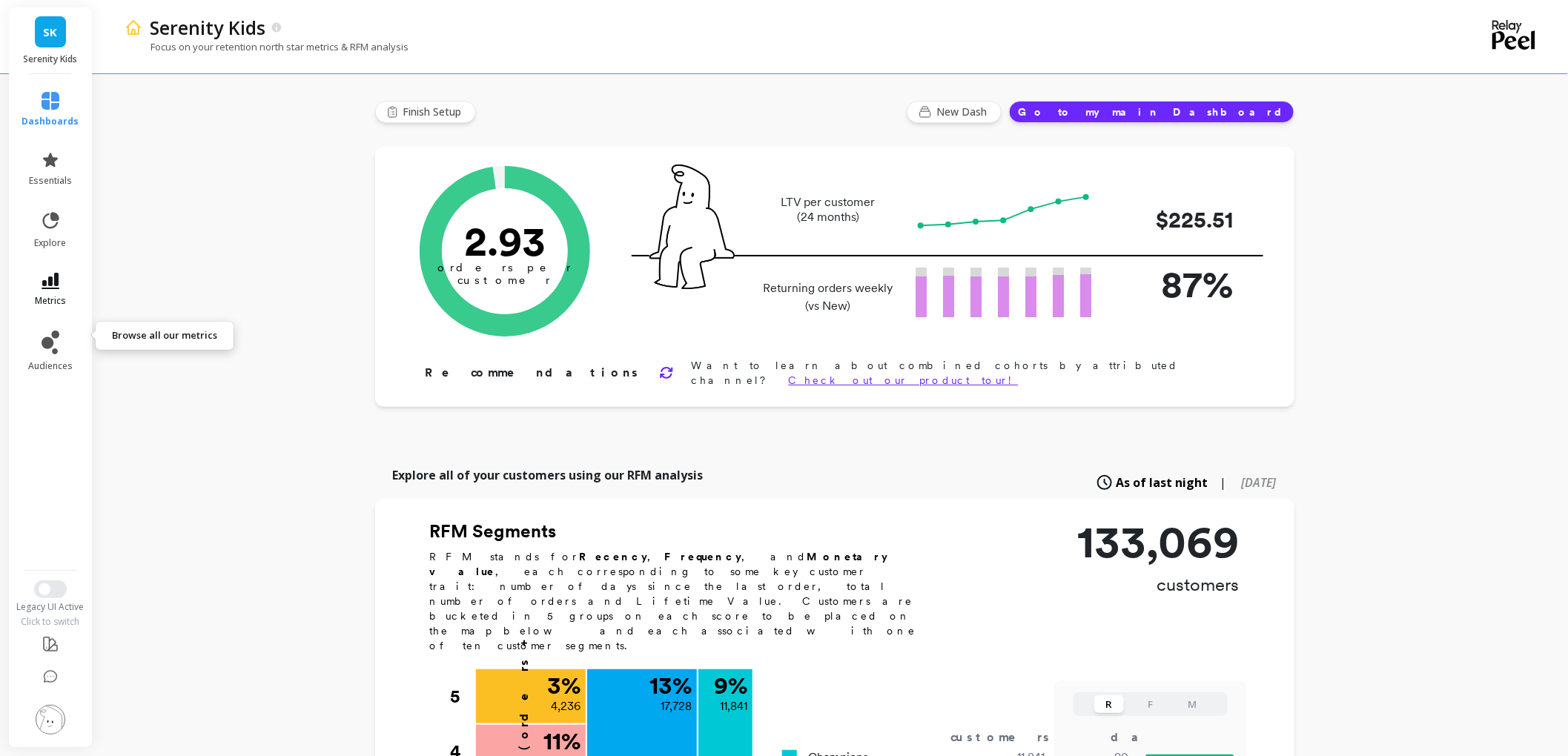
click at [55, 289] on icon at bounding box center [50, 280] width 18 height 16
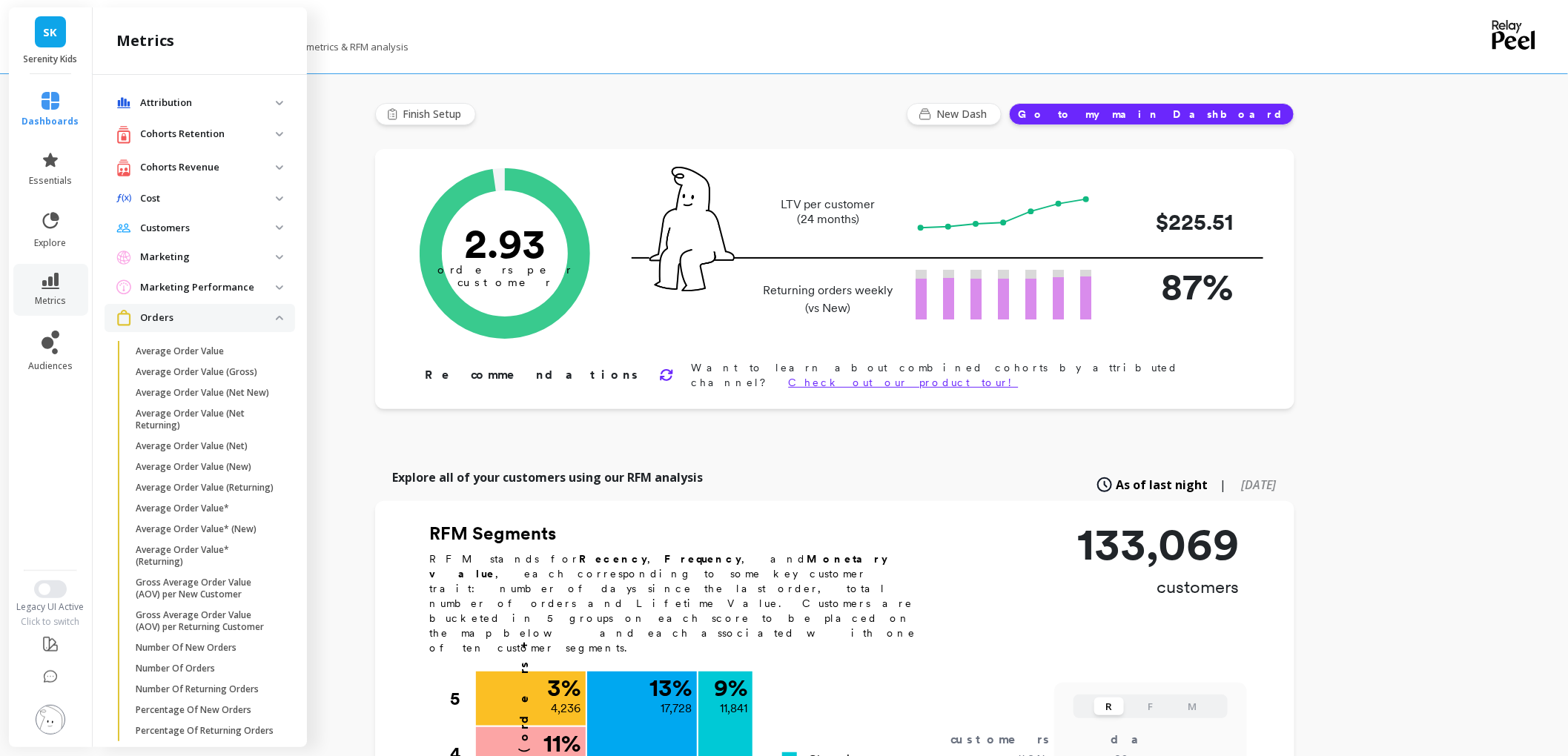
click at [276, 141] on p "Cohorts Retention" at bounding box center [208, 134] width 136 height 15
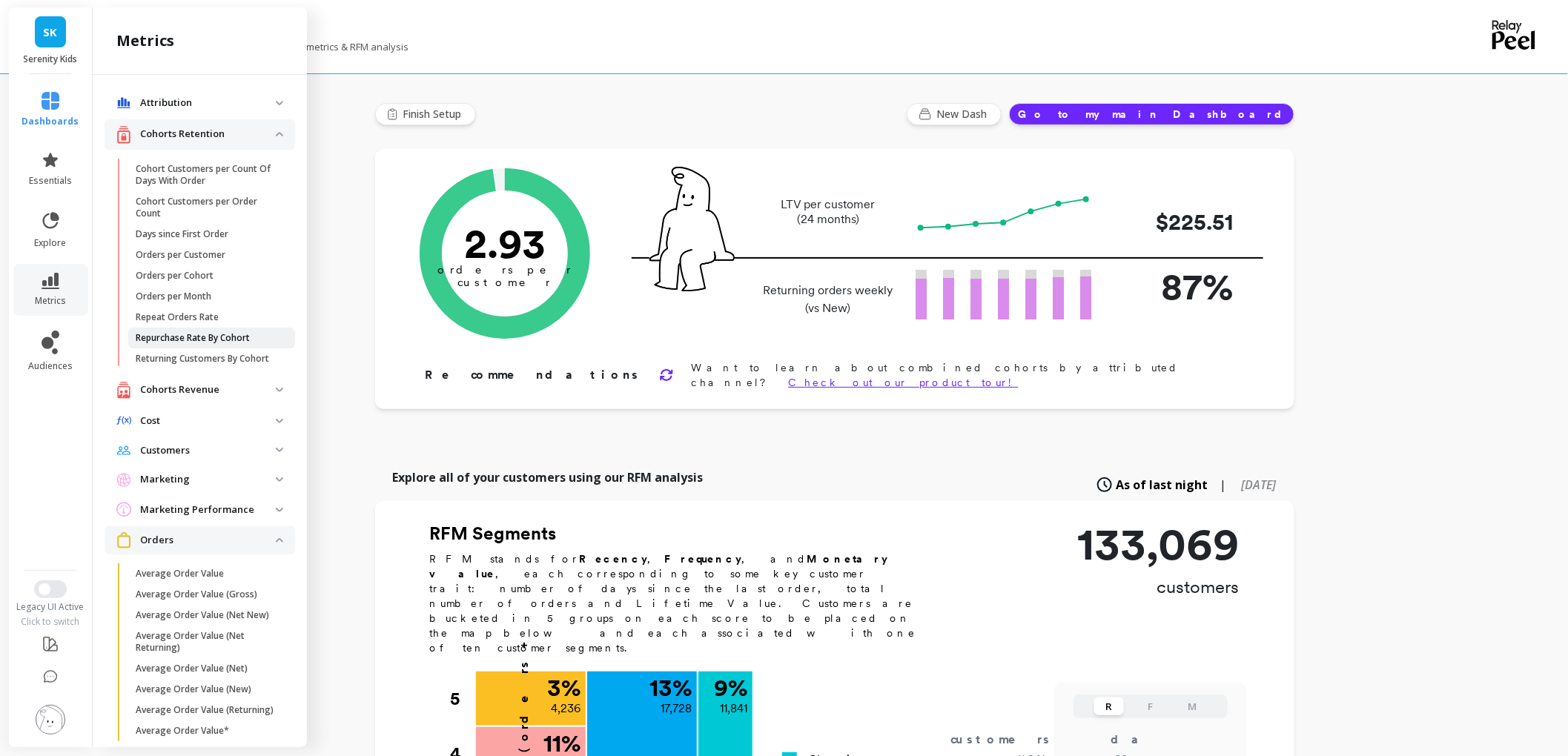
click at [249, 344] on p "Repurchase Rate By Cohort" at bounding box center [193, 337] width 114 height 12
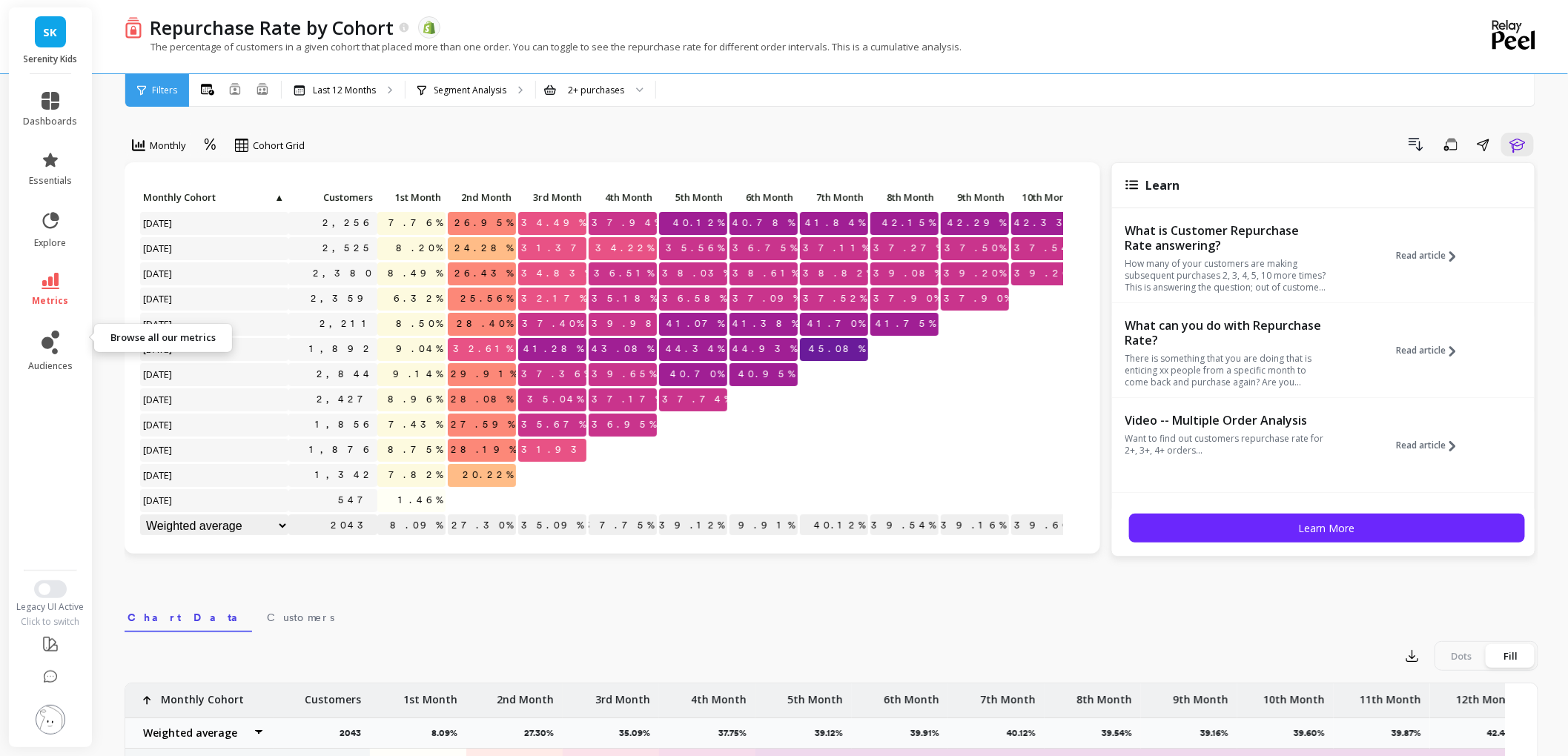
click at [52, 307] on link "metrics" at bounding box center [51, 290] width 54 height 34
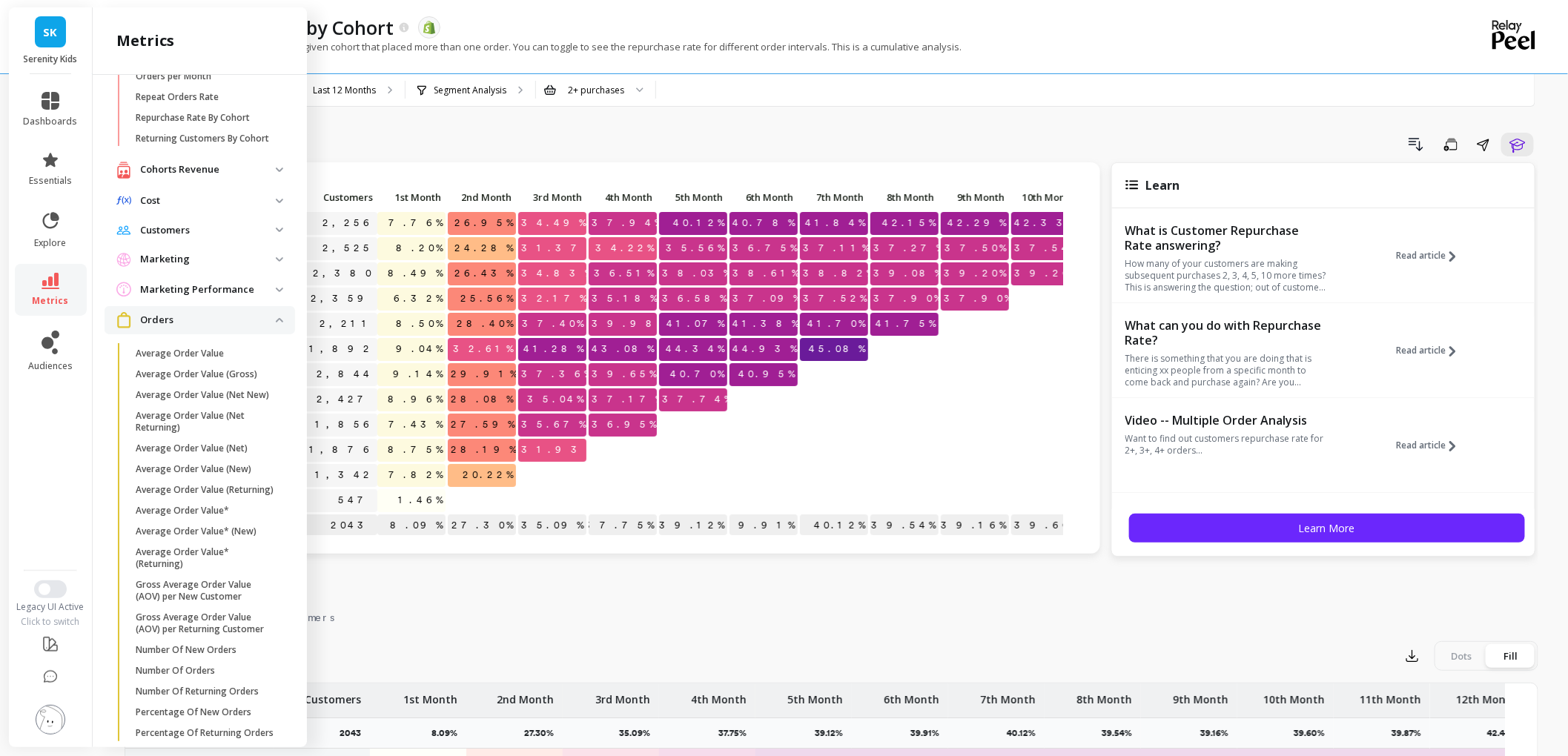
scroll to position [223, 0]
click at [256, 294] on p "Marketing Performance" at bounding box center [208, 286] width 136 height 15
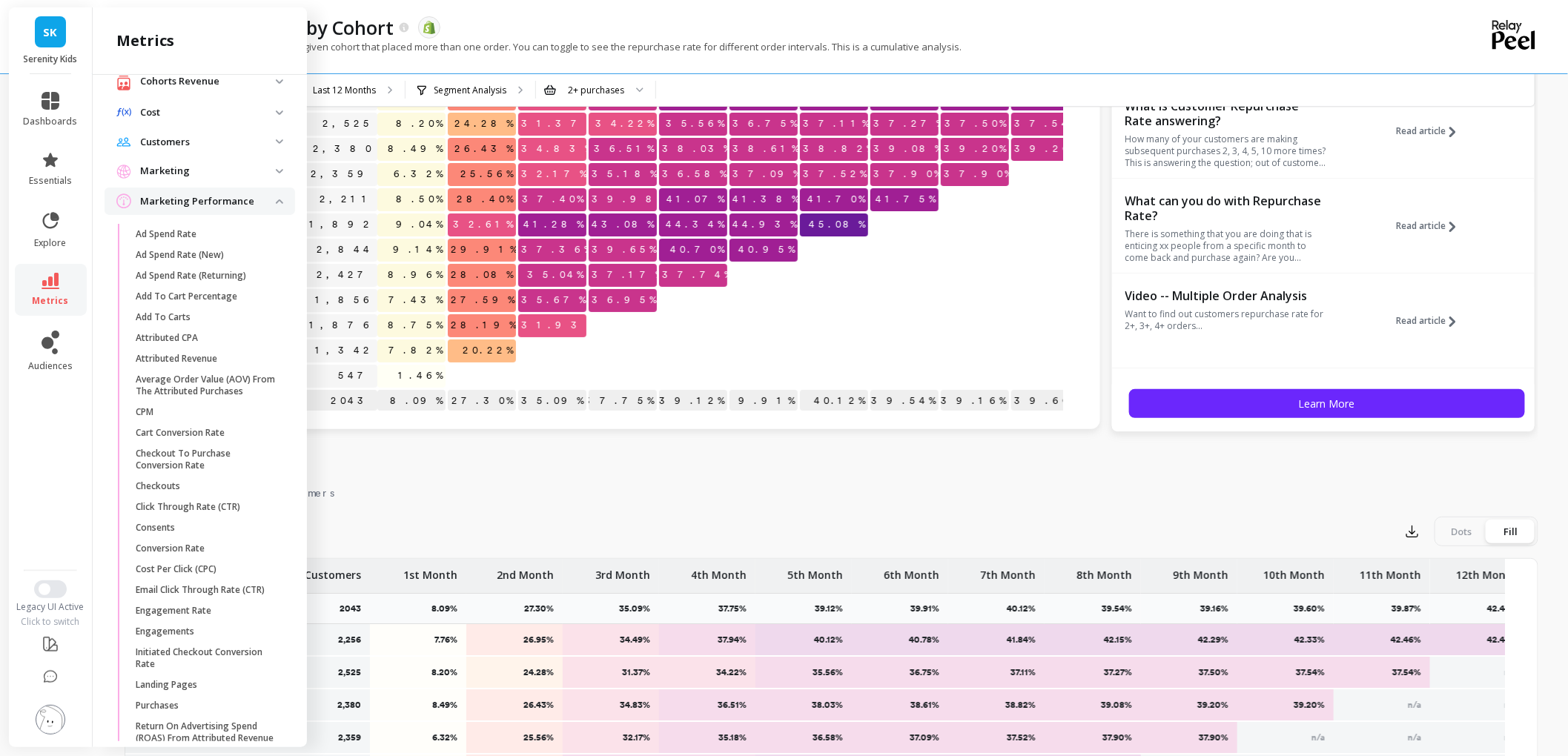
scroll to position [303, 0]
click at [268, 160] on span "Customers" at bounding box center [199, 147] width 191 height 27
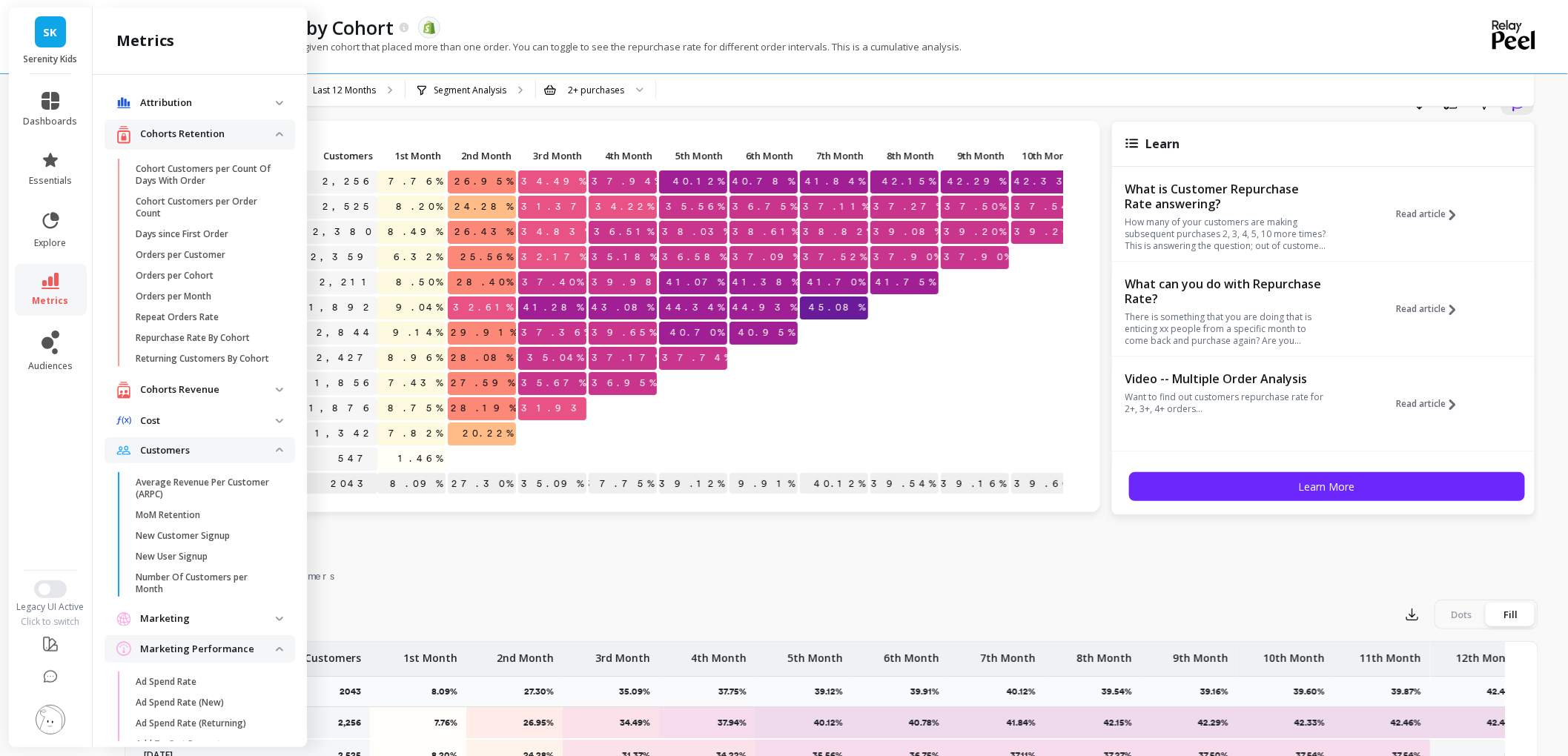
scroll to position [0, 0]
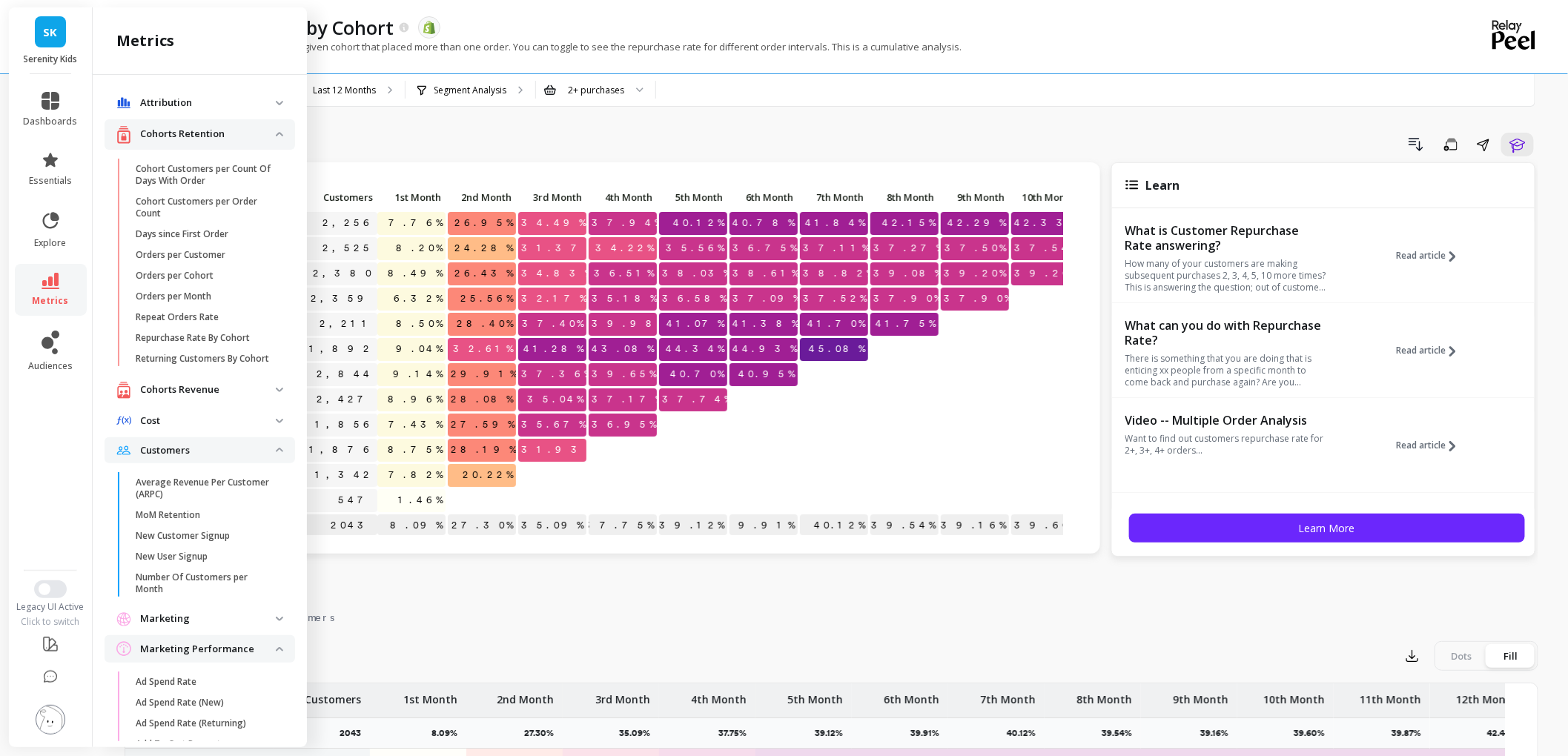
click at [263, 110] on p "Attribution" at bounding box center [208, 103] width 136 height 15
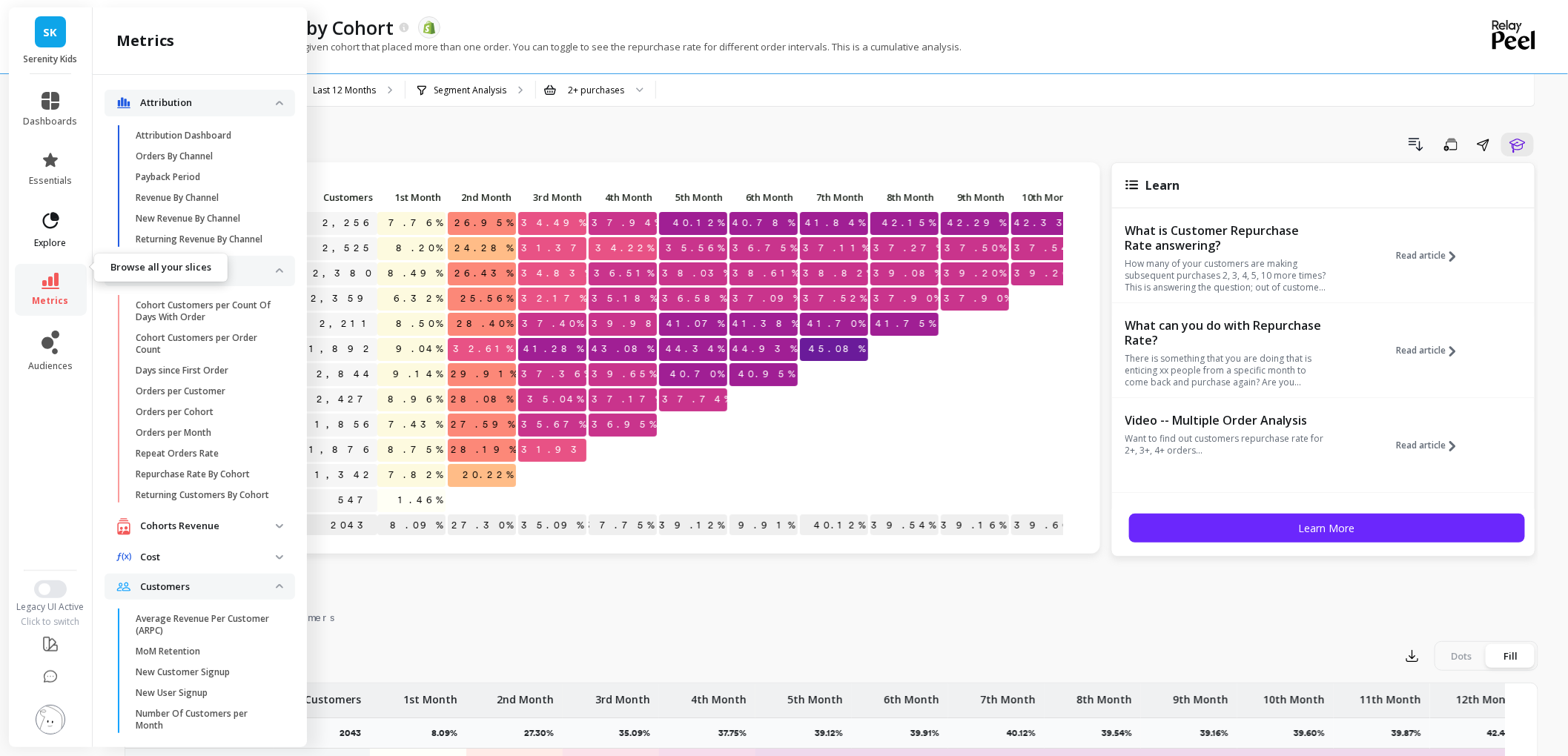
click at [74, 249] on link "explore" at bounding box center [51, 230] width 54 height 39
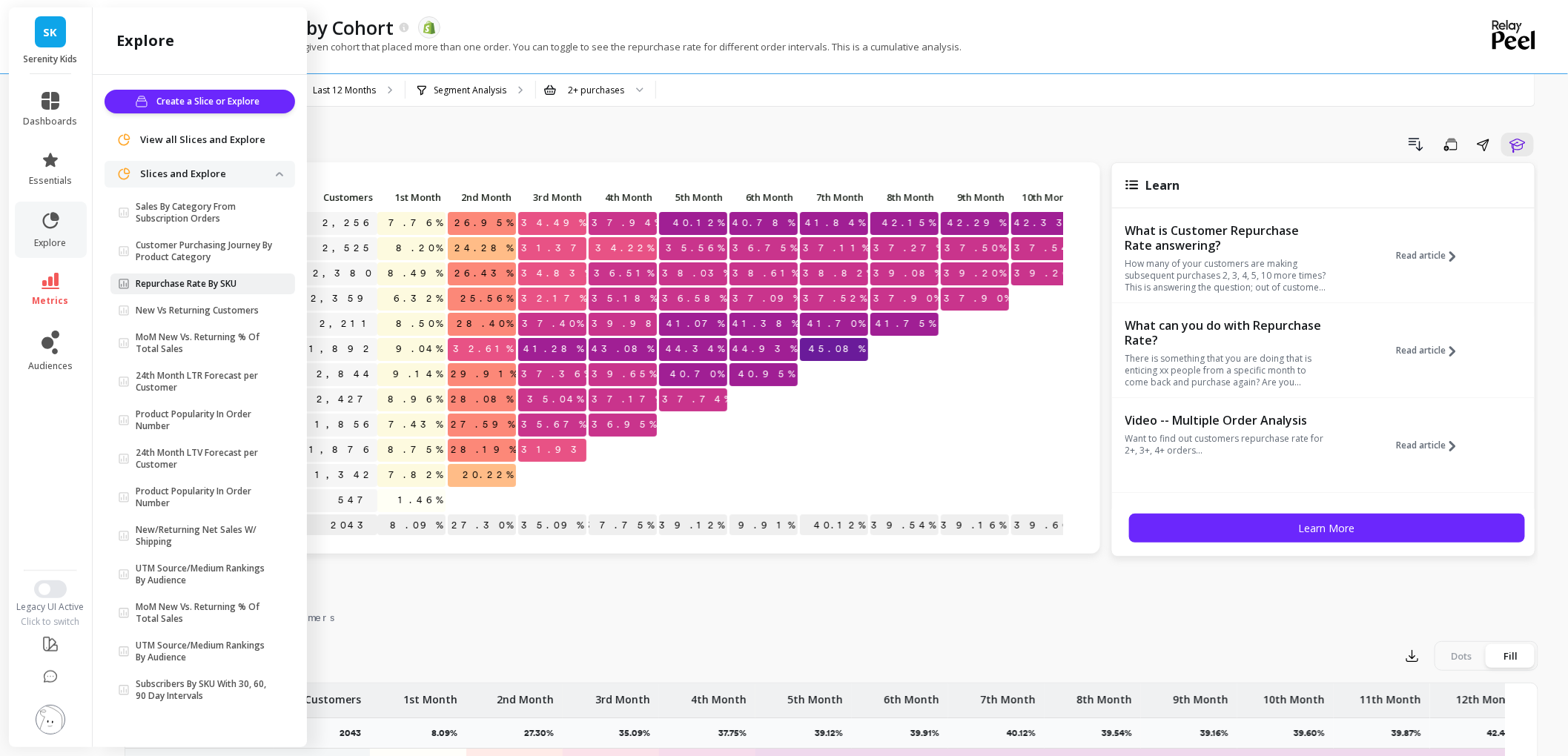
click at [215, 294] on link "Repurchase Rate By SKU" at bounding box center [202, 283] width 185 height 21
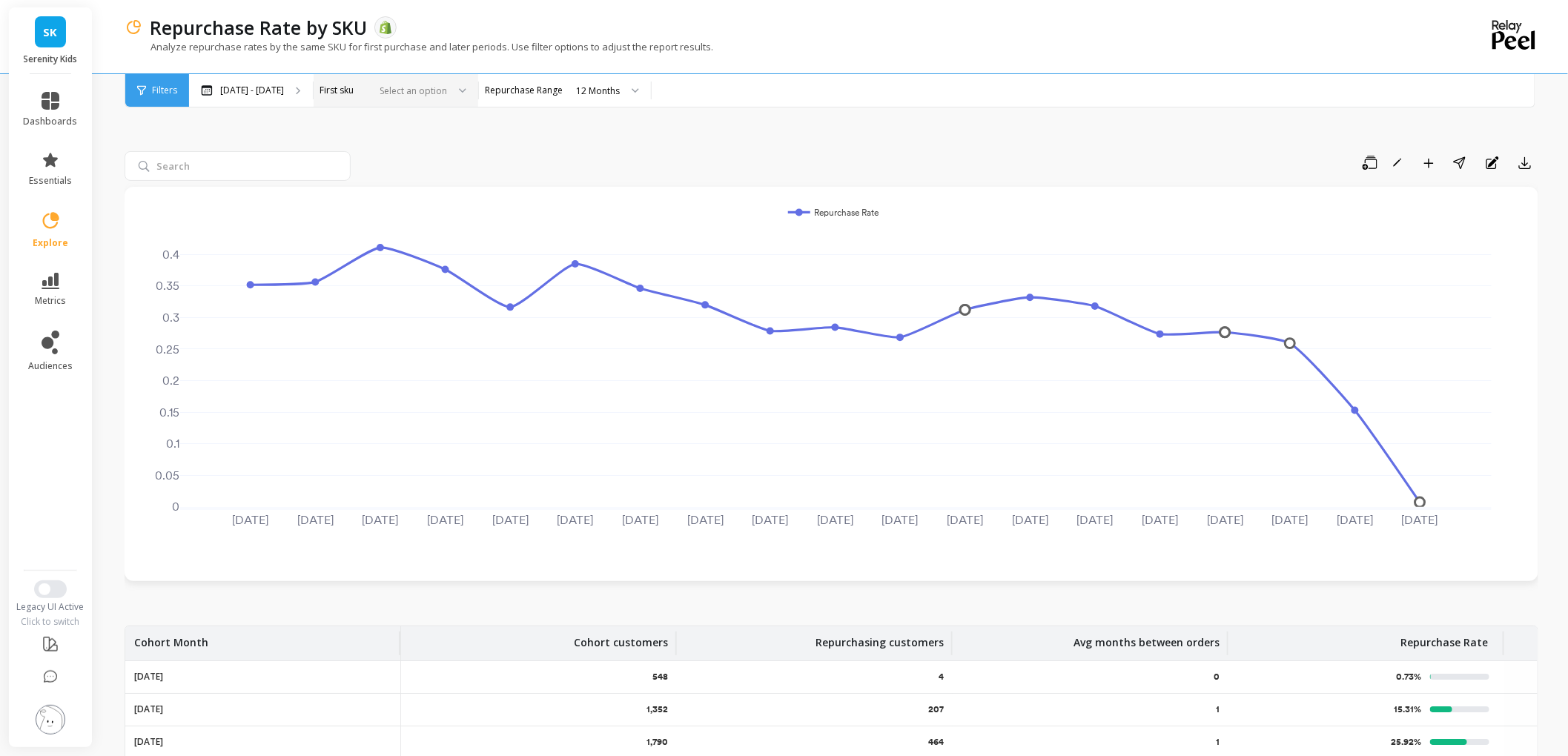
click at [447, 87] on div at bounding box center [410, 90] width 73 height 14
click at [468, 165] on div "SKMIXVP18" at bounding box center [395, 164] width 145 height 14
